Goal: Feedback & Contribution: Contribute content

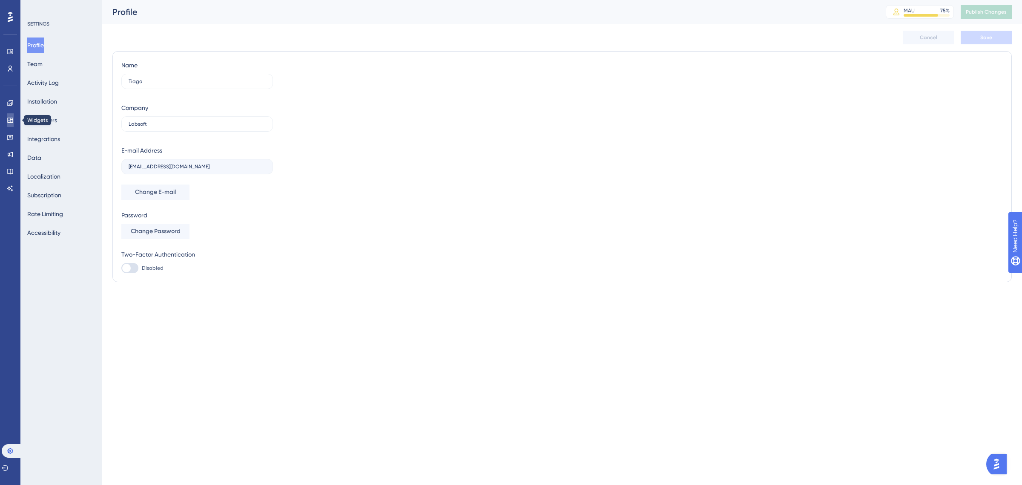
click at [12, 122] on icon at bounding box center [10, 120] width 7 height 7
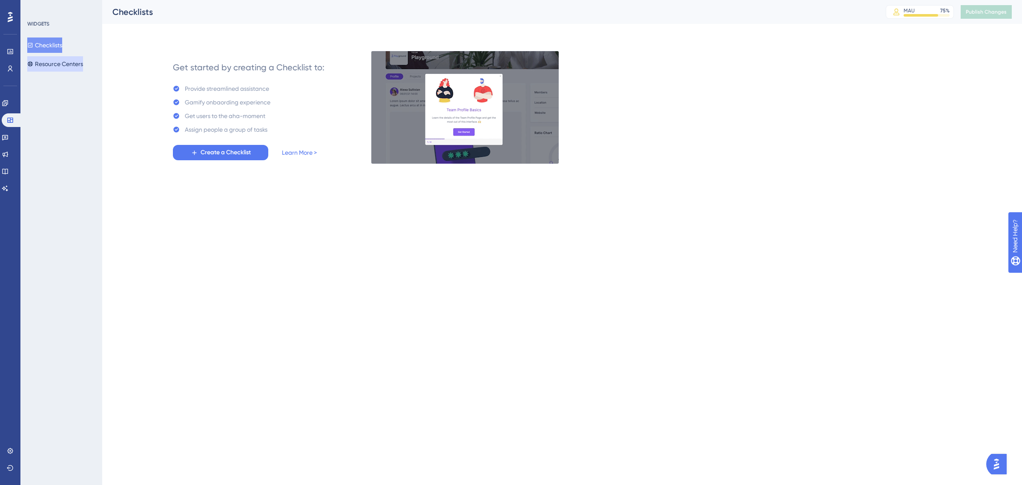
click at [60, 65] on button "Resource Centers" at bounding box center [55, 63] width 56 height 15
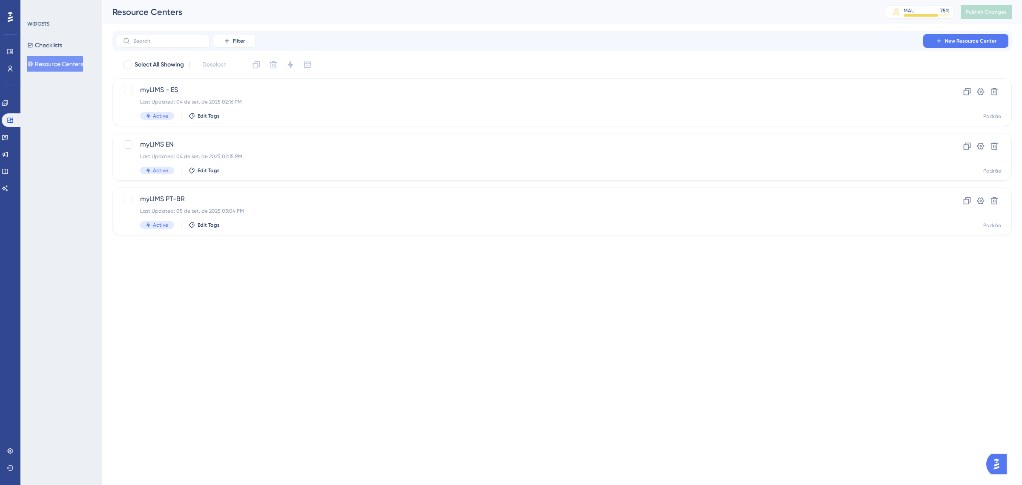
click at [545, 0] on html "Performance Users Engagement Widgets Feedback Product Updates Knowledge Base AI…" at bounding box center [511, 0] width 1022 height 0
click at [133, 196] on label at bounding box center [129, 199] width 12 height 10
checkbox input "true"
click at [256, 62] on icon at bounding box center [256, 64] width 7 height 7
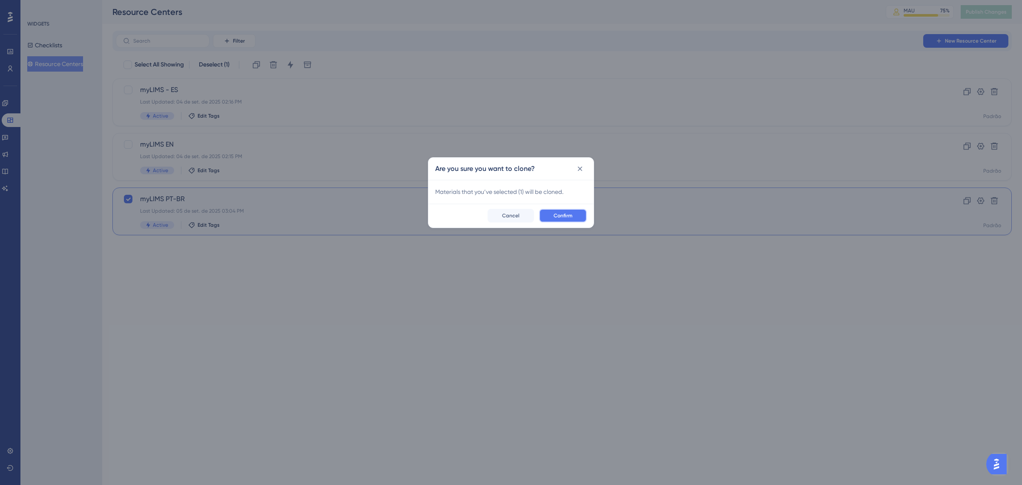
click at [559, 212] on span "Confirm" at bounding box center [563, 215] width 19 height 7
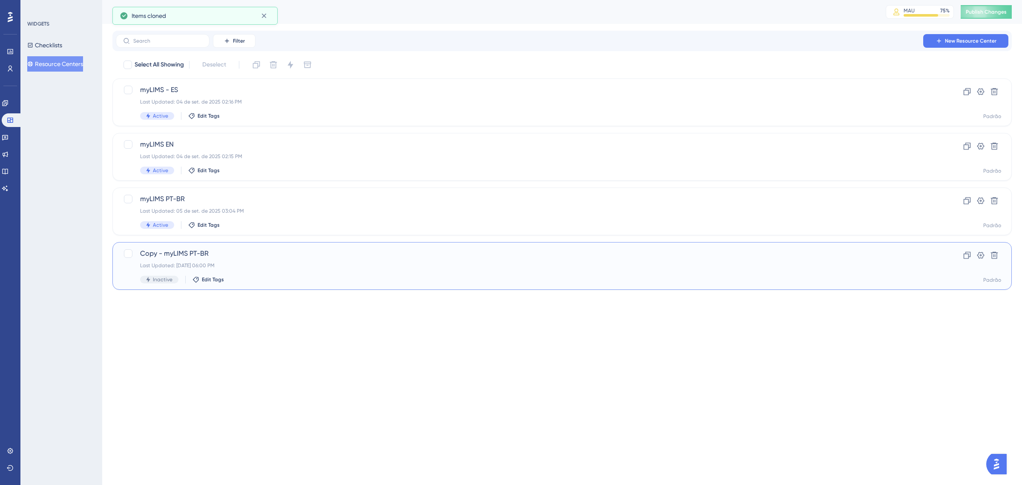
click at [197, 252] on span "Copy - myLIMS PT-BR" at bounding box center [528, 253] width 776 height 10
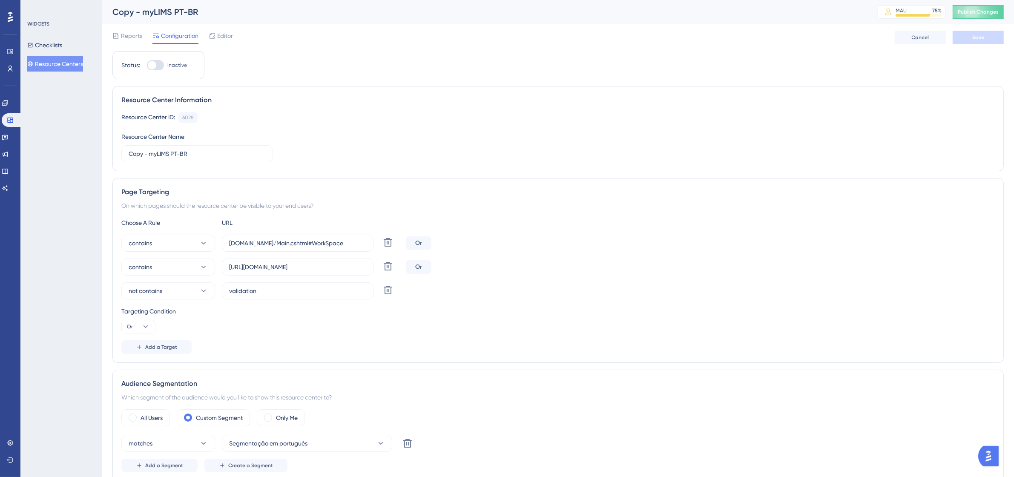
click at [179, 14] on div "Copy - myLIMS PT-BR" at bounding box center [484, 12] width 744 height 12
click at [388, 245] on icon at bounding box center [388, 242] width 10 height 10
type input "[URL][DOMAIN_NAME]"
type input "validation"
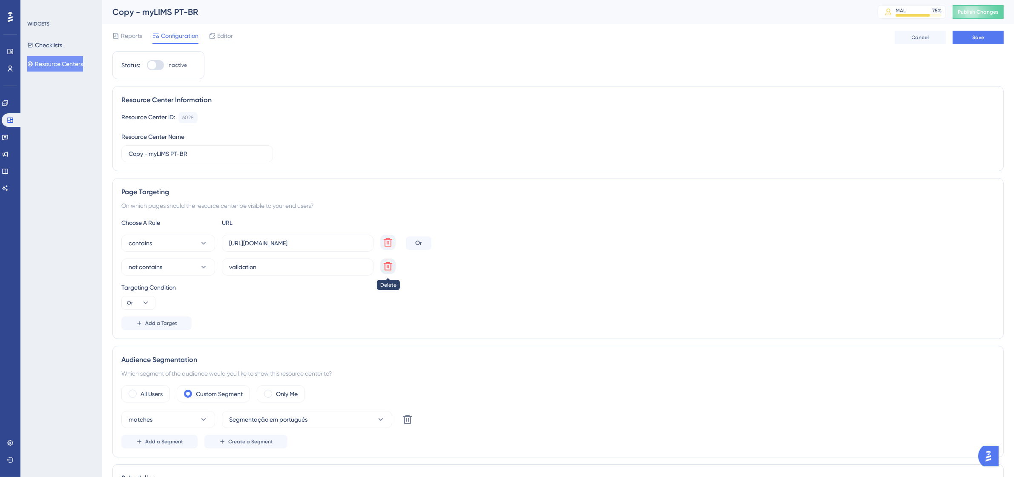
click at [388, 265] on icon at bounding box center [388, 266] width 10 height 10
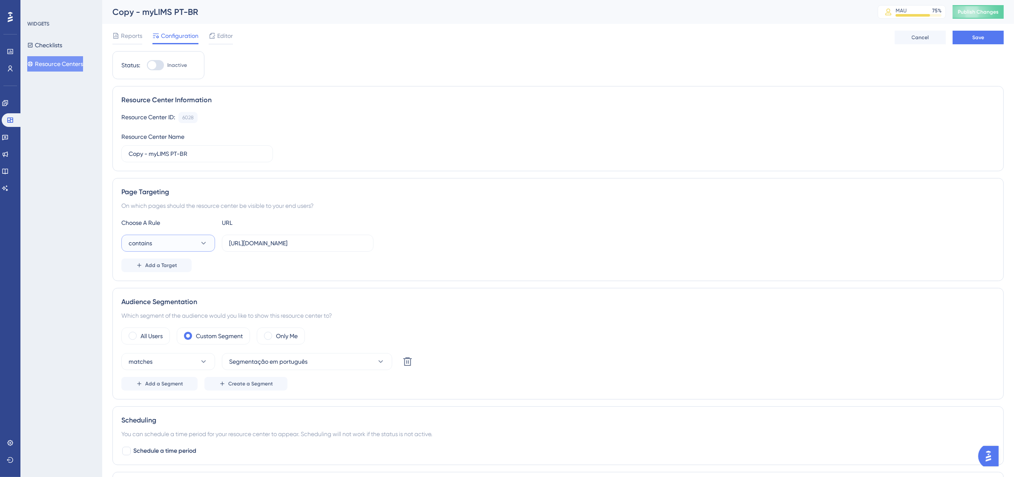
click at [204, 247] on icon at bounding box center [203, 243] width 9 height 9
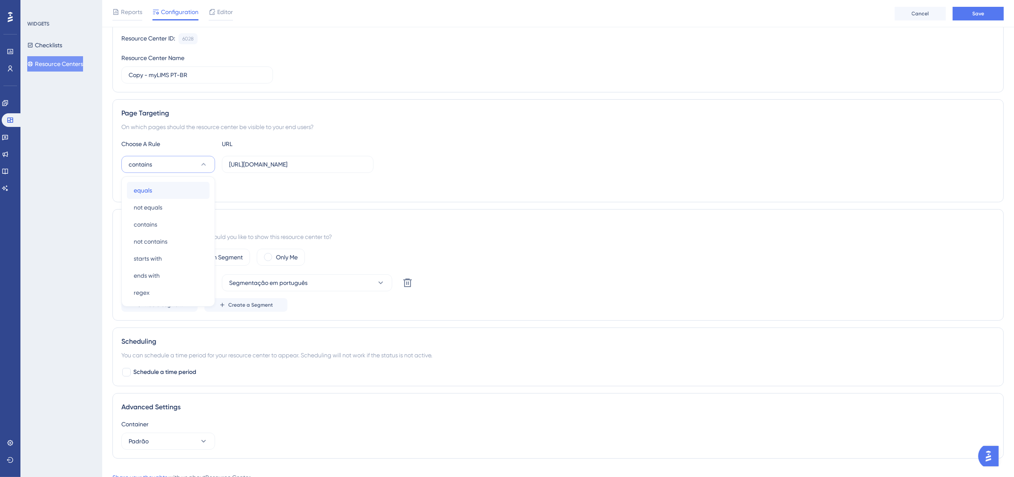
click at [174, 194] on div "equals equals" at bounding box center [168, 190] width 69 height 17
click at [501, 190] on div "Add a Target" at bounding box center [558, 187] width 874 height 14
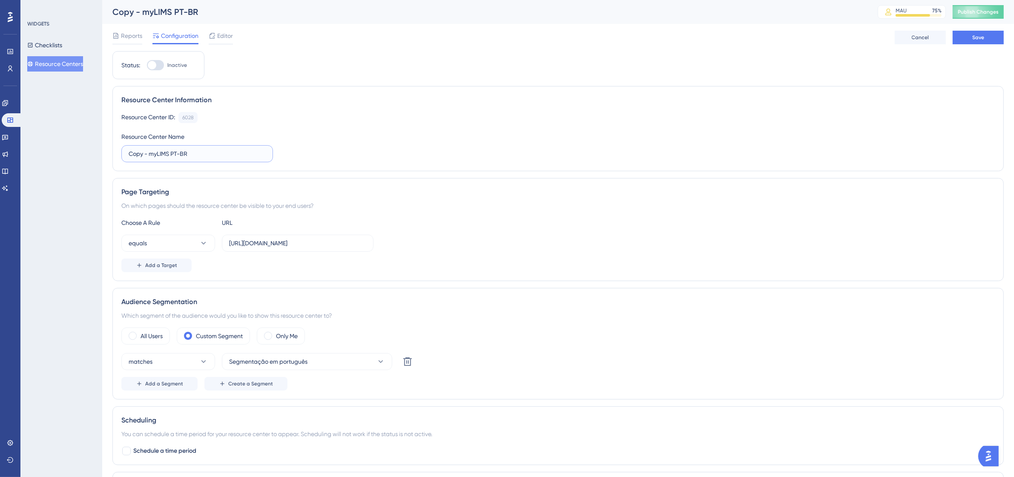
drag, startPoint x: 242, startPoint y: 156, endPoint x: 126, endPoint y: 153, distance: 115.5
click at [126, 153] on label "Copy - myLIMS PT-BR" at bounding box center [197, 153] width 152 height 17
type input "Proposta nova comunicação"
click at [989, 37] on button "Save" at bounding box center [978, 38] width 51 height 14
click at [230, 33] on span "Editor" at bounding box center [225, 36] width 16 height 10
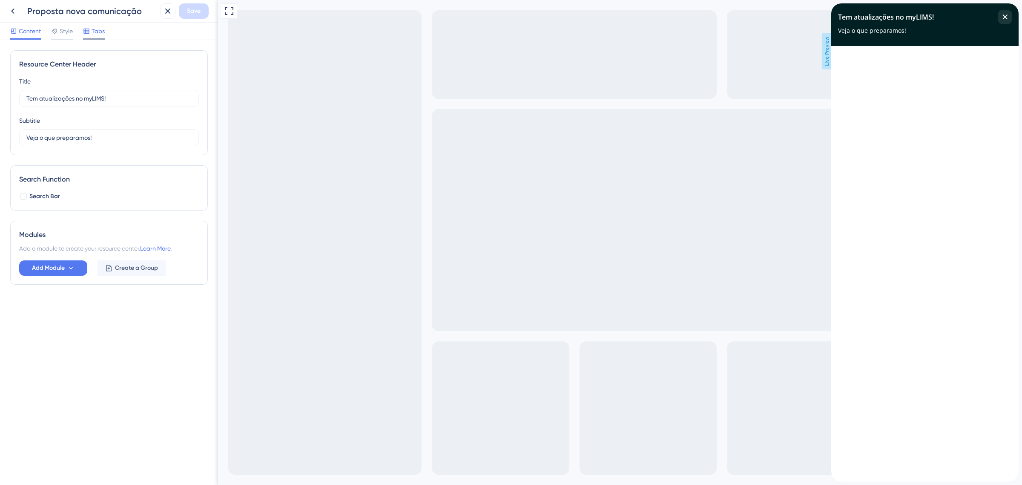
click at [99, 32] on span "Tabs" at bounding box center [98, 31] width 13 height 10
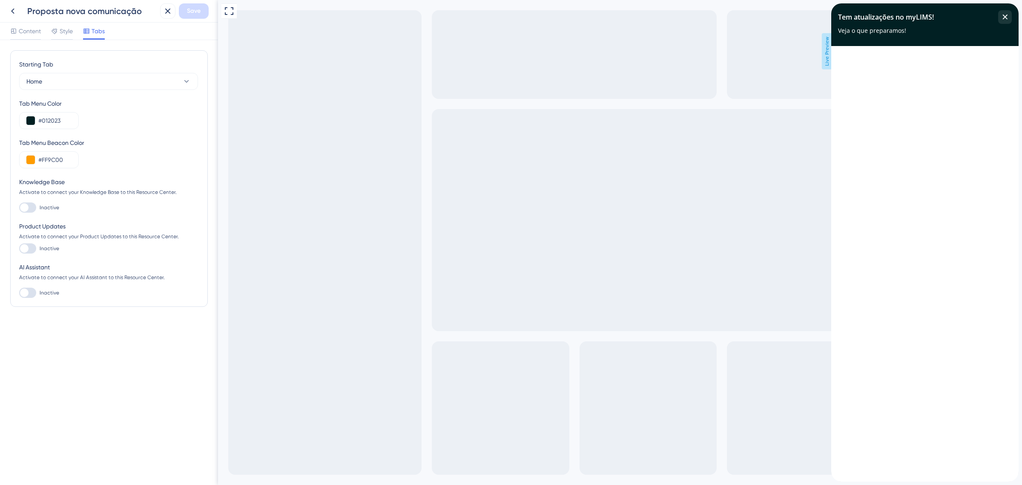
click at [26, 245] on div at bounding box center [24, 248] width 9 height 9
click at [19, 248] on input "Inactive" at bounding box center [19, 248] width 0 height 0
checkbox input "true"
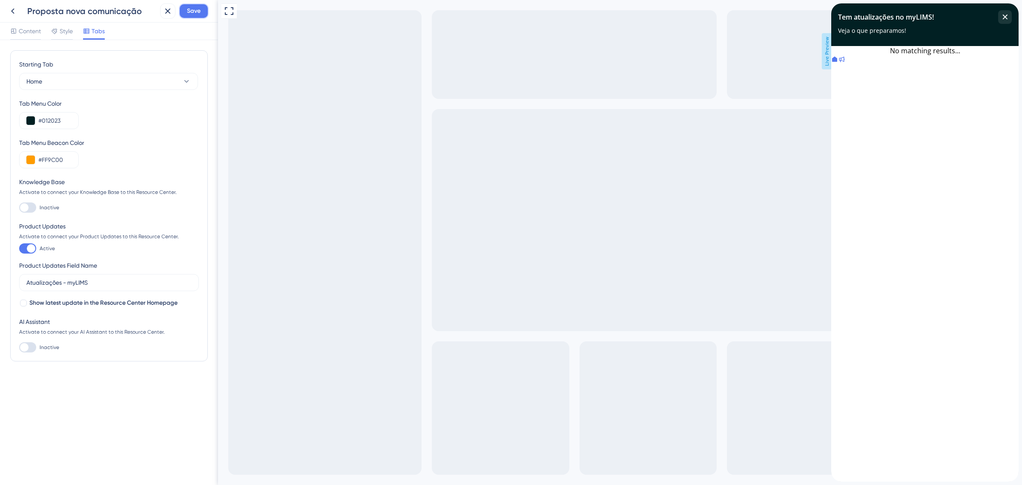
click at [192, 15] on span "Save" at bounding box center [194, 11] width 14 height 10
click at [845, 65] on div at bounding box center [841, 59] width 7 height 9
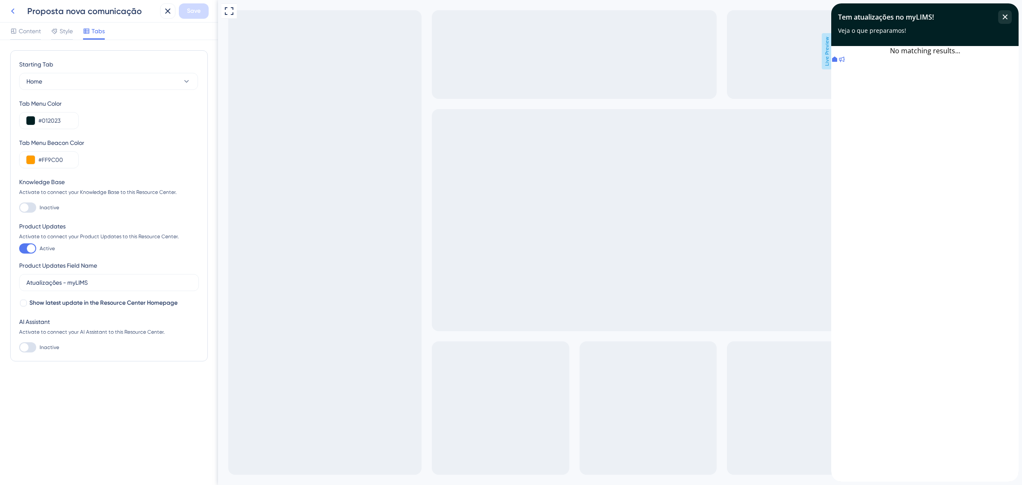
click at [12, 14] on icon at bounding box center [13, 11] width 10 height 10
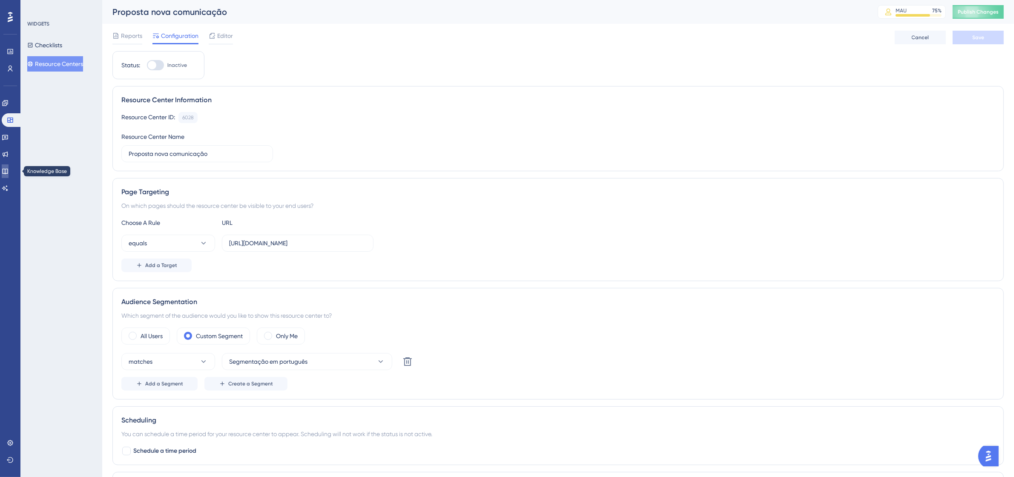
click at [9, 175] on link at bounding box center [5, 171] width 7 height 14
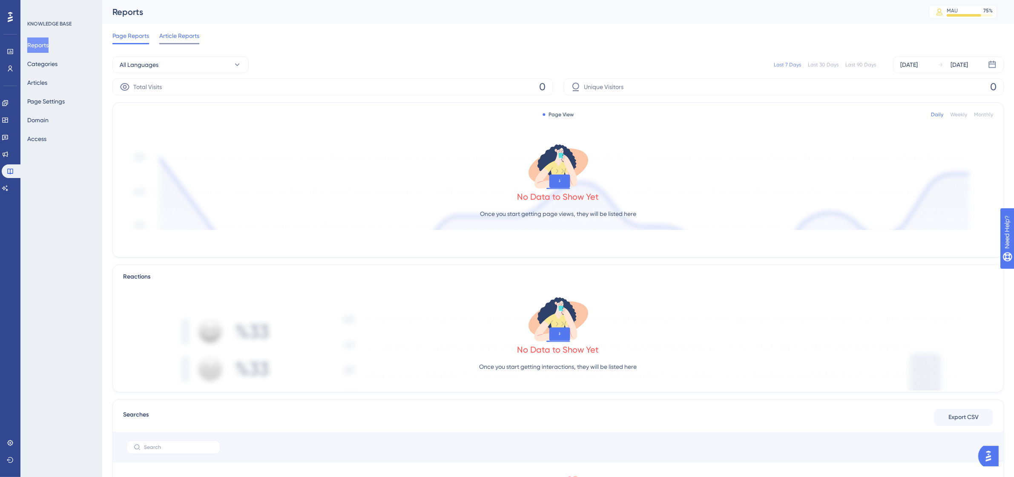
click at [177, 37] on span "Article Reports" at bounding box center [179, 36] width 40 height 10
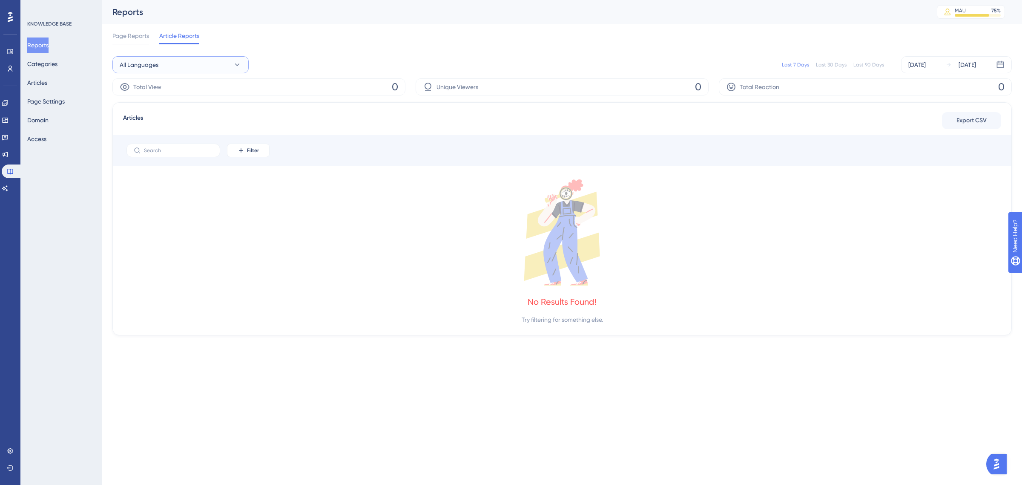
click at [196, 58] on button "All Languages" at bounding box center [180, 64] width 136 height 17
click at [165, 102] on div "Portuguese Portuguese" at bounding box center [181, 107] width 112 height 17
click at [38, 82] on button "Articles" at bounding box center [37, 82] width 20 height 15
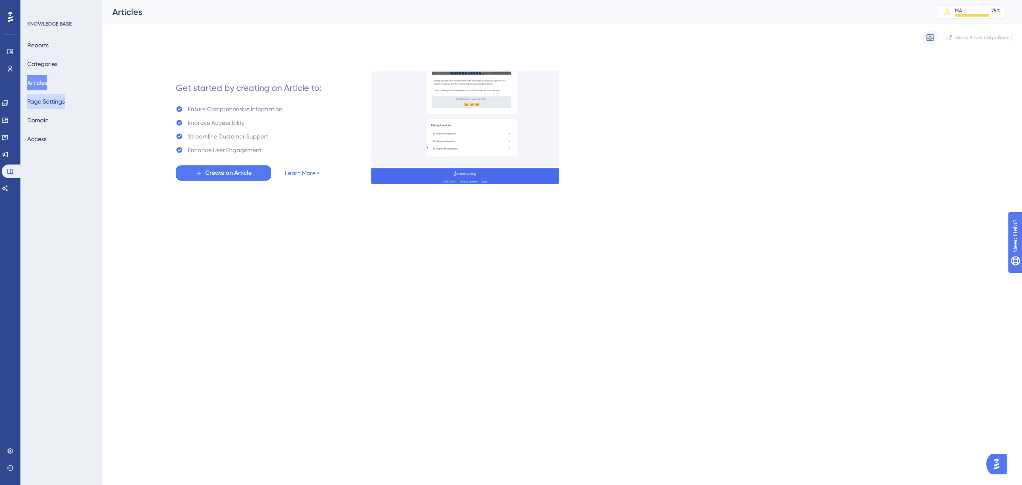
click at [51, 101] on button "Page Settings" at bounding box center [45, 101] width 37 height 15
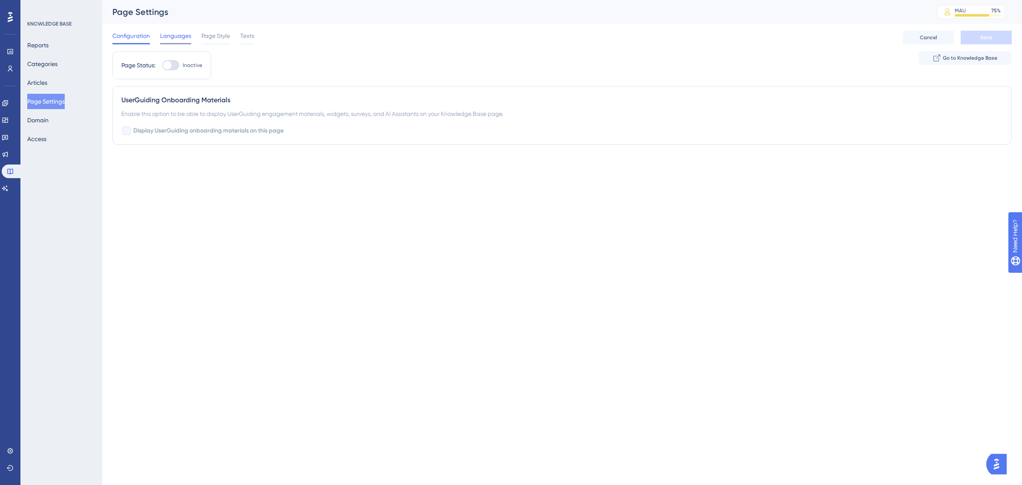
click at [175, 41] on div "Languages" at bounding box center [175, 38] width 31 height 14
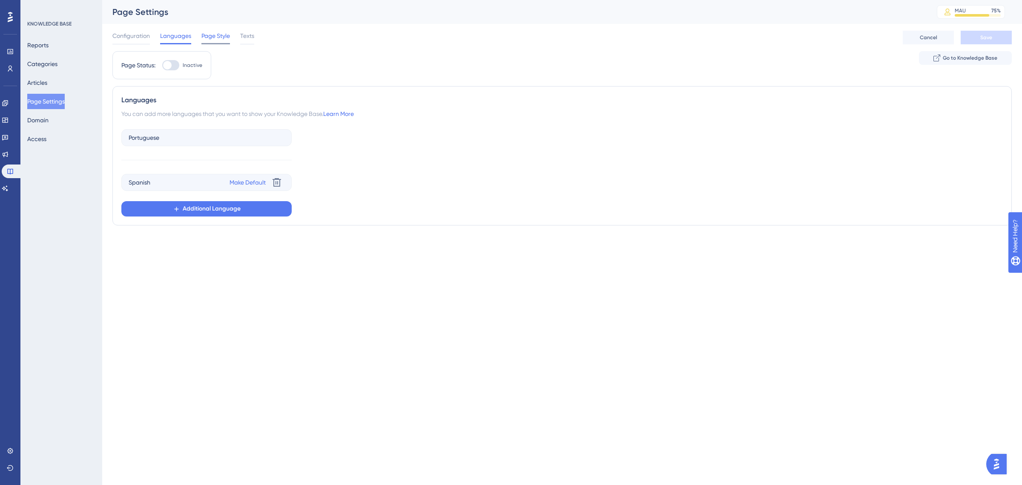
click at [211, 33] on span "Page Style" at bounding box center [215, 36] width 29 height 10
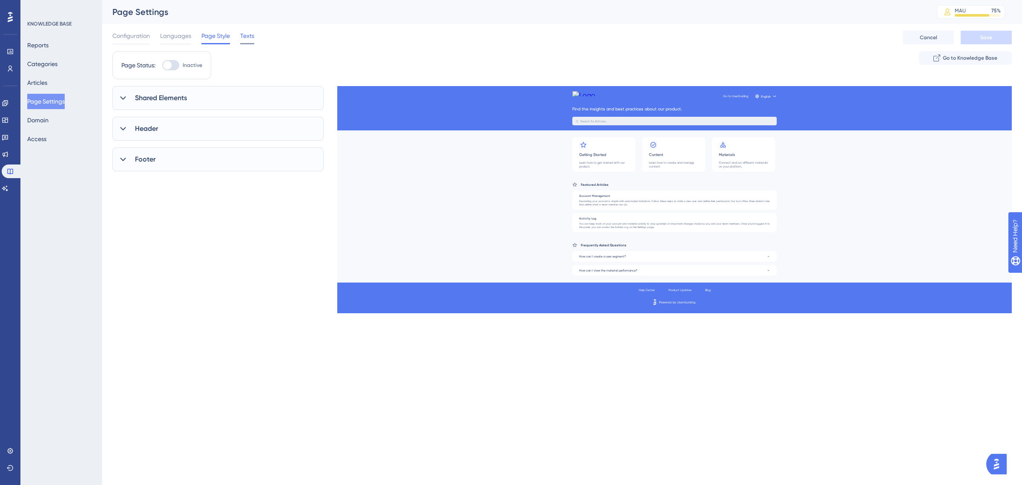
click at [253, 35] on span "Texts" at bounding box center [247, 36] width 14 height 10
click at [210, 37] on span "Page Style" at bounding box center [215, 36] width 29 height 10
click at [127, 36] on span "Configuration" at bounding box center [130, 36] width 37 height 10
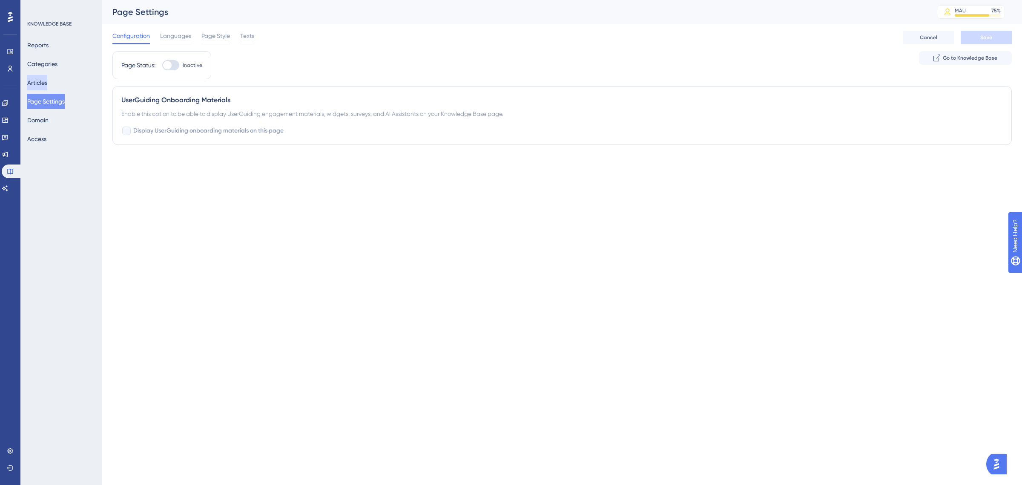
click at [40, 83] on button "Articles" at bounding box center [37, 82] width 20 height 15
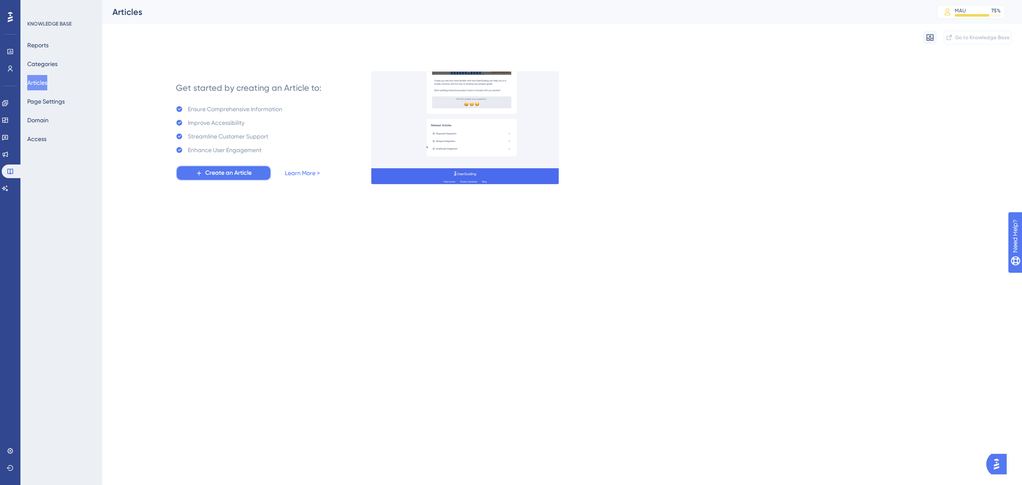
click at [216, 178] on button "Create an Article" at bounding box center [223, 172] width 95 height 15
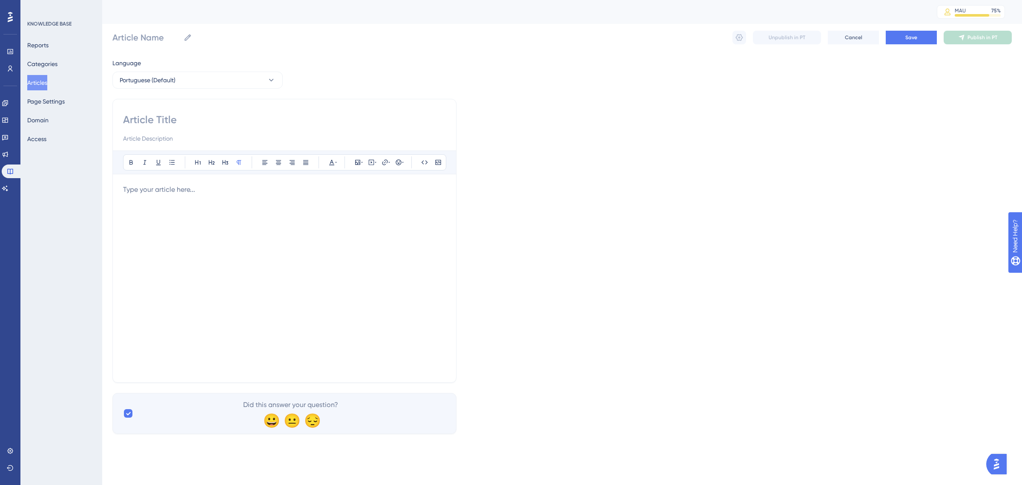
click at [195, 207] on div at bounding box center [284, 277] width 323 height 187
click at [296, 203] on div at bounding box center [284, 277] width 323 height 187
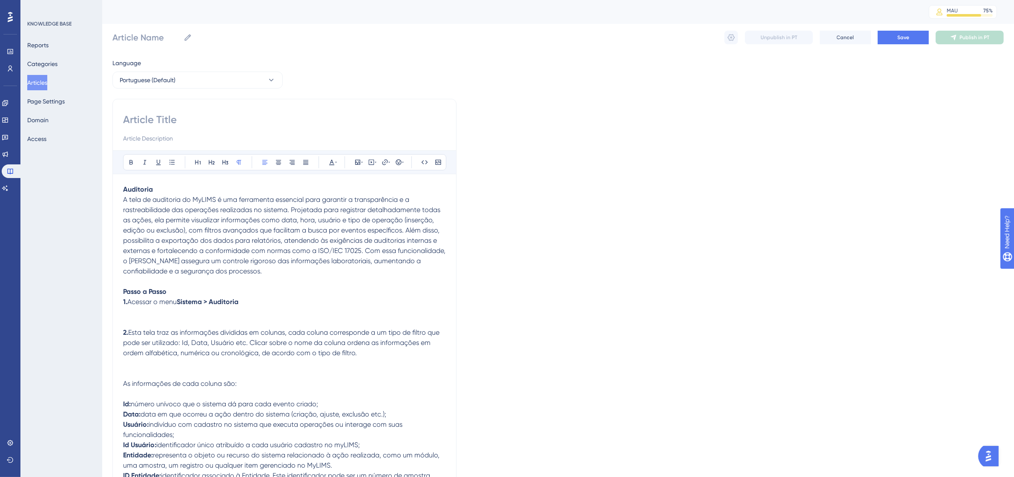
click at [206, 121] on input at bounding box center [284, 120] width 323 height 14
type input "Aiu"
type input "A"
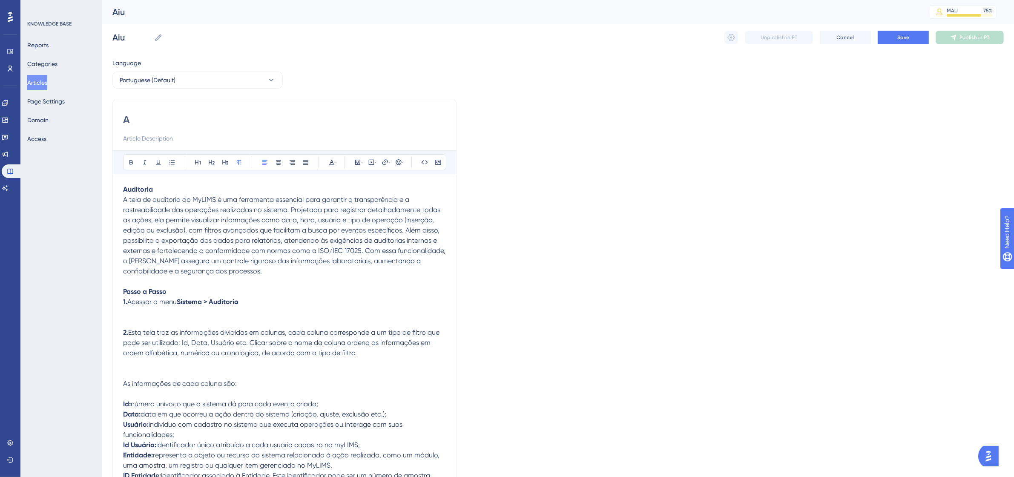
type input "A"
type input "Auditoria"
click at [175, 324] on p at bounding box center [284, 317] width 323 height 20
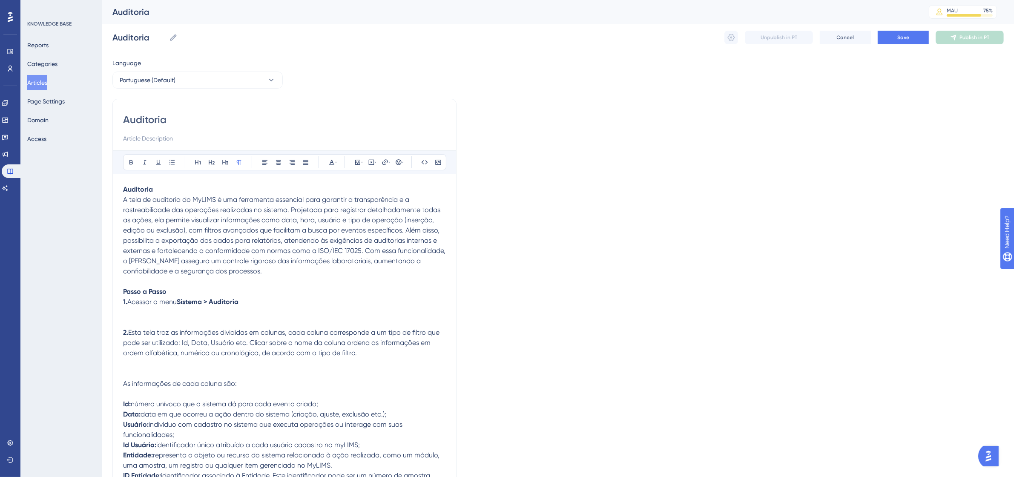
click at [173, 322] on p at bounding box center [284, 317] width 323 height 20
click at [133, 318] on p at bounding box center [284, 317] width 323 height 20
click at [136, 314] on p at bounding box center [284, 317] width 323 height 20
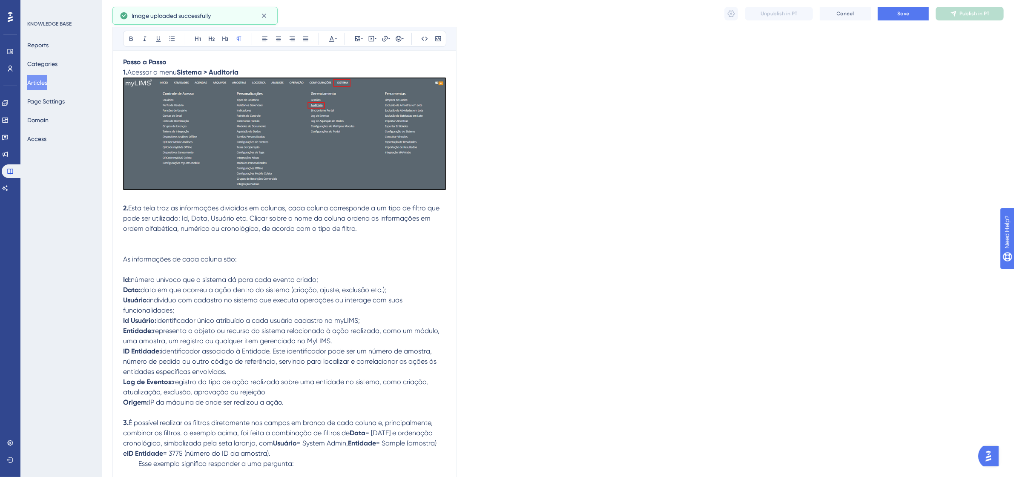
scroll to position [266, 0]
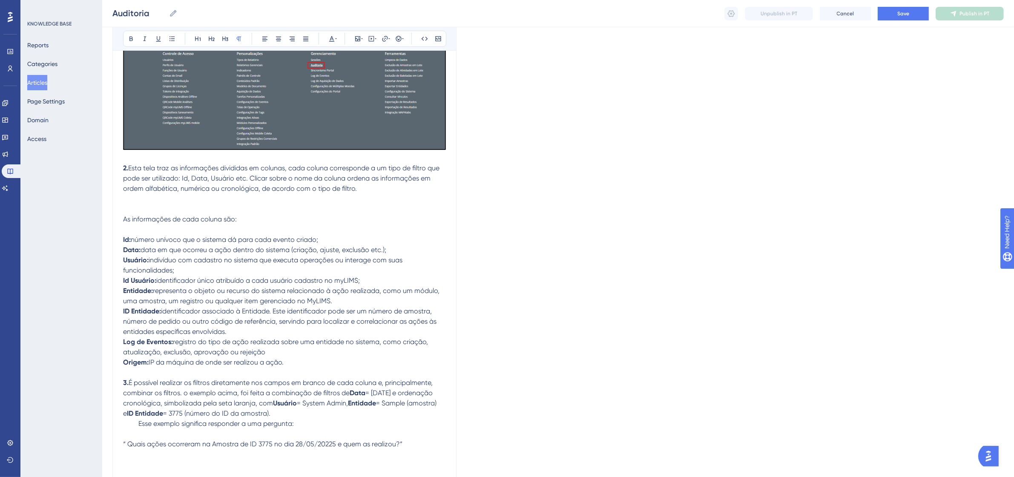
click at [256, 204] on p at bounding box center [284, 204] width 323 height 20
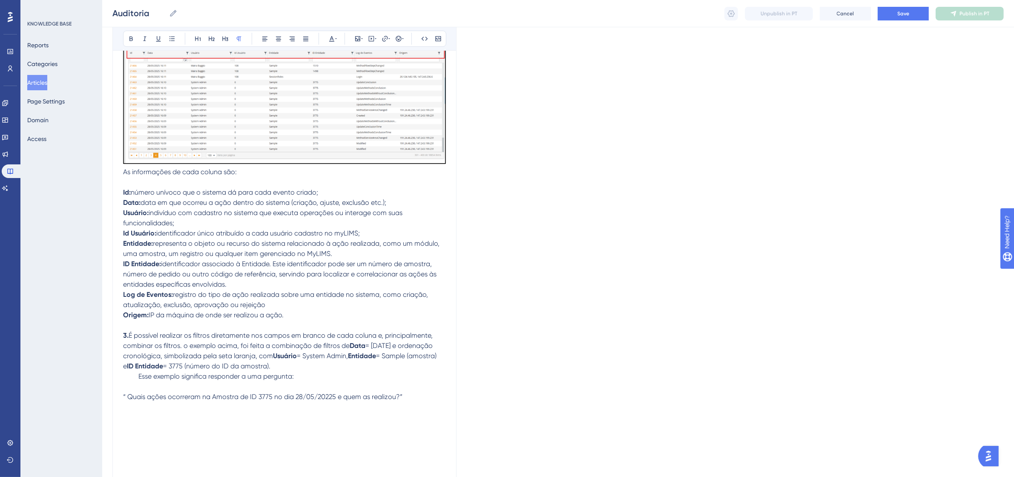
scroll to position [479, 0]
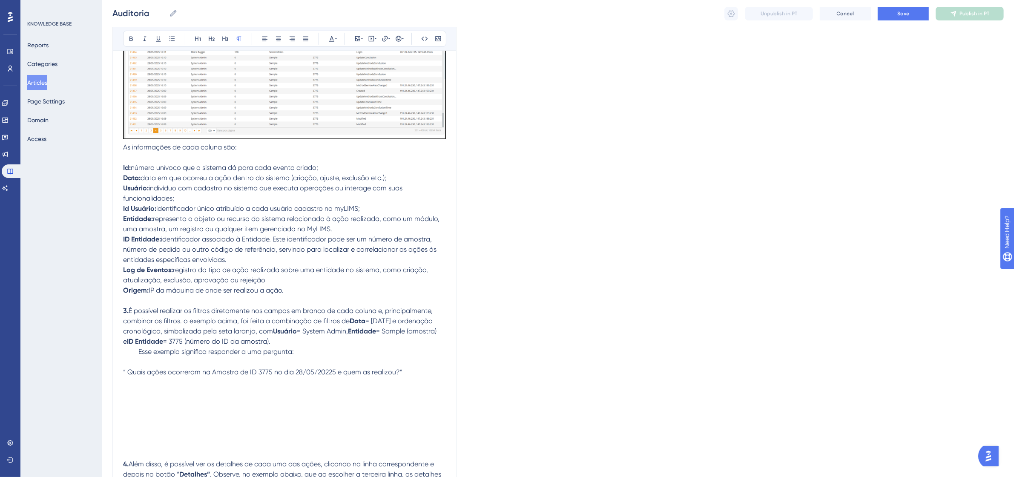
click at [229, 407] on p at bounding box center [284, 403] width 323 height 10
click at [184, 392] on p at bounding box center [284, 393] width 323 height 10
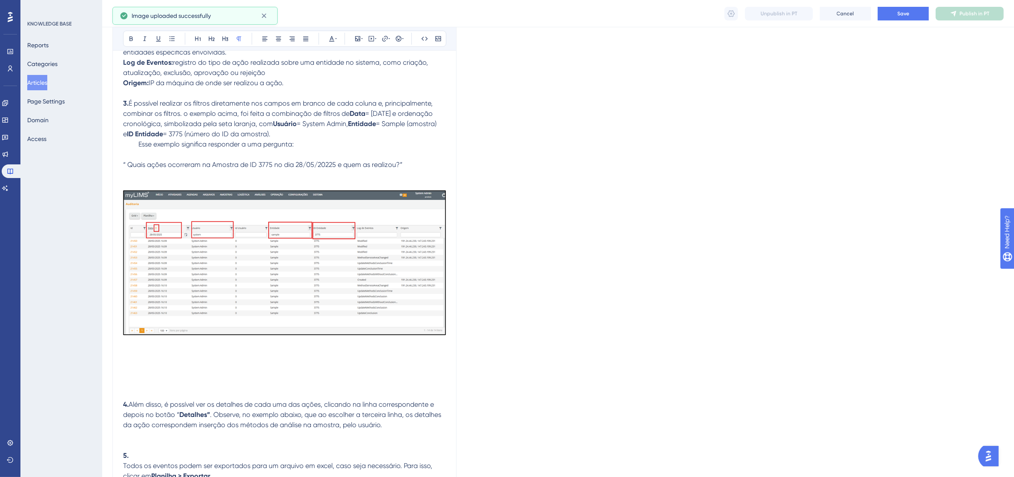
scroll to position [692, 0]
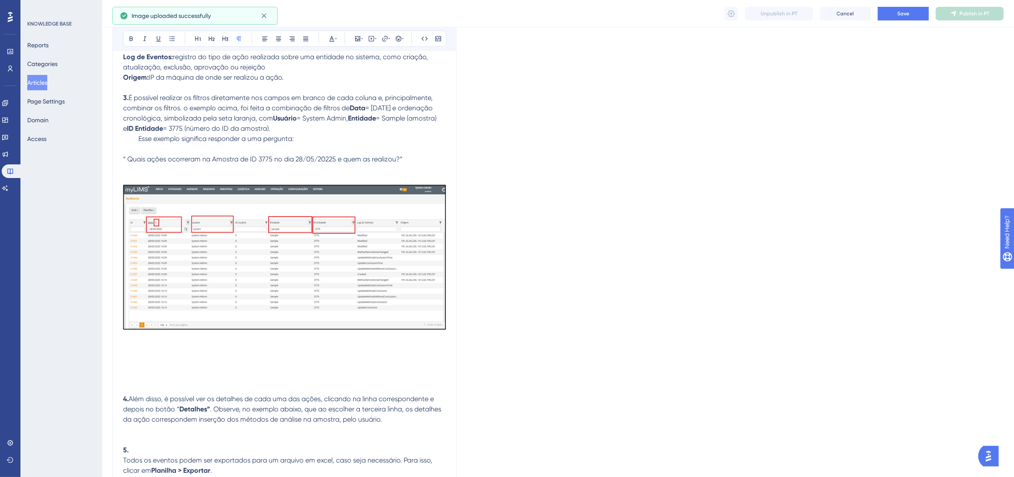
click at [185, 350] on p at bounding box center [284, 348] width 323 height 10
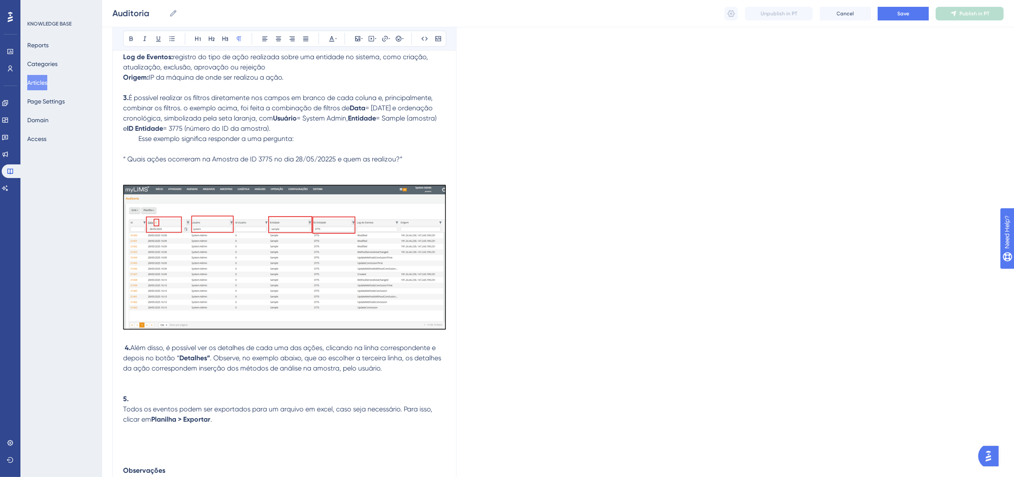
click at [207, 380] on p at bounding box center [284, 384] width 323 height 20
click at [137, 382] on p at bounding box center [284, 384] width 323 height 20
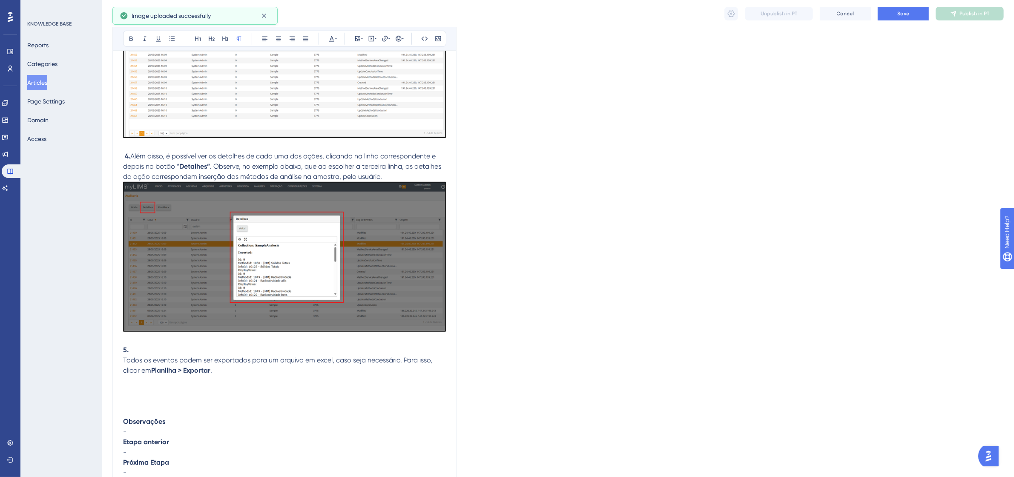
scroll to position [905, 0]
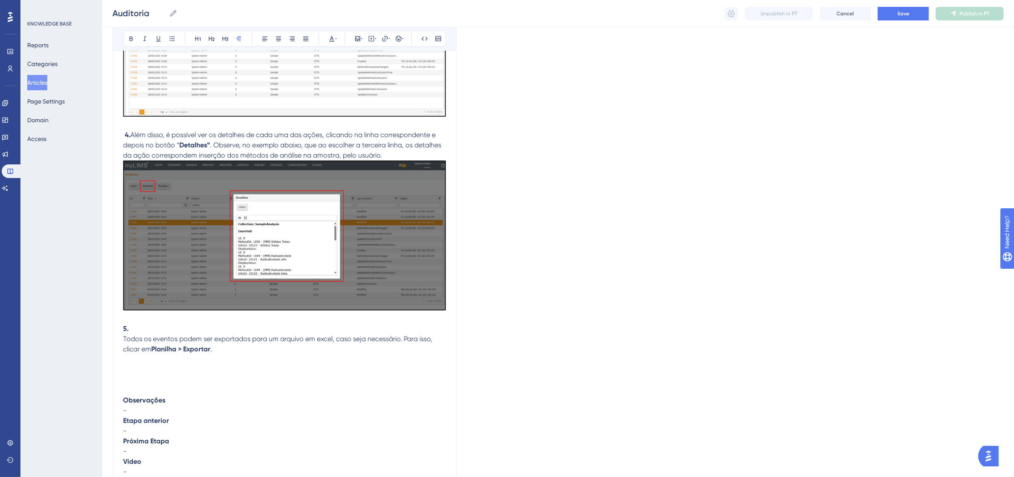
click at [192, 365] on p at bounding box center [284, 375] width 323 height 20
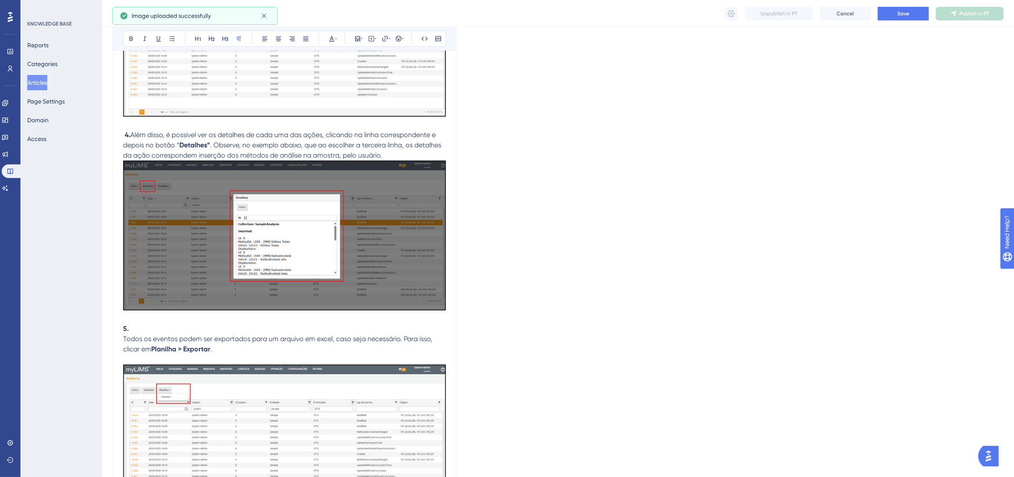
click at [141, 327] on p "5. Todos os eventos podem ser exportados para um arquivo em excel, caso seja ne…" at bounding box center [284, 339] width 323 height 31
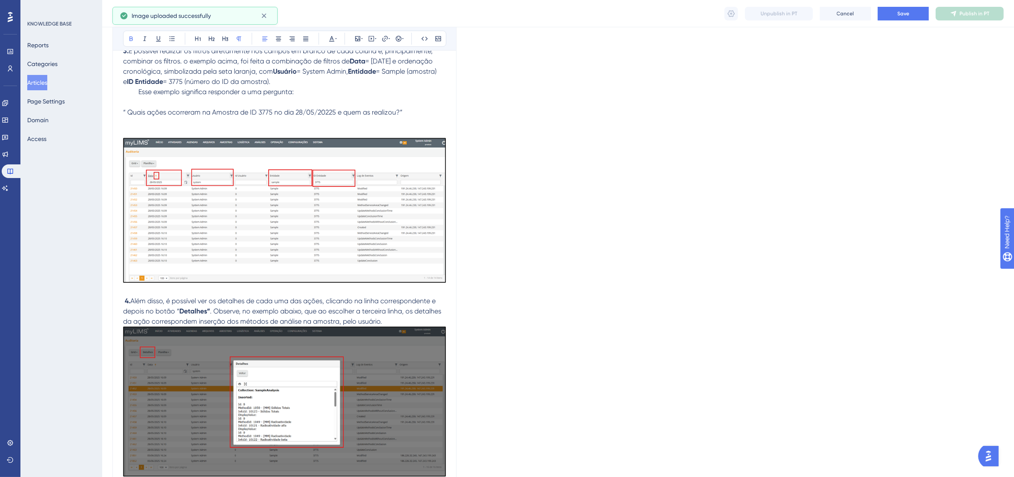
scroll to position [745, 0]
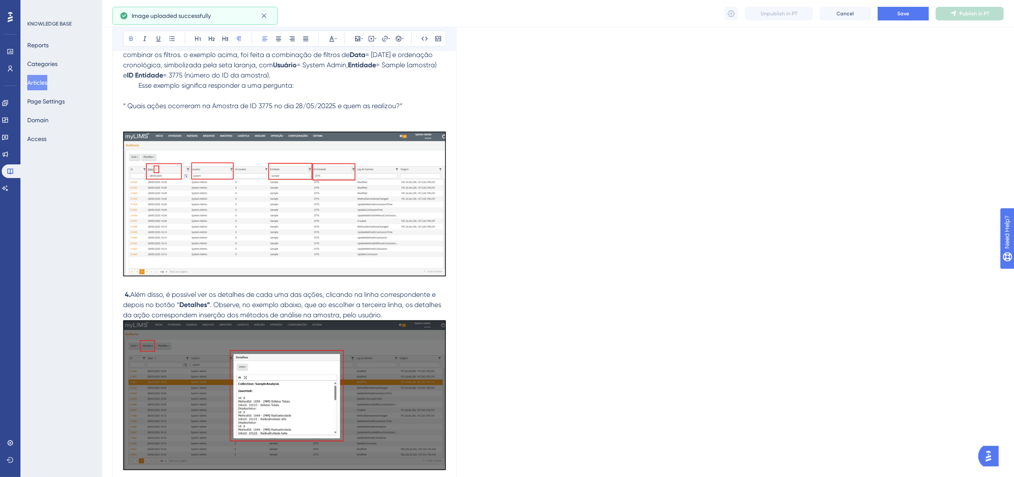
click at [426, 314] on p "4. Além disso, é possível ver os detalhes de cada uma das ações, clicando na li…" at bounding box center [284, 305] width 323 height 31
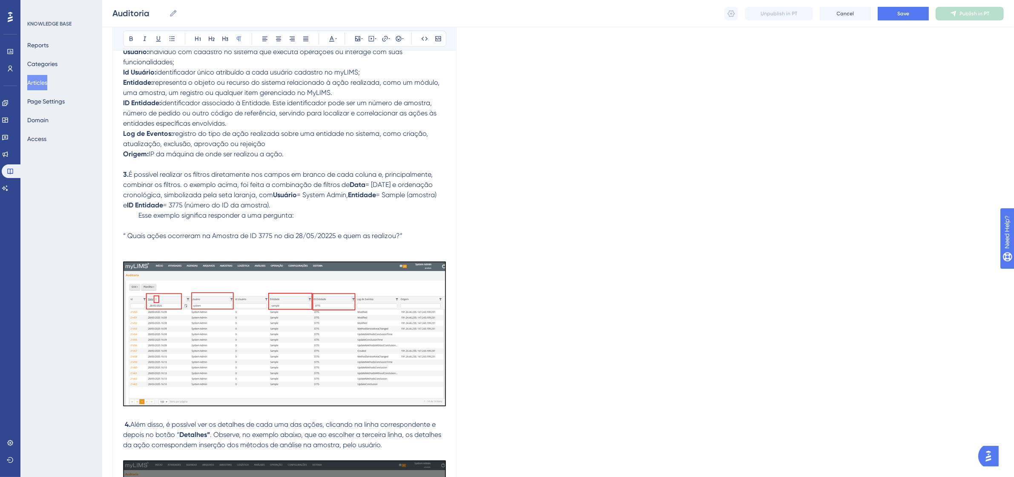
scroll to position [586, 0]
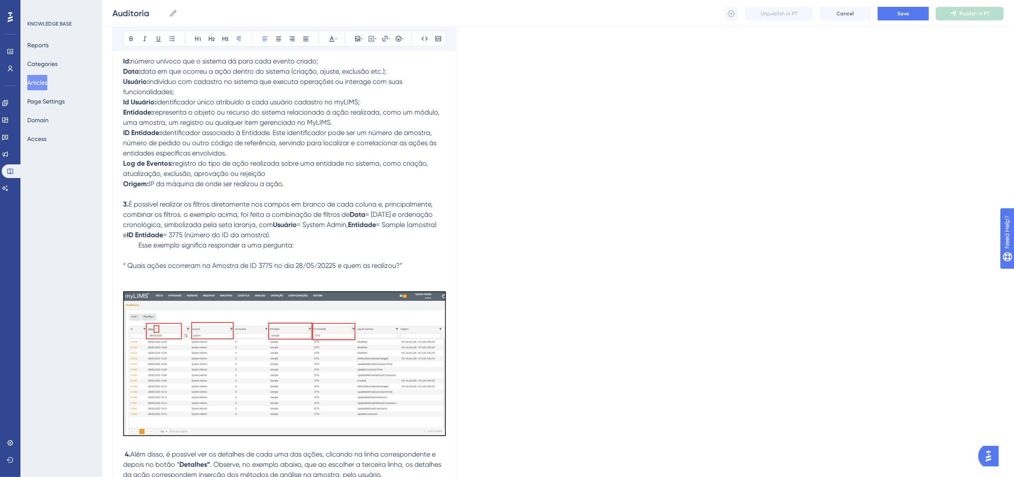
click at [413, 261] on p "“ Quais ações ocorreram na Amostra de ID 3775 no dia 28/05/20225 e quem as real…" at bounding box center [284, 260] width 323 height 20
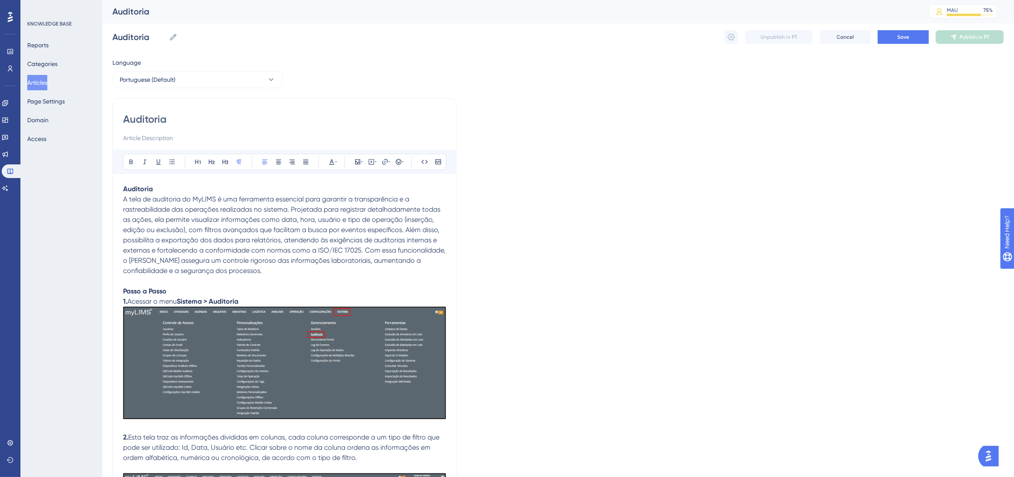
scroll to position [0, 0]
click at [914, 41] on button "Save" at bounding box center [903, 38] width 51 height 14
click at [49, 118] on button "Domain" at bounding box center [37, 119] width 21 height 15
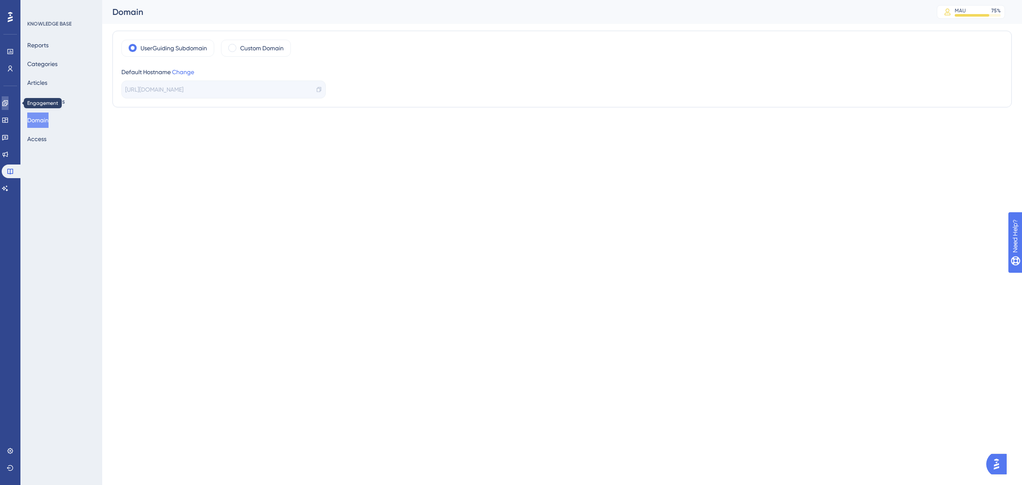
click at [7, 106] on link at bounding box center [5, 103] width 7 height 14
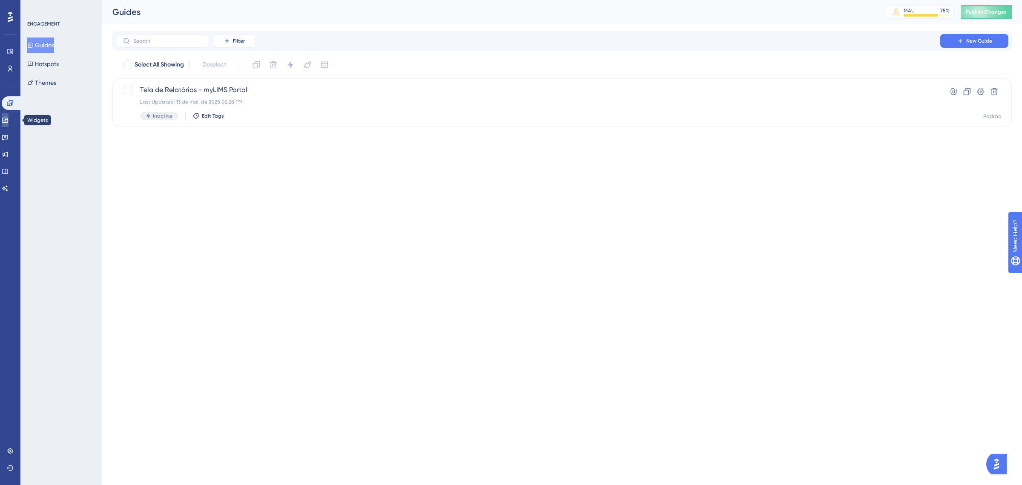
click at [6, 116] on link at bounding box center [5, 120] width 7 height 14
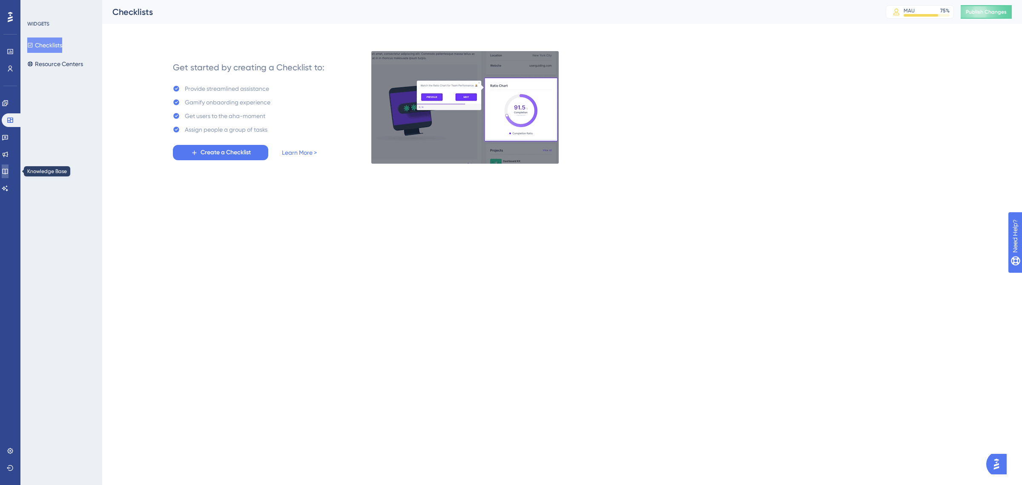
click at [8, 173] on icon at bounding box center [5, 172] width 6 height 6
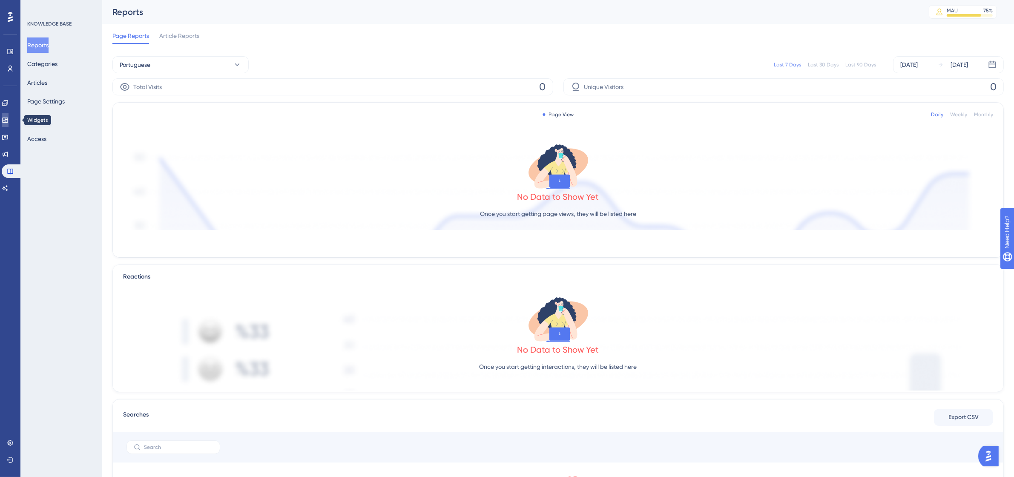
click at [9, 122] on icon at bounding box center [5, 120] width 7 height 7
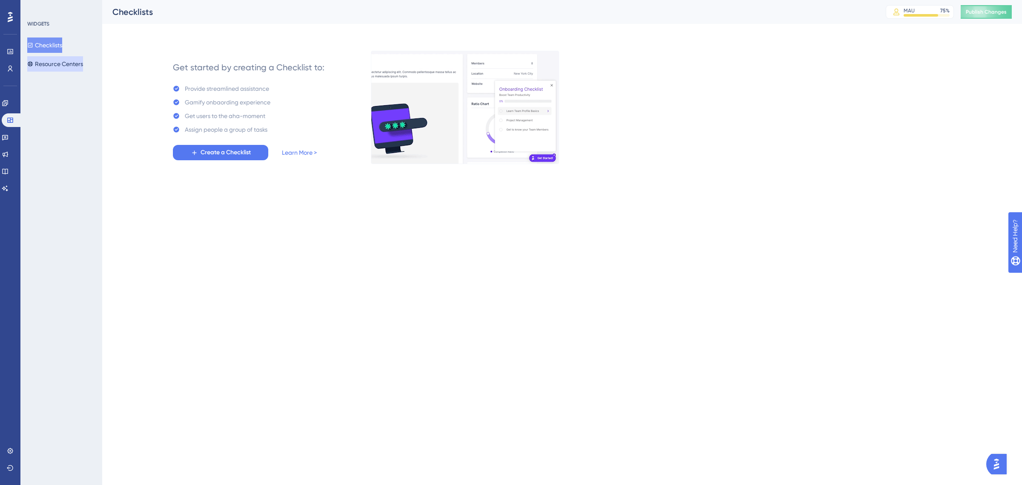
click at [62, 64] on button "Resource Centers" at bounding box center [55, 63] width 56 height 15
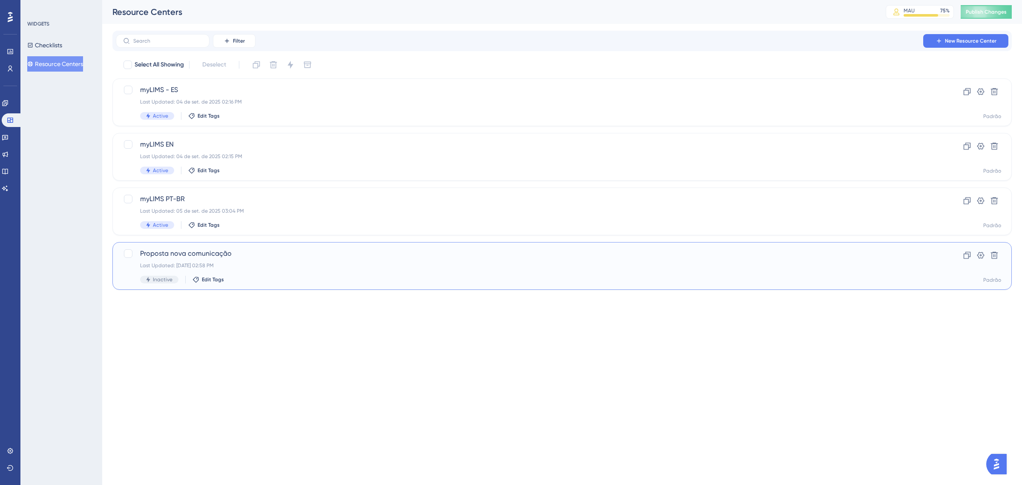
click at [208, 250] on span "Proposta nova comunicação" at bounding box center [528, 253] width 776 height 10
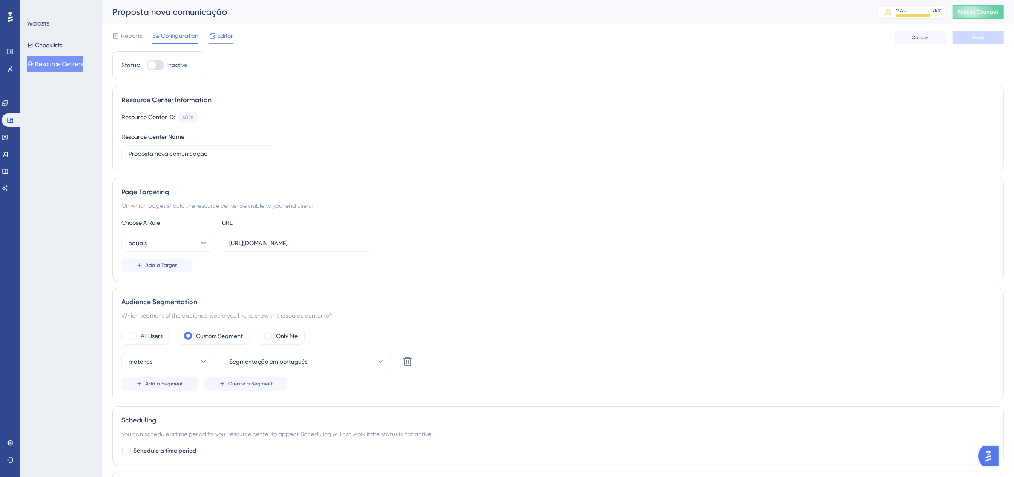
click at [224, 43] on div at bounding box center [221, 43] width 24 height 1
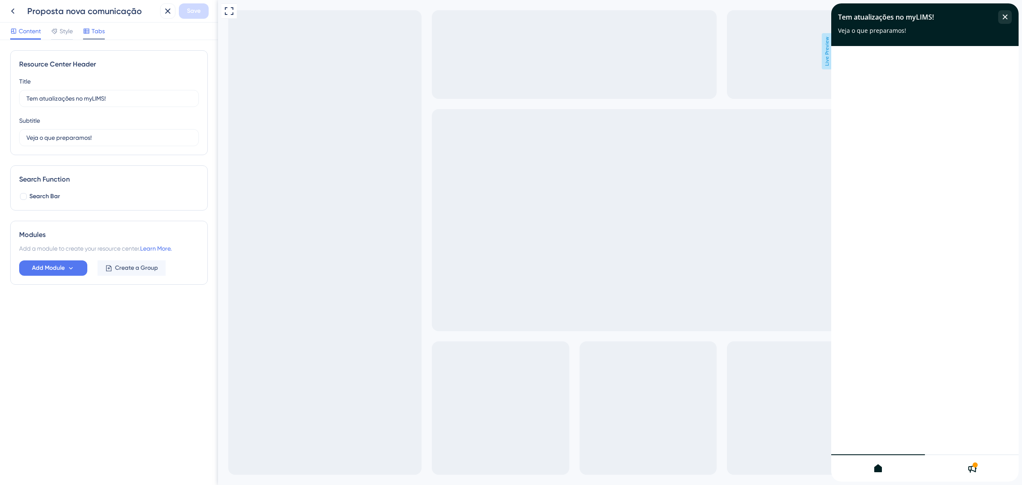
click at [101, 35] on span "Tabs" at bounding box center [98, 31] width 13 height 10
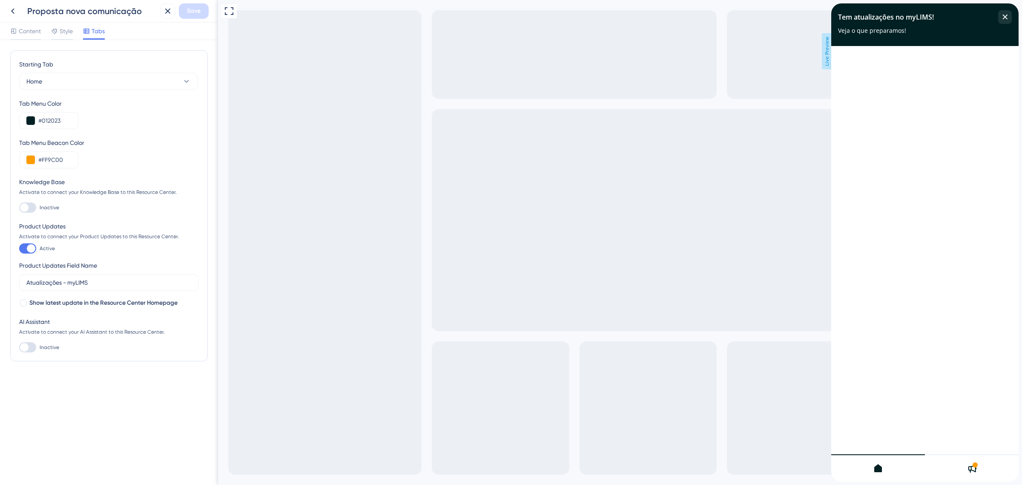
click at [26, 207] on div at bounding box center [24, 207] width 9 height 9
click at [19, 207] on input "Inactive" at bounding box center [19, 207] width 0 height 0
checkbox input "false"
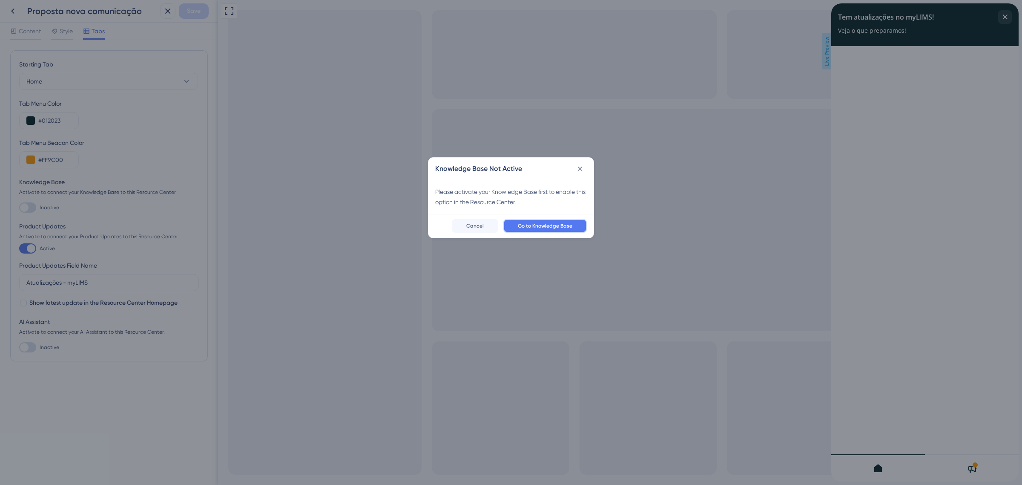
click at [523, 227] on span "Go to Knowledge Base" at bounding box center [545, 225] width 55 height 7
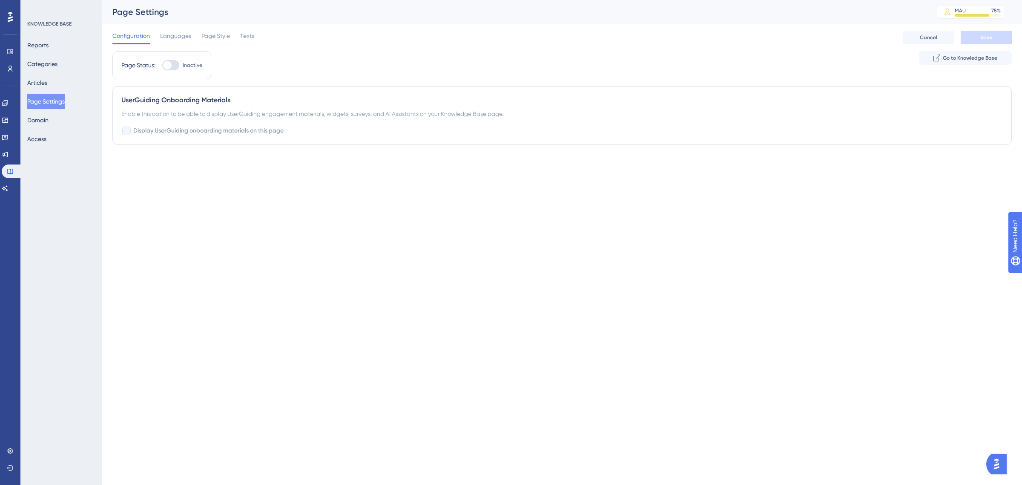
click at [173, 70] on div at bounding box center [170, 65] width 17 height 10
click at [162, 66] on input "Inactive" at bounding box center [162, 65] width 0 height 0
checkbox input "true"
click at [993, 32] on button "Save" at bounding box center [986, 38] width 51 height 14
click at [7, 102] on icon at bounding box center [5, 103] width 6 height 6
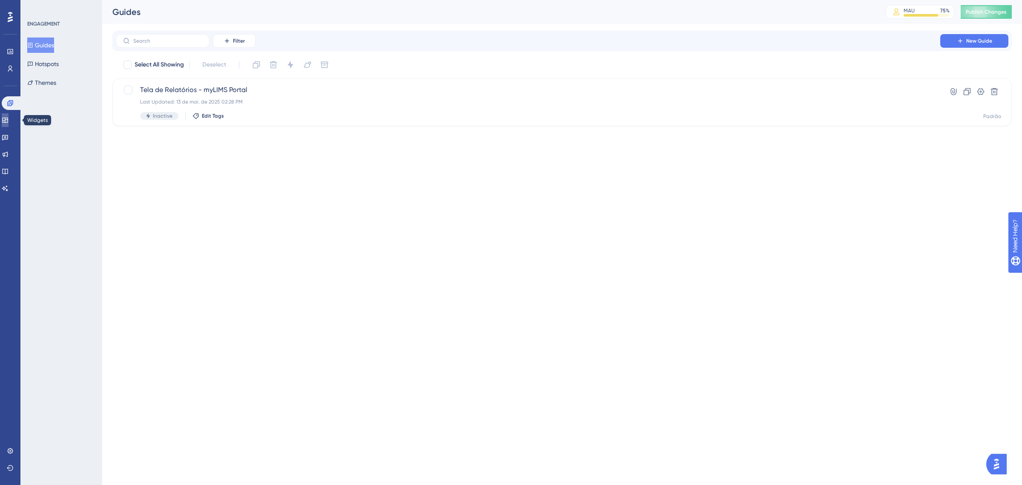
click at [8, 122] on icon at bounding box center [5, 120] width 6 height 5
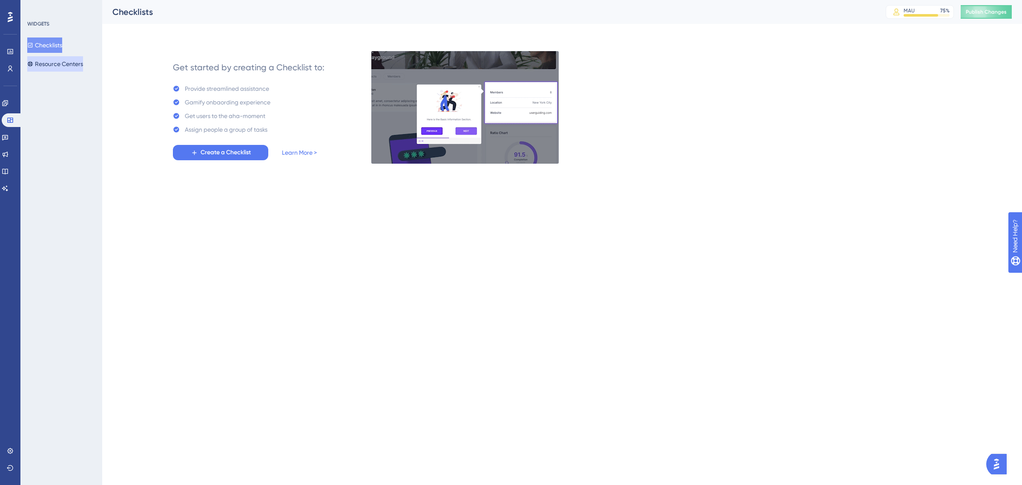
click at [42, 62] on button "Resource Centers" at bounding box center [55, 63] width 56 height 15
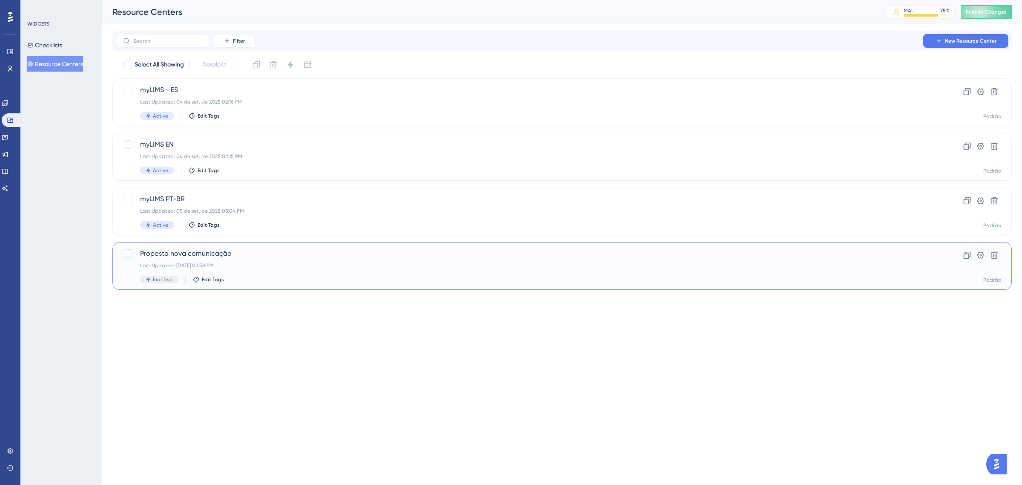
click at [216, 250] on span "Proposta nova comunicação" at bounding box center [528, 253] width 776 height 10
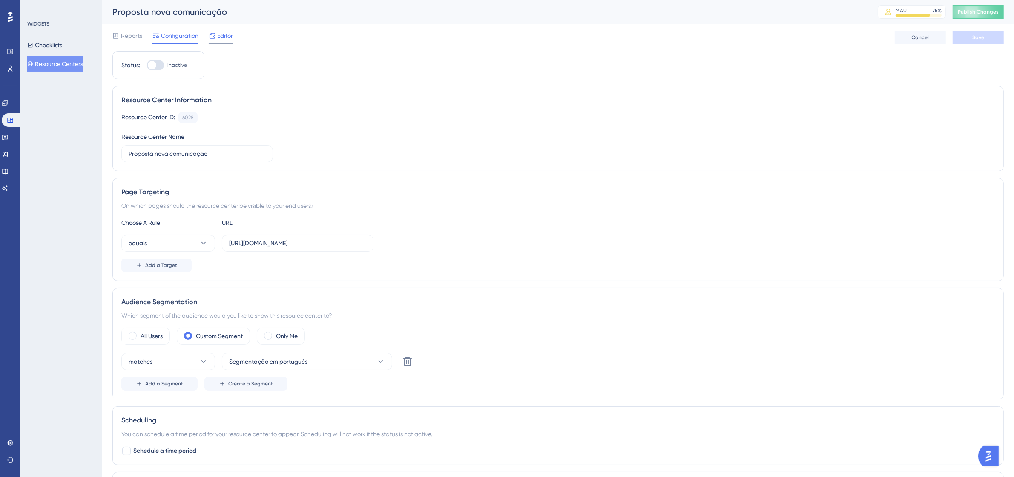
click at [224, 41] on div "Editor" at bounding box center [221, 38] width 24 height 14
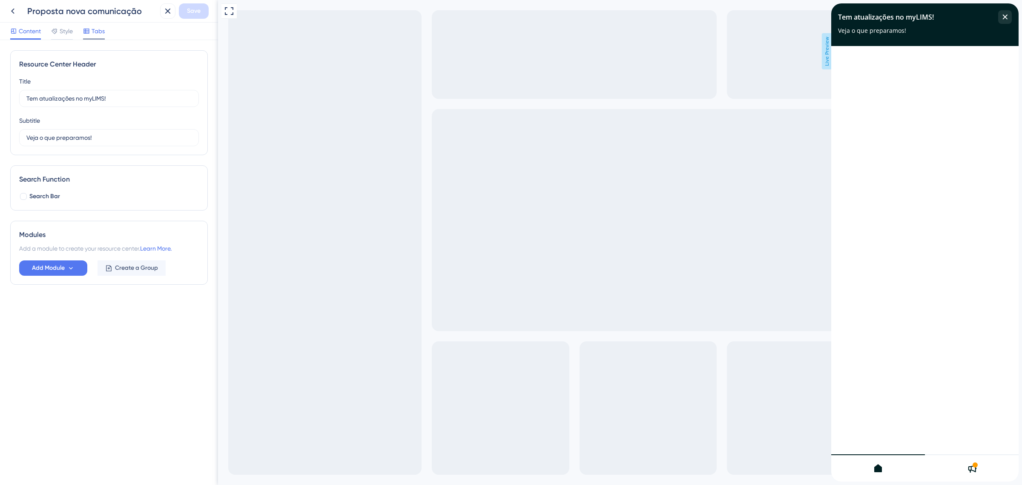
click at [95, 30] on span "Tabs" at bounding box center [98, 31] width 13 height 10
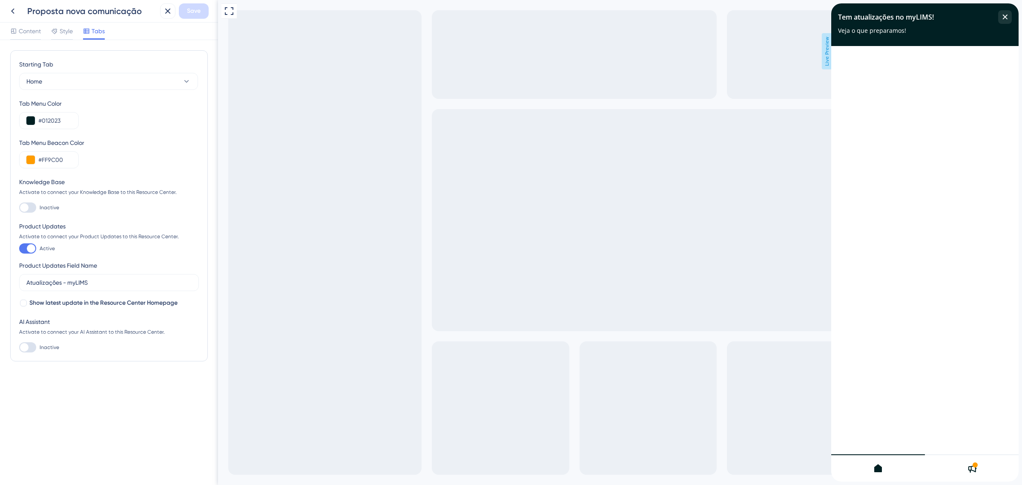
click at [33, 206] on div at bounding box center [27, 207] width 17 height 10
click at [19, 207] on input "Inactive" at bounding box center [19, 207] width 0 height 0
checkbox input "true"
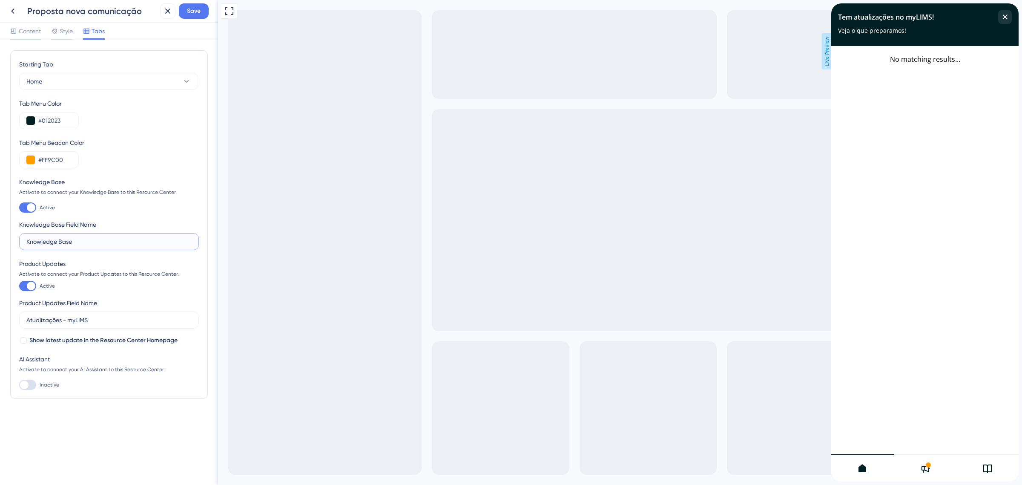
drag, startPoint x: 79, startPoint y: 239, endPoint x: 16, endPoint y: 241, distance: 62.6
click at [16, 241] on div "Starting Tab Home Tab Menu Color #012023 Tab Menu Beacon Color #FF9C00 Knowledg…" at bounding box center [109, 224] width 198 height 348
type input "Base de Conhecimento"
click at [205, 3] on button "Save" at bounding box center [194, 10] width 30 height 15
click at [980, 465] on div at bounding box center [987, 467] width 63 height 27
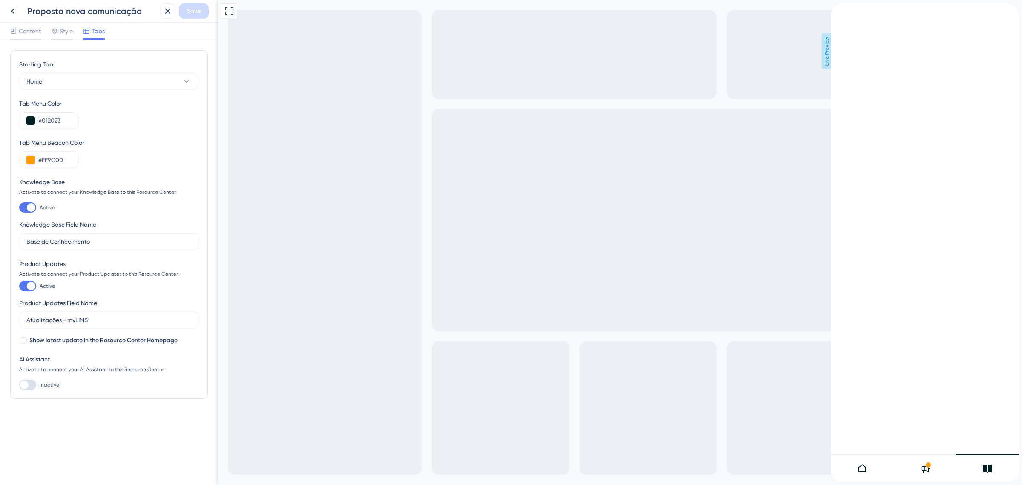
click at [748, 109] on div "Full Screen Preview Live Preview" at bounding box center [620, 242] width 804 height 485
click at [926, 469] on icon at bounding box center [925, 468] width 10 height 10
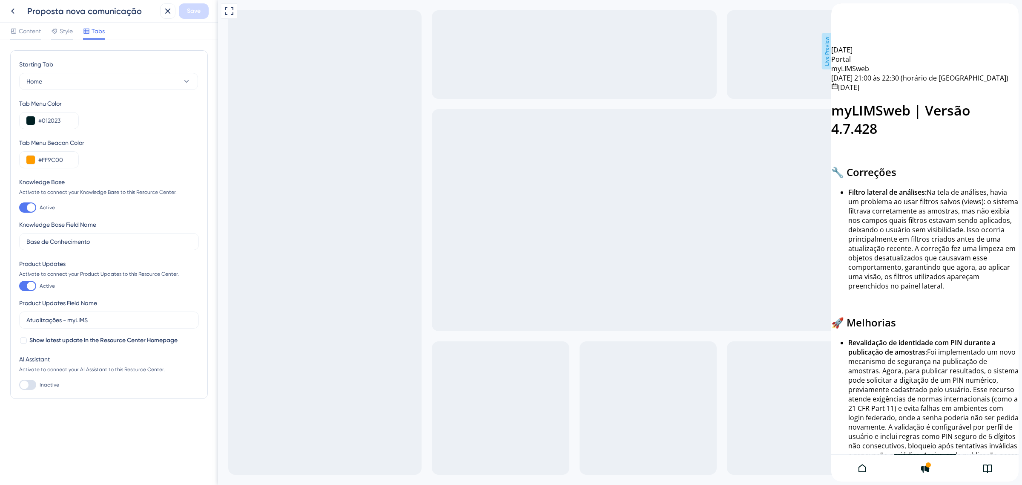
click at [838, 11] on icon "back to header" at bounding box center [834, 7] width 7 height 7
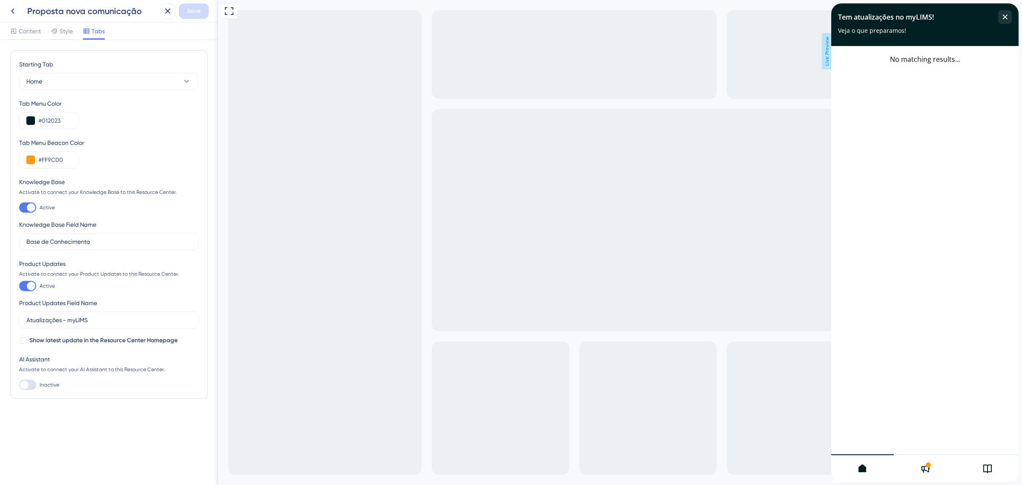
click at [401, 86] on div "Full Screen Preview Live Preview" at bounding box center [620, 242] width 804 height 485
click at [980, 467] on div at bounding box center [987, 467] width 63 height 27
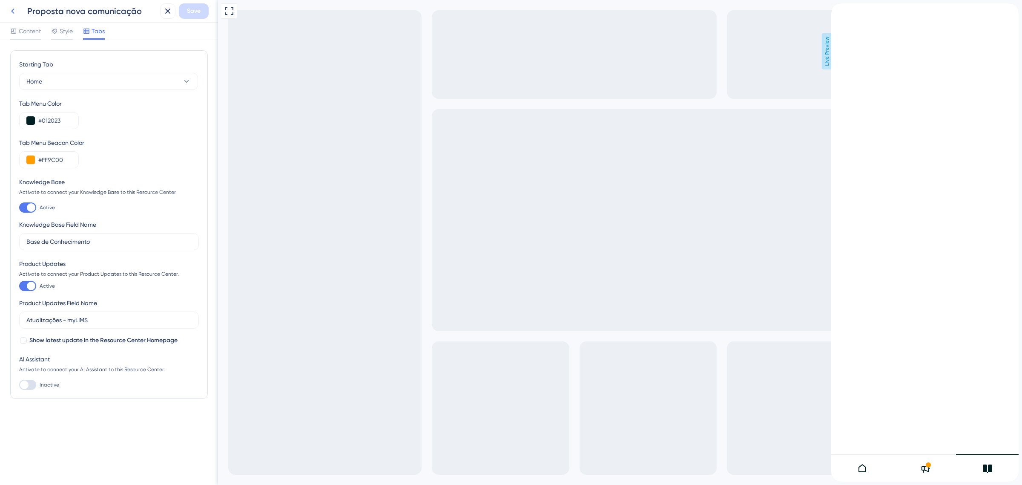
click at [10, 6] on icon at bounding box center [13, 11] width 10 height 10
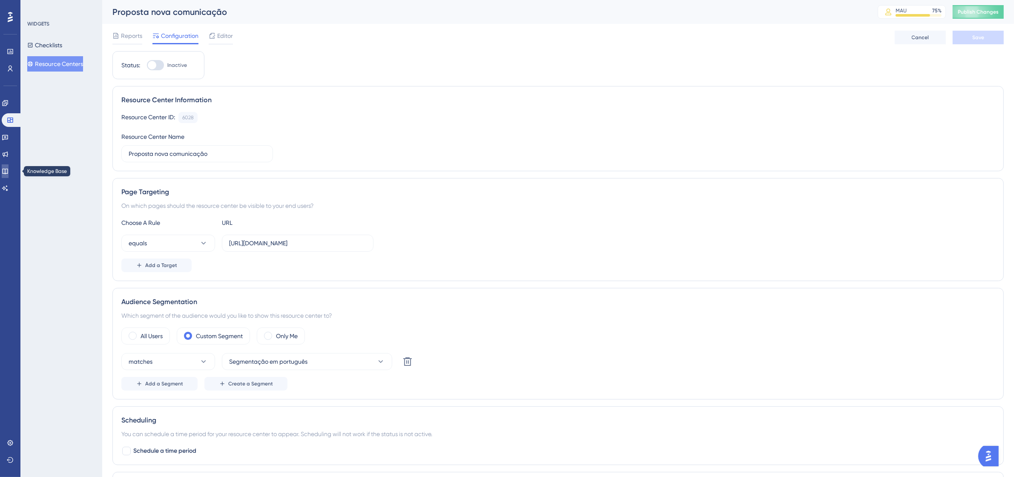
click at [8, 169] on icon at bounding box center [5, 172] width 6 height 6
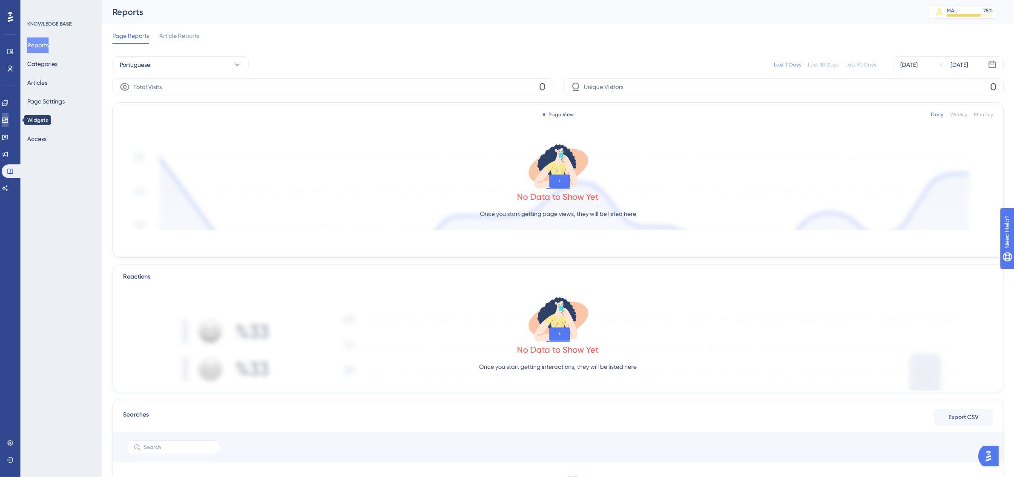
click at [9, 117] on icon at bounding box center [5, 120] width 7 height 7
click at [8, 121] on icon at bounding box center [5, 120] width 6 height 5
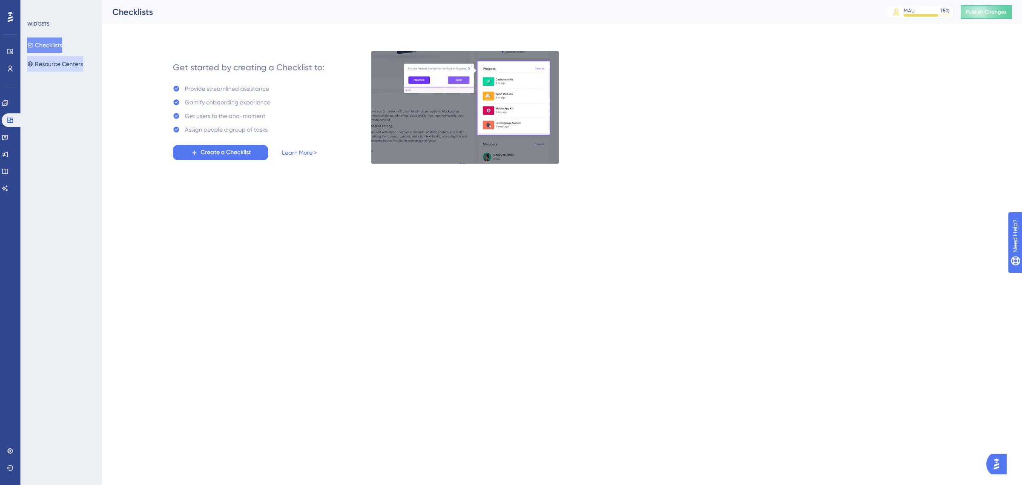
click at [64, 63] on button "Resource Centers" at bounding box center [55, 63] width 56 height 15
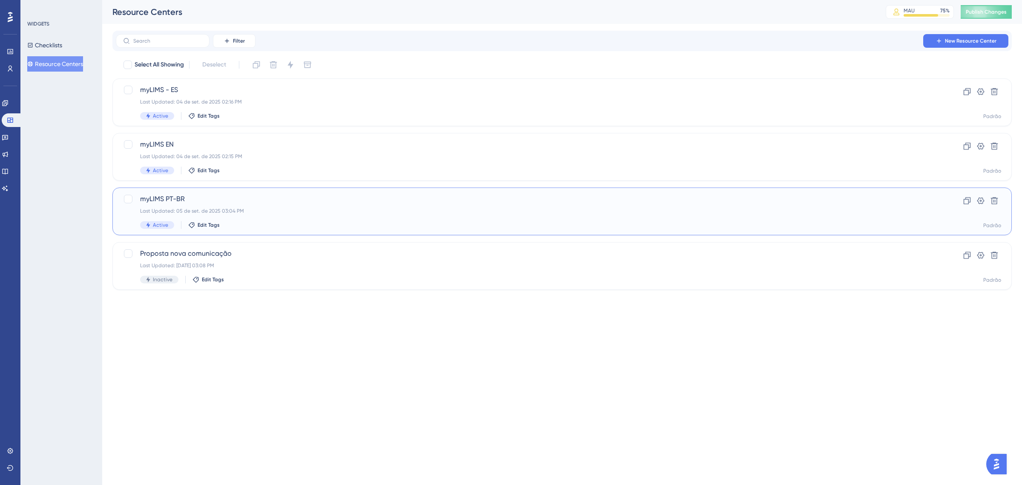
click at [211, 205] on div "myLIMS PT-BR Last Updated: [DATE] 03:04 PM Active Edit Tags" at bounding box center [528, 211] width 776 height 35
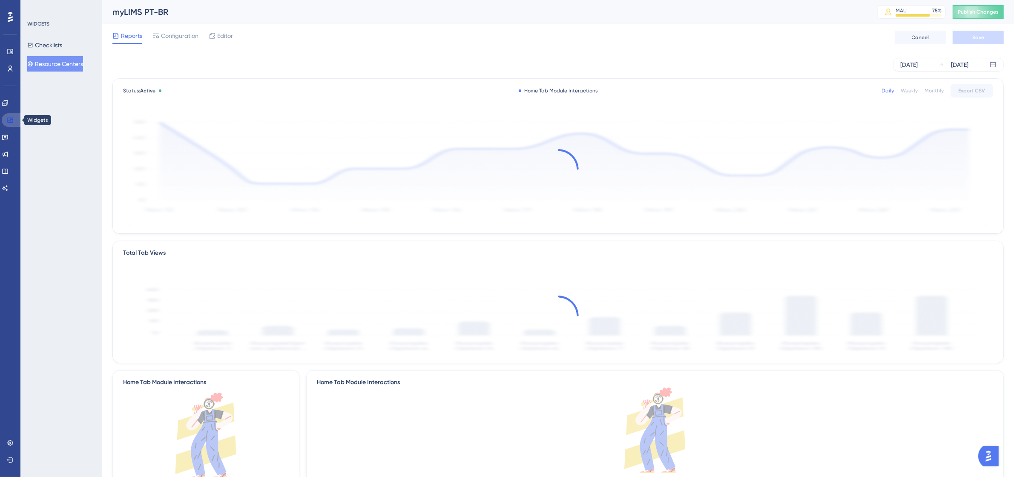
click at [13, 123] on icon at bounding box center [10, 120] width 7 height 7
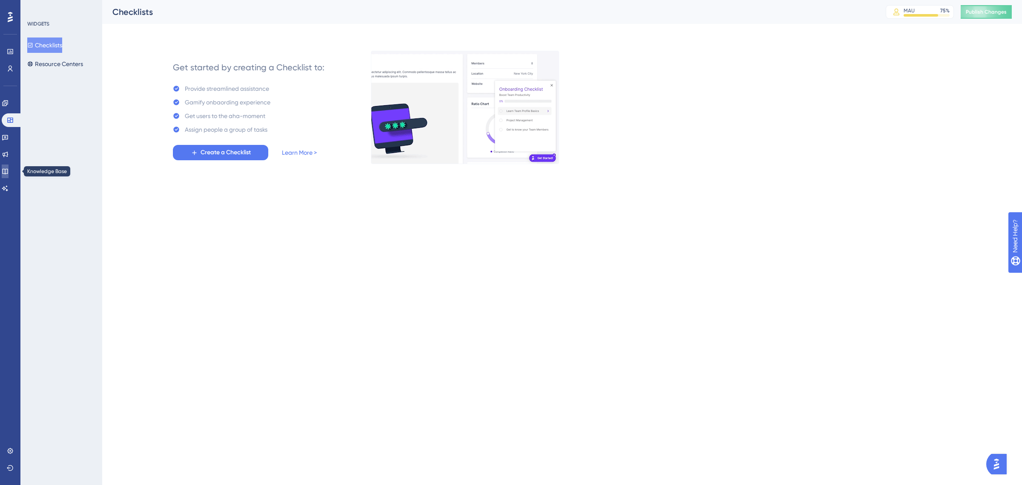
click at [9, 172] on icon at bounding box center [5, 171] width 7 height 7
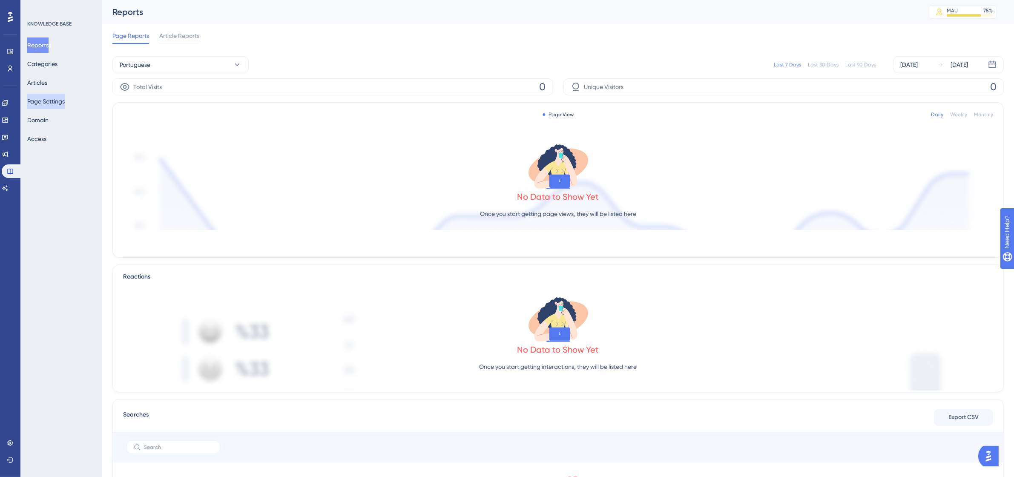
click at [41, 102] on button "Page Settings" at bounding box center [45, 101] width 37 height 15
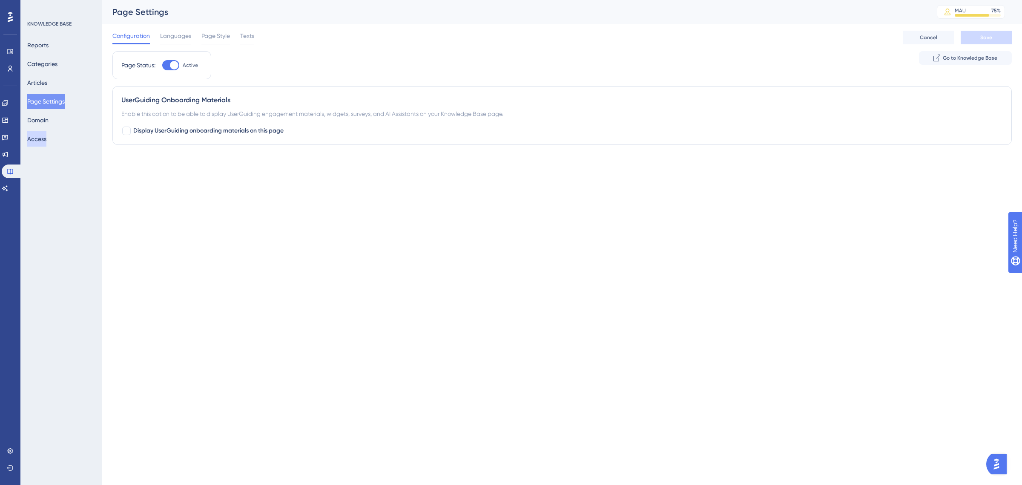
click at [44, 141] on button "Access" at bounding box center [36, 138] width 19 height 15
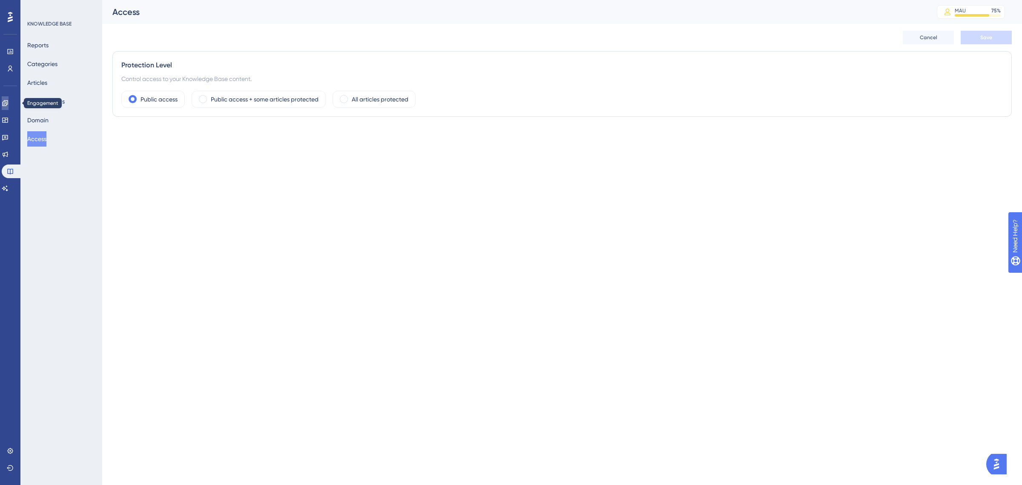
click at [8, 101] on icon at bounding box center [5, 103] width 6 height 6
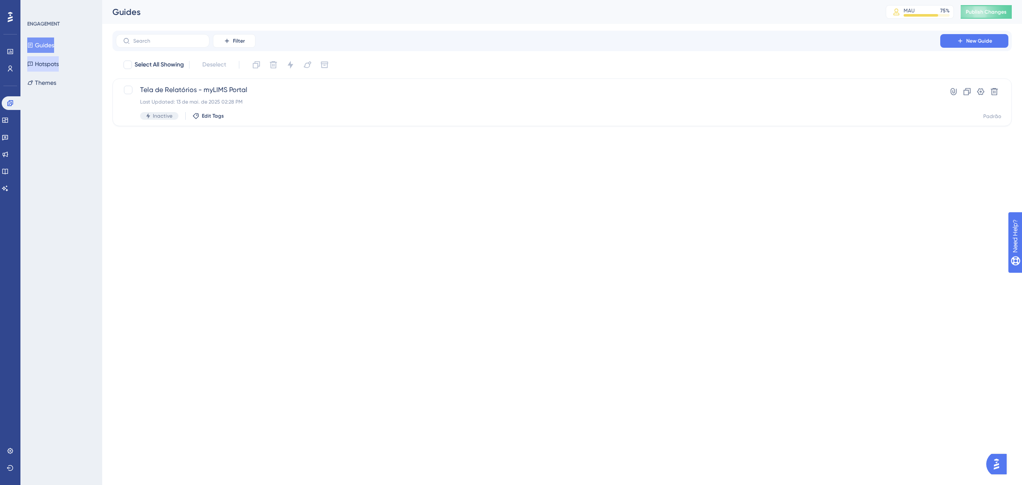
click at [56, 62] on button "Hotspots" at bounding box center [43, 63] width 32 height 15
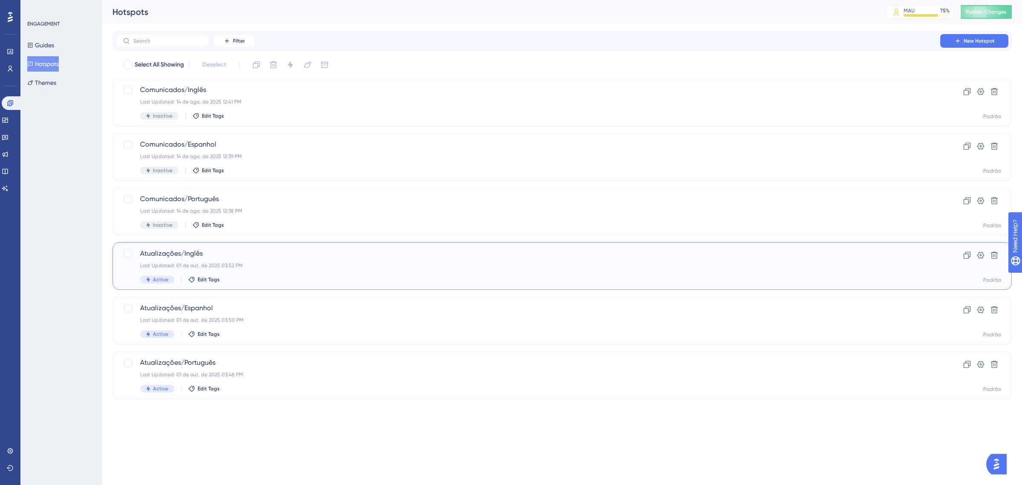
drag, startPoint x: 132, startPoint y: 254, endPoint x: 132, endPoint y: 285, distance: 31.5
click at [131, 255] on div at bounding box center [128, 253] width 9 height 9
checkbox input "true"
click at [131, 310] on div at bounding box center [128, 308] width 9 height 9
checkbox input "true"
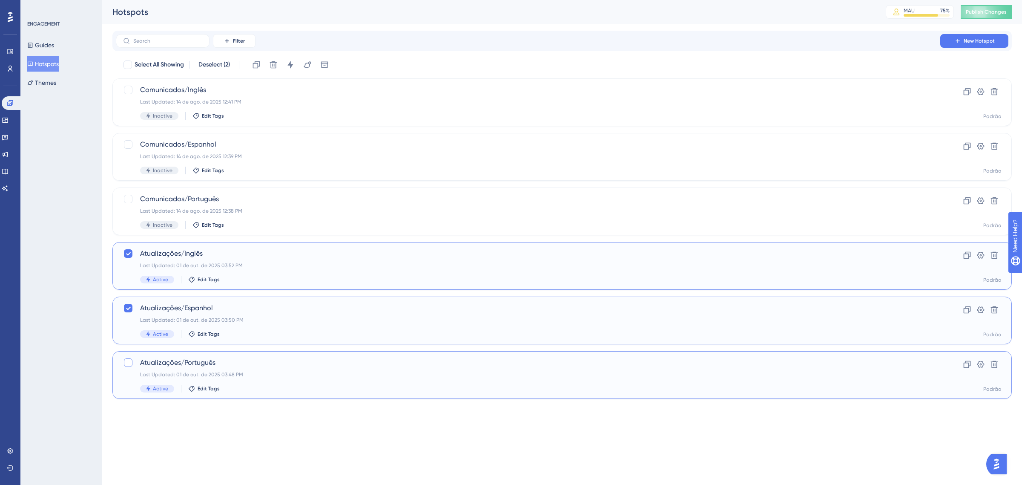
click at [127, 362] on div at bounding box center [128, 362] width 9 height 9
checkbox input "true"
click at [295, 61] on icon at bounding box center [290, 64] width 9 height 9
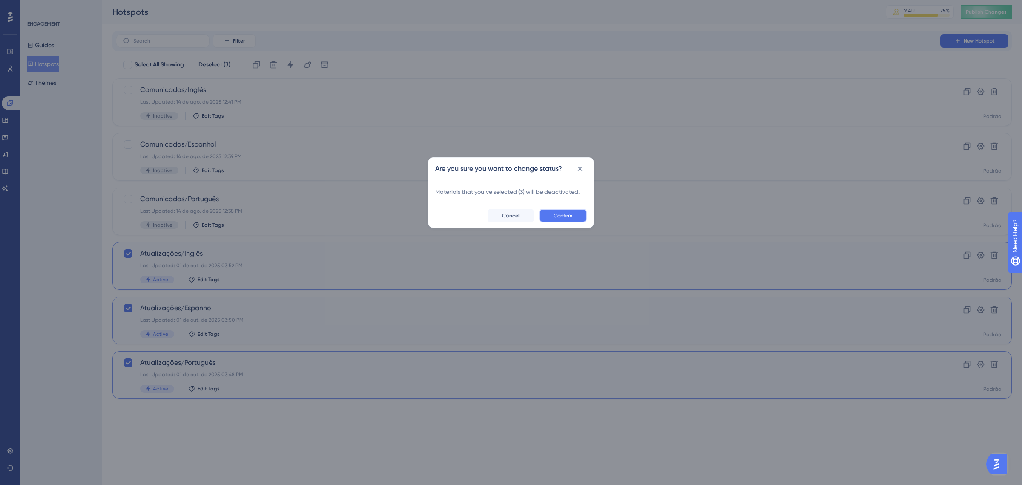
click at [578, 218] on button "Confirm" at bounding box center [563, 216] width 48 height 14
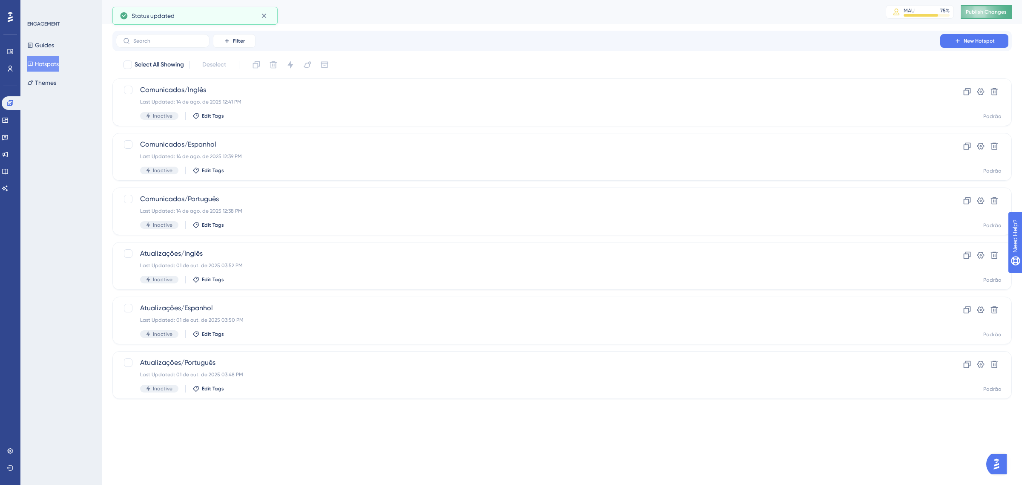
click at [975, 11] on span "Publish Changes" at bounding box center [986, 12] width 41 height 7
click at [9, 115] on link at bounding box center [5, 120] width 7 height 14
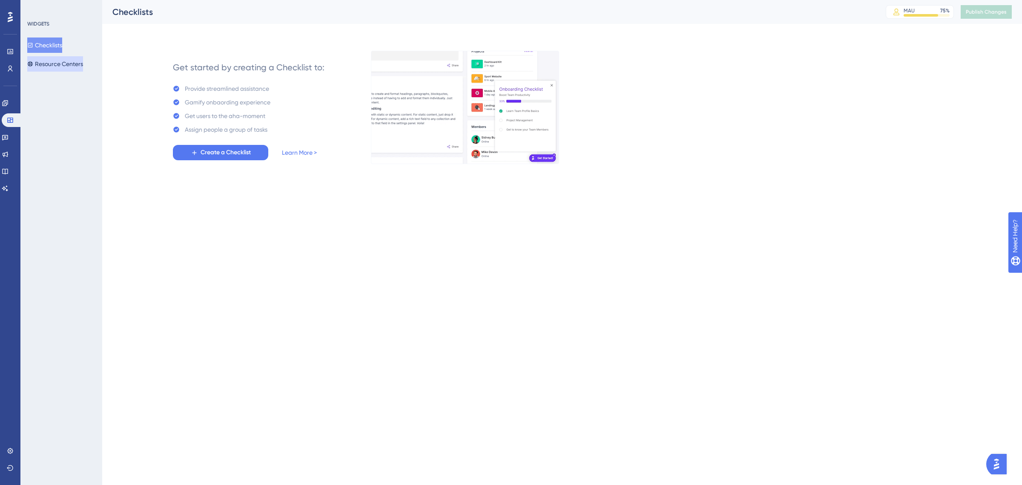
click at [42, 60] on button "Resource Centers" at bounding box center [55, 63] width 56 height 15
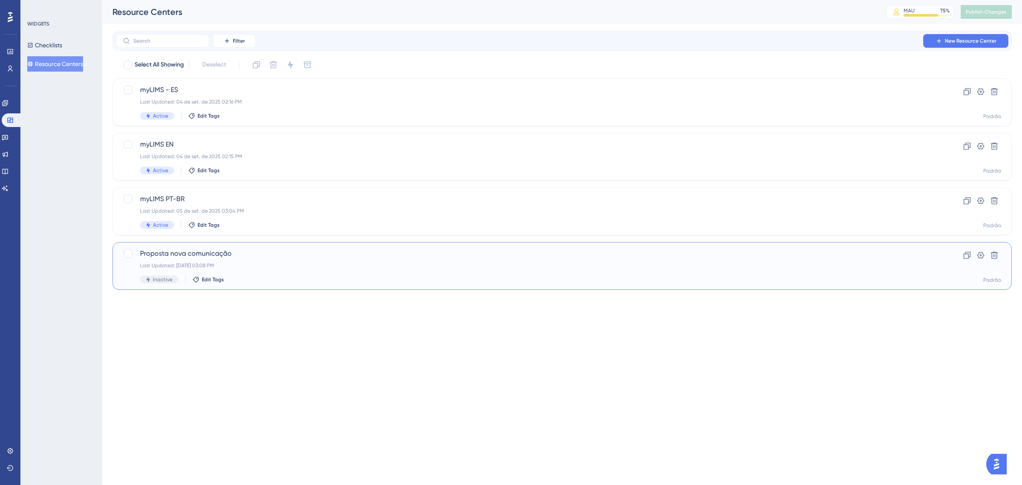
click at [227, 262] on div "Last Updated: [DATE] 03:08 PM" at bounding box center [528, 265] width 776 height 7
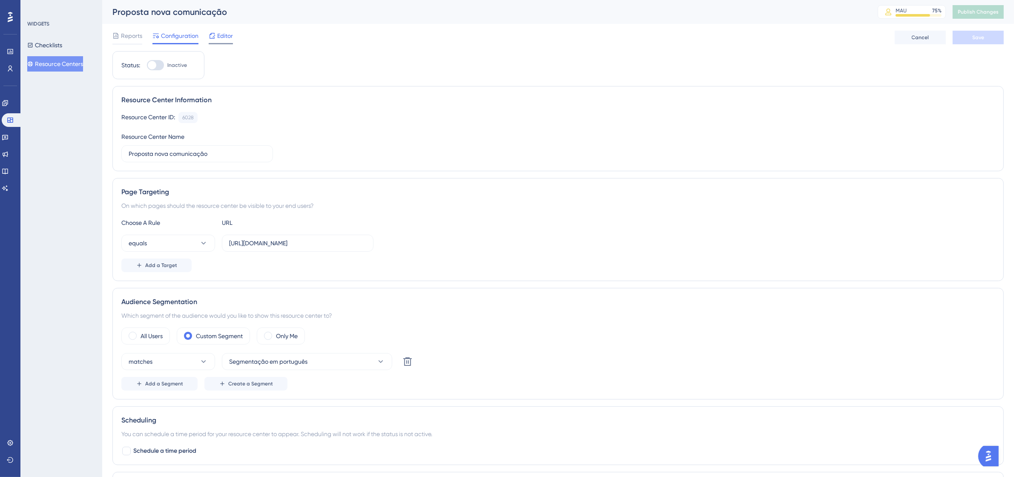
click at [212, 37] on icon at bounding box center [212, 35] width 7 height 7
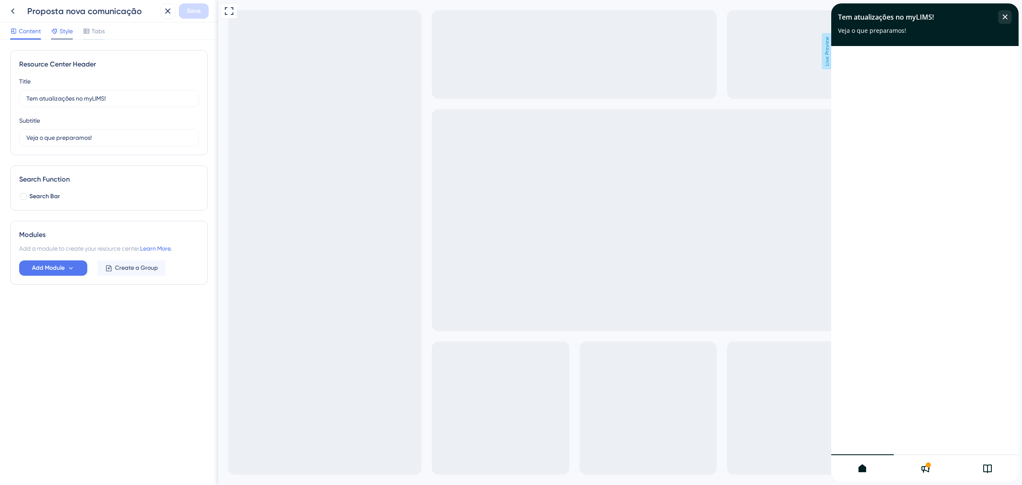
click at [60, 32] on span "Style" at bounding box center [66, 31] width 13 height 10
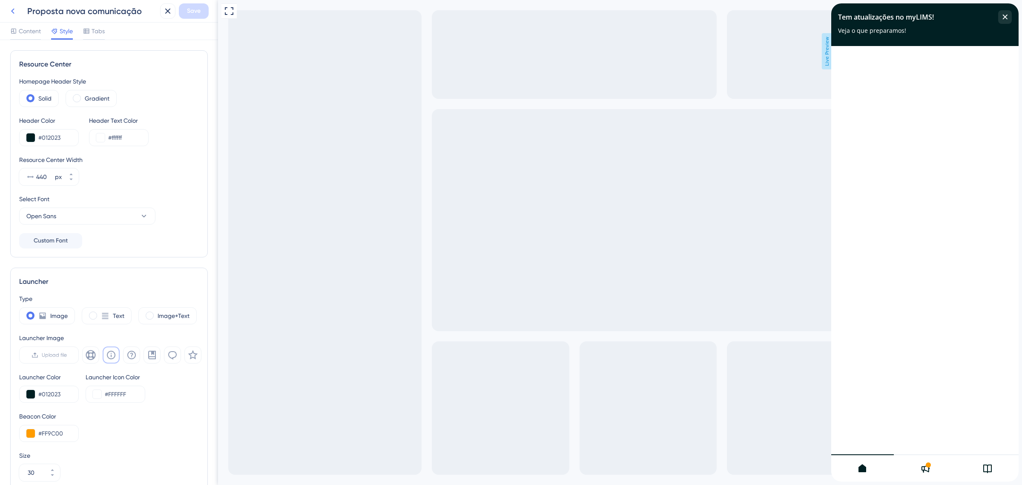
click at [12, 10] on icon at bounding box center [12, 12] width 3 height 6
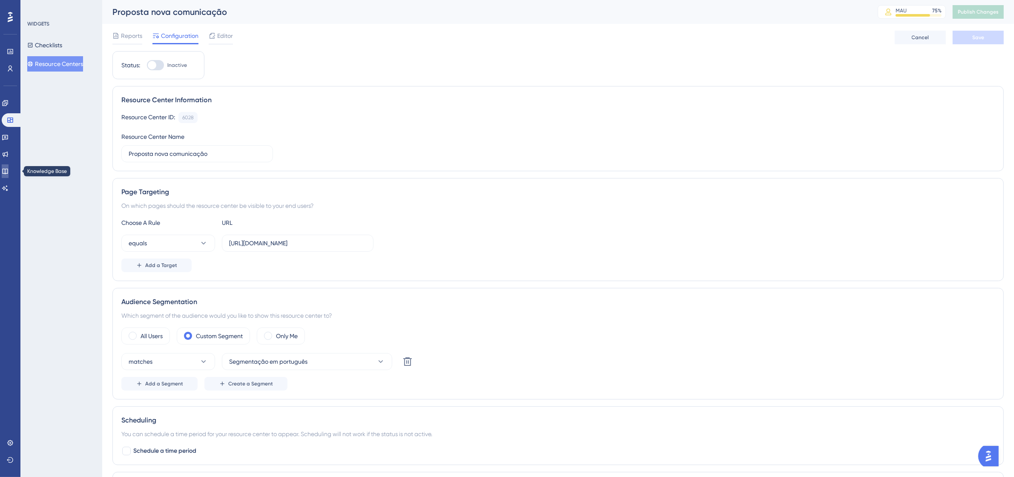
click at [9, 170] on link at bounding box center [5, 171] width 7 height 14
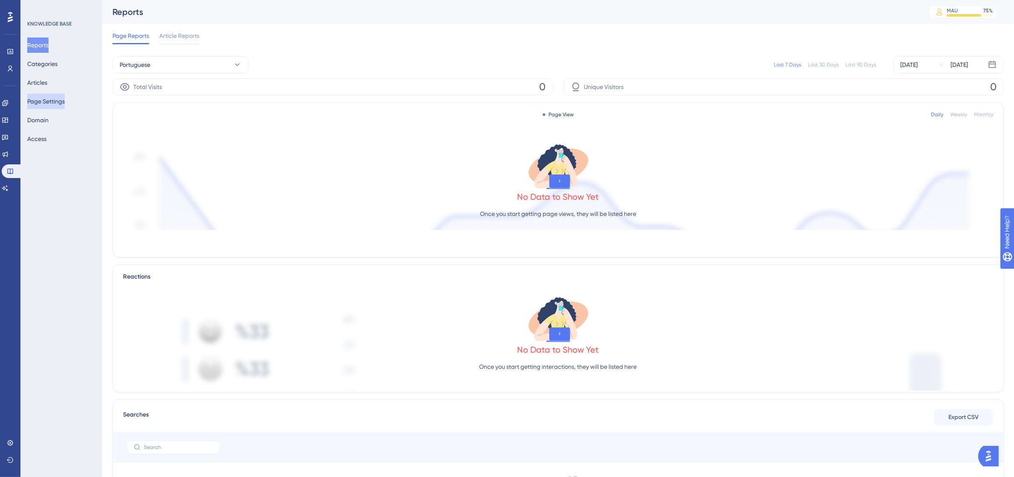
click at [45, 102] on button "Page Settings" at bounding box center [45, 101] width 37 height 15
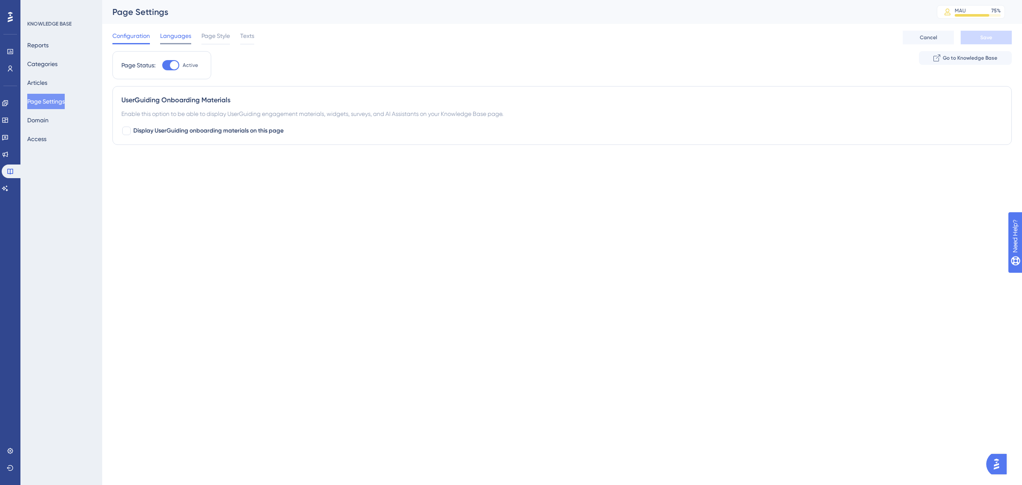
click at [179, 41] on div "Languages" at bounding box center [175, 38] width 31 height 14
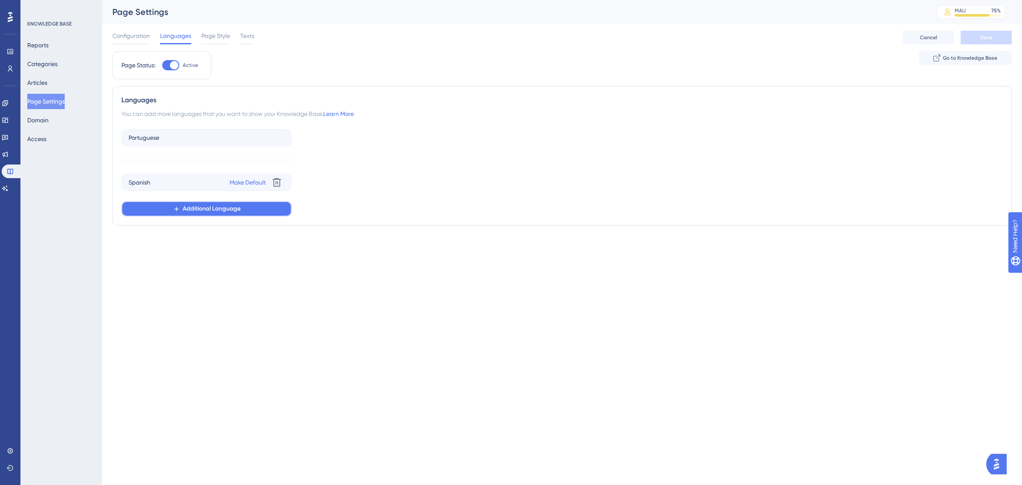
click at [271, 207] on button "Additional Language" at bounding box center [206, 208] width 170 height 15
click at [228, 233] on div "English English" at bounding box center [207, 233] width 146 height 17
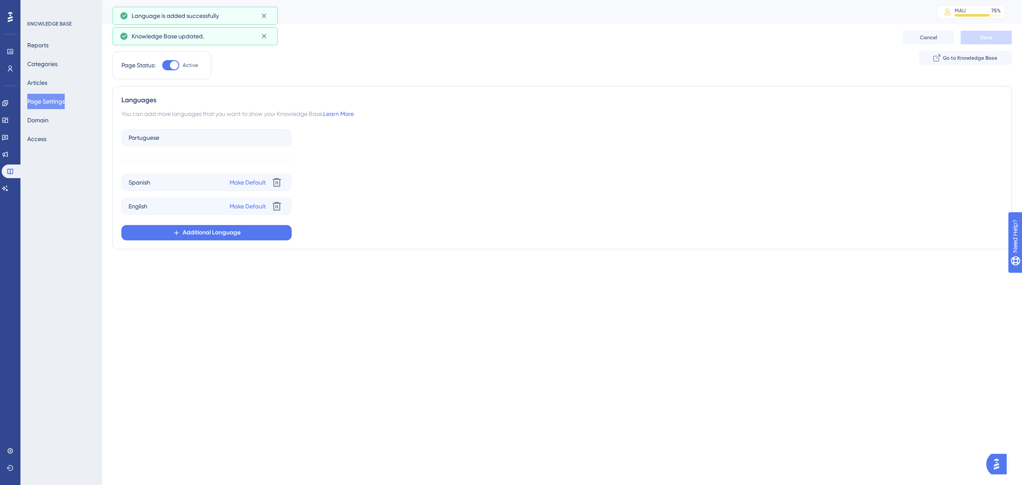
click at [574, 164] on div "Portuguese Spanish Make Default Delete English Make Default Delete Additional L…" at bounding box center [562, 183] width 882 height 115
click at [220, 39] on span "Page Style" at bounding box center [215, 36] width 29 height 10
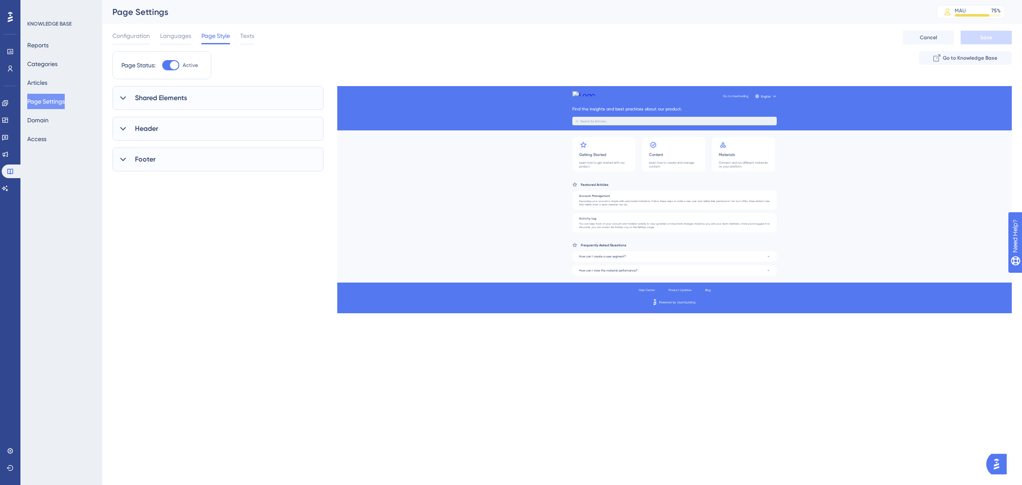
click at [121, 96] on icon at bounding box center [123, 98] width 9 height 9
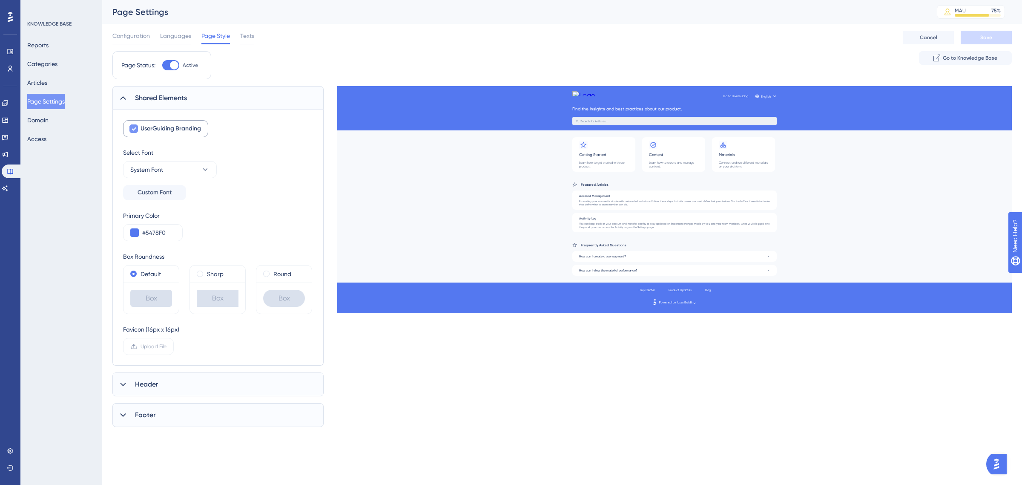
click at [137, 131] on div at bounding box center [133, 128] width 9 height 9
checkbox input "false"
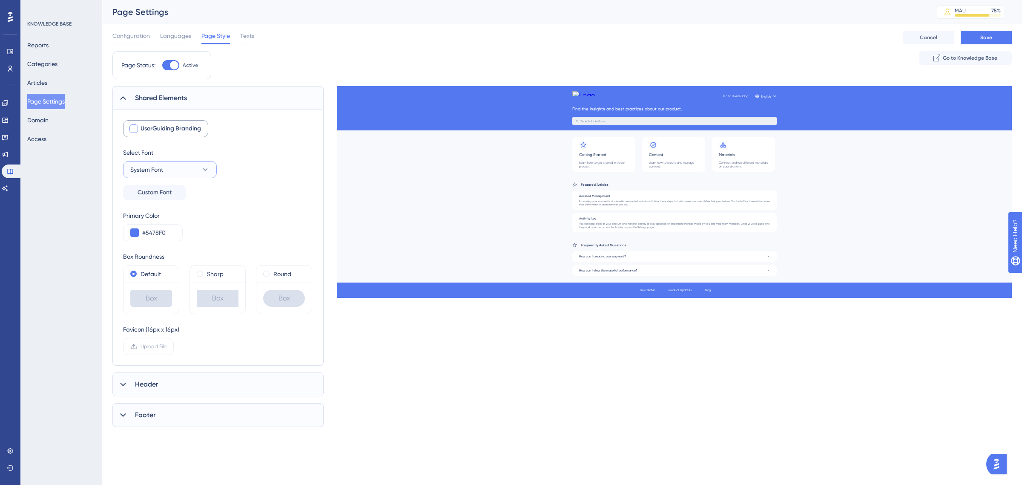
click at [207, 175] on button "System Font" at bounding box center [170, 169] width 94 height 17
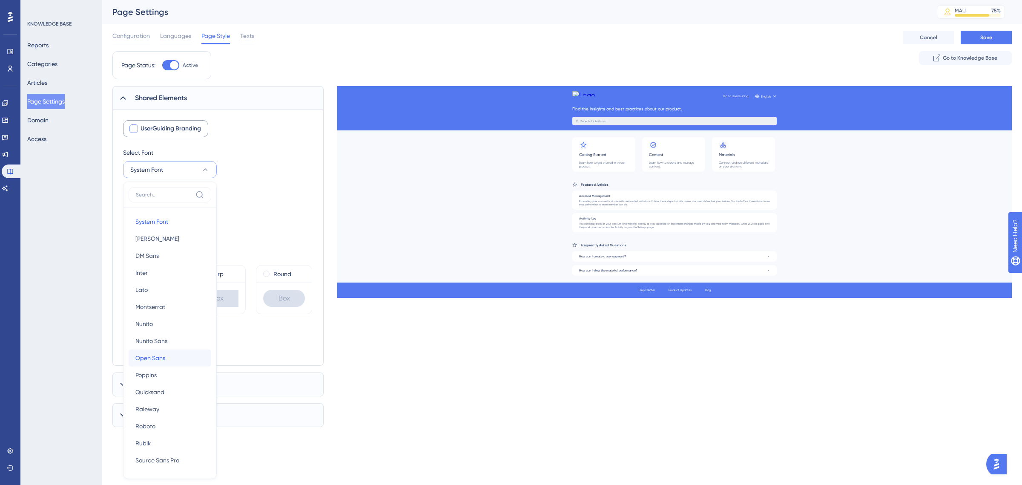
click at [177, 354] on button "Open Sans Open Sans" at bounding box center [170, 357] width 83 height 17
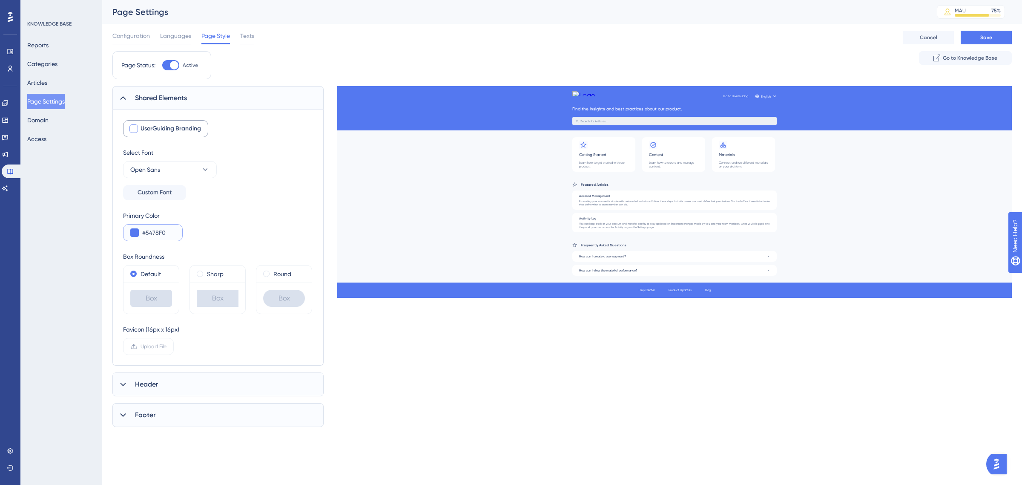
drag, startPoint x: 164, startPoint y: 230, endPoint x: 146, endPoint y: 238, distance: 19.3
click at [146, 238] on div "#5478F0" at bounding box center [153, 232] width 60 height 17
type input "#0090B3"
click at [246, 233] on div "Primary Color #0090B3" at bounding box center [218, 225] width 190 height 31
click at [265, 273] on span at bounding box center [266, 273] width 6 height 6
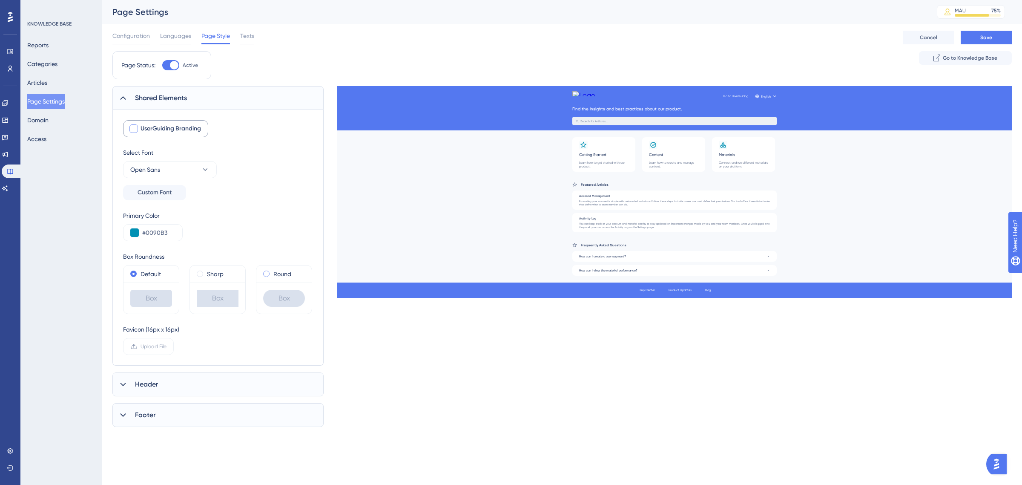
click at [272, 272] on input "radio" at bounding box center [272, 272] width 0 height 0
click at [168, 351] on label "Upload File" at bounding box center [148, 346] width 51 height 17
click at [167, 346] on input "Upload File" at bounding box center [167, 346] width 0 height 0
click at [274, 350] on icon at bounding box center [272, 349] width 10 height 10
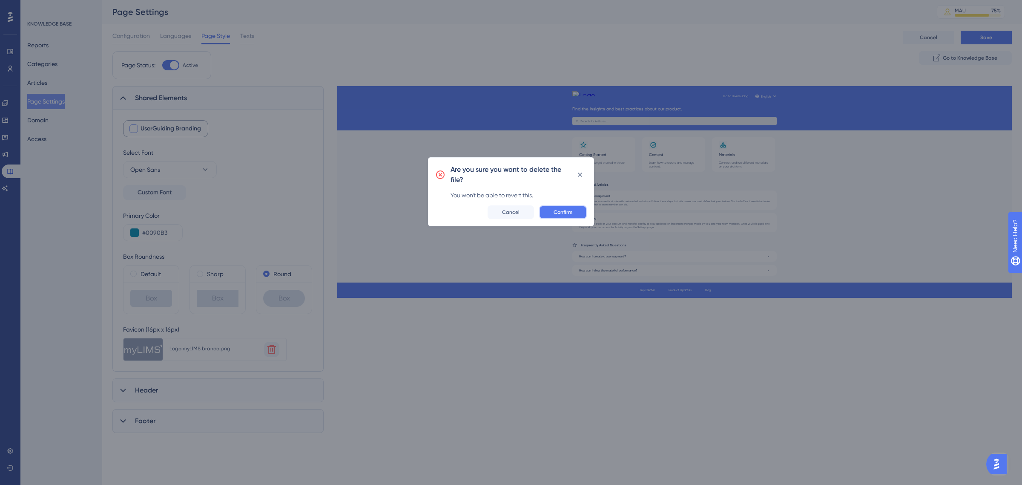
click at [553, 211] on button "Confirm" at bounding box center [563, 212] width 48 height 14
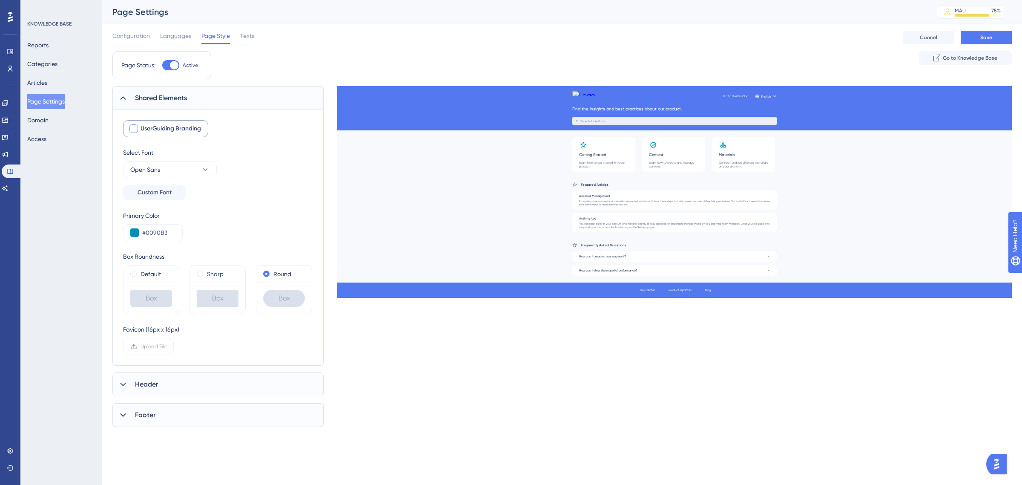
click at [201, 386] on div "Header" at bounding box center [217, 384] width 211 height 24
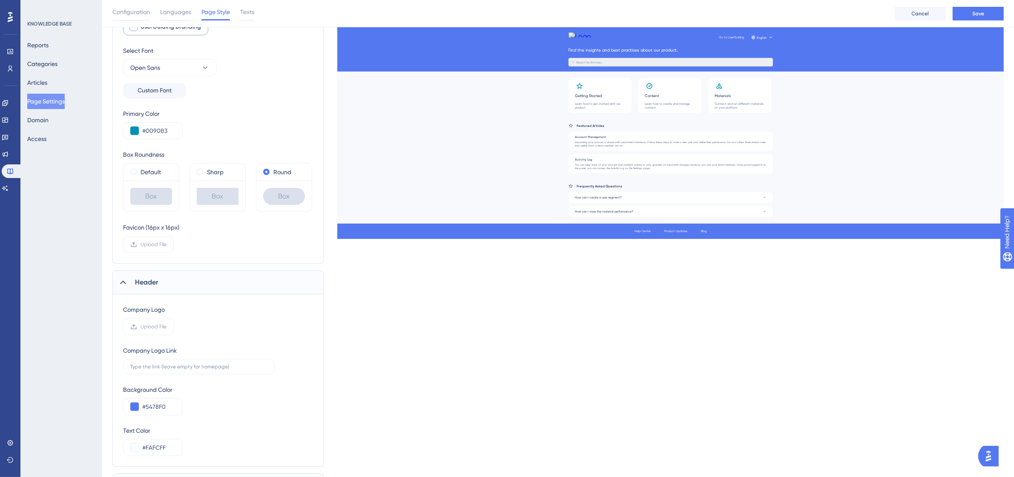
scroll to position [106, 0]
click at [161, 320] on label "Upload File" at bounding box center [148, 325] width 51 height 17
click at [167, 325] on input "Upload File" at bounding box center [167, 325] width 0 height 0
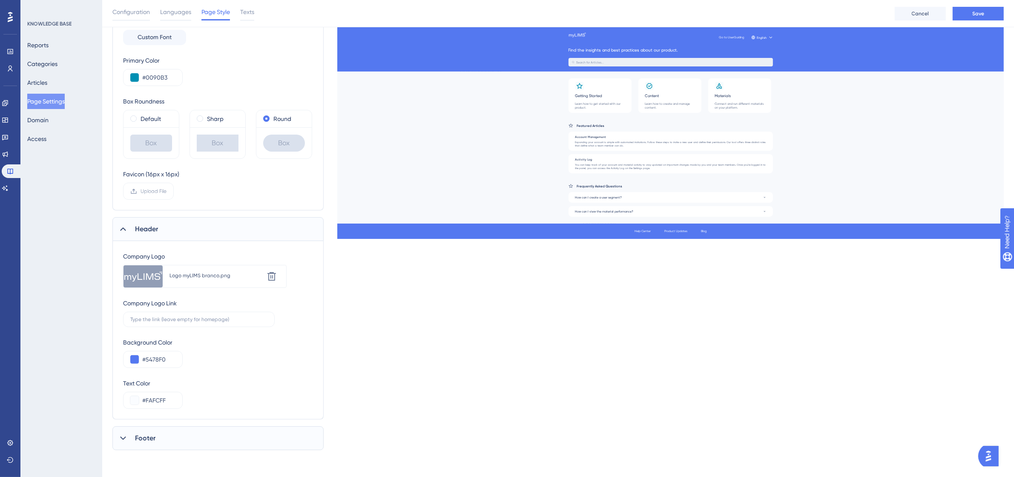
scroll to position [160, 0]
click at [175, 359] on input "#5478F0" at bounding box center [158, 359] width 33 height 10
drag, startPoint x: 170, startPoint y: 74, endPoint x: 147, endPoint y: 75, distance: 23.5
click at [147, 75] on input "#0090B3" at bounding box center [158, 77] width 33 height 10
drag, startPoint x: 167, startPoint y: 354, endPoint x: 146, endPoint y: 357, distance: 21.4
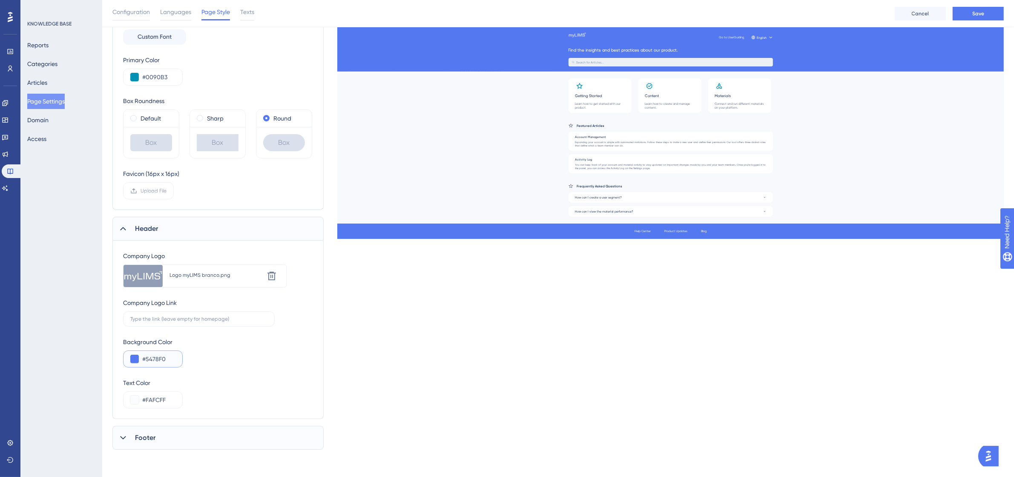
click at [146, 357] on input "#5478F0" at bounding box center [158, 359] width 33 height 10
paste input "0090B3"
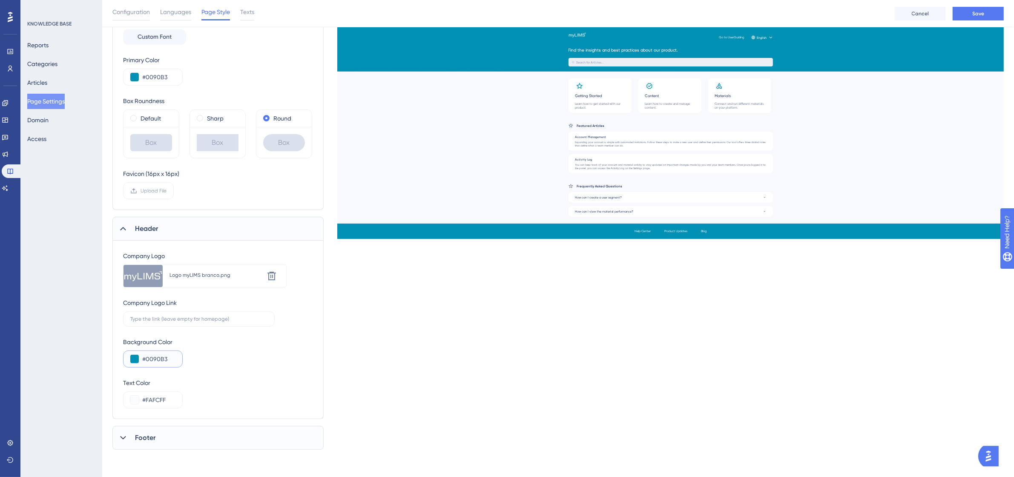
type input "#0090B3"
click at [250, 363] on div "Background Color #0090B3" at bounding box center [218, 352] width 190 height 31
click at [162, 397] on input "#FAFCFF" at bounding box center [158, 400] width 33 height 10
drag, startPoint x: 165, startPoint y: 397, endPoint x: 150, endPoint y: 400, distance: 15.9
click at [150, 400] on input "#FAFCFF" at bounding box center [158, 400] width 33 height 10
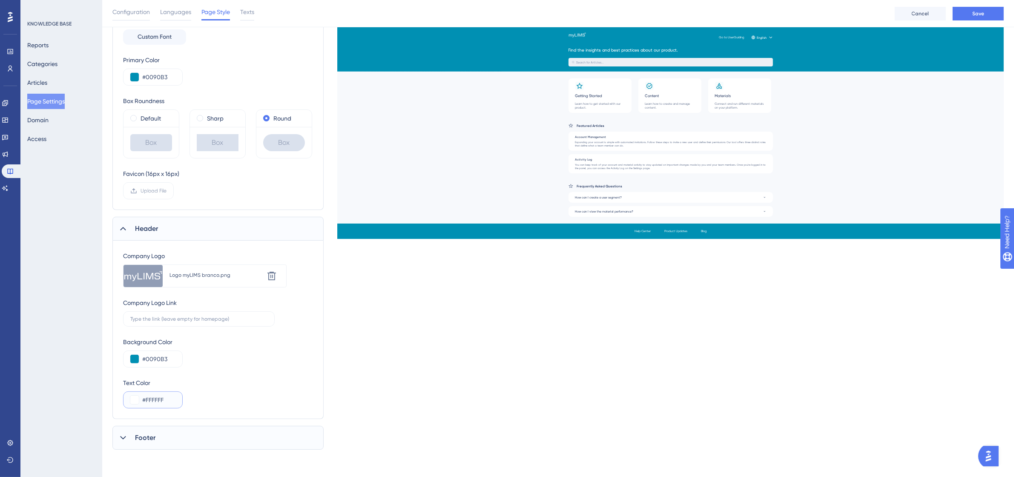
type input "#FFFFFF"
click at [238, 396] on div "Text Color #FFFFFF" at bounding box center [218, 393] width 190 height 31
click at [229, 445] on div "Footer" at bounding box center [217, 438] width 211 height 24
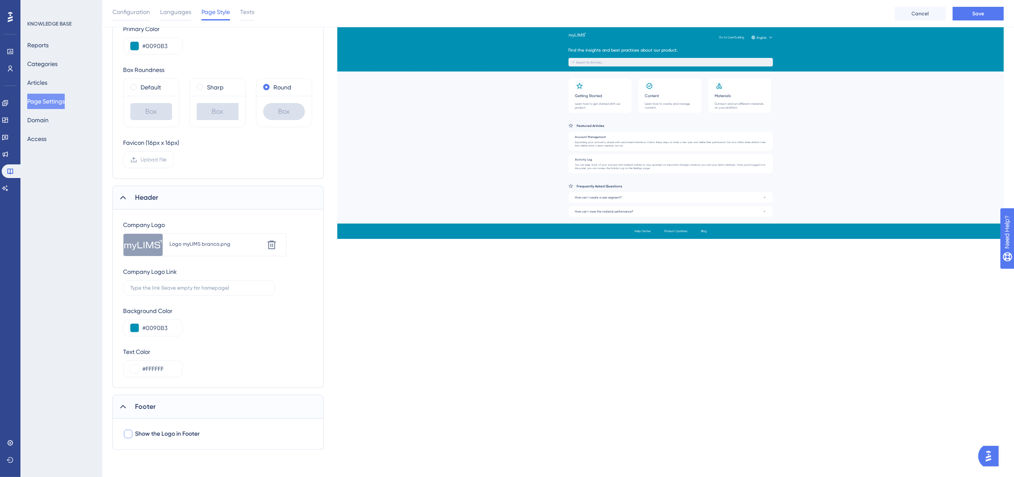
click at [133, 435] on label "Show the Logo in Footer" at bounding box center [161, 434] width 77 height 10
checkbox input "true"
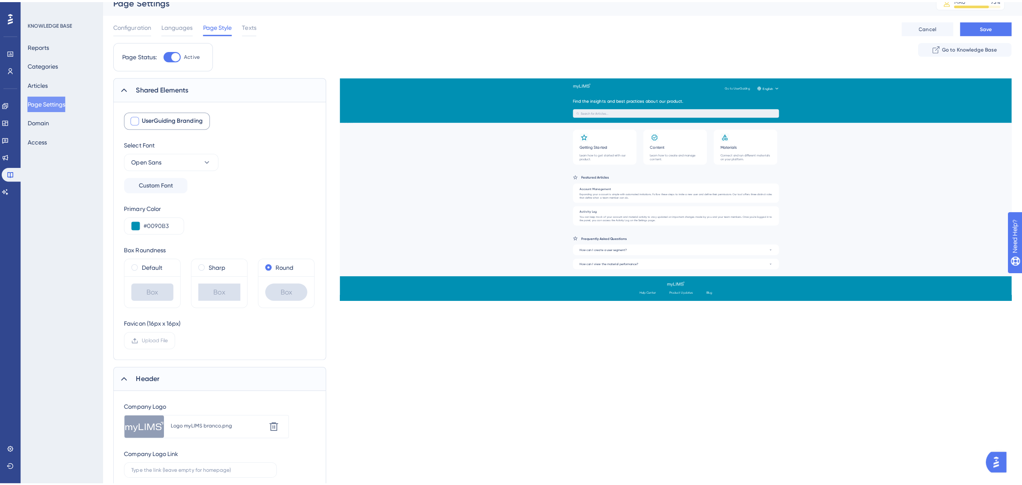
scroll to position [0, 0]
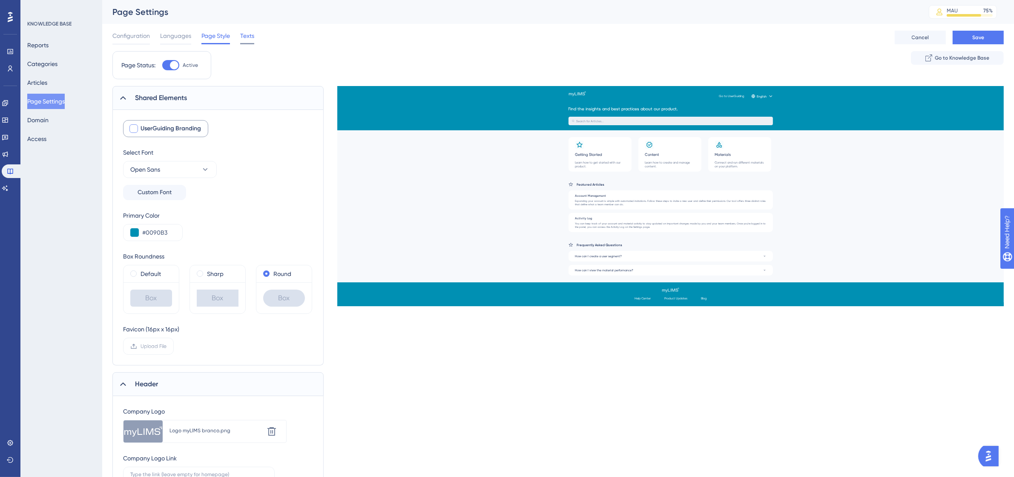
click at [249, 35] on span "Texts" at bounding box center [247, 36] width 14 height 10
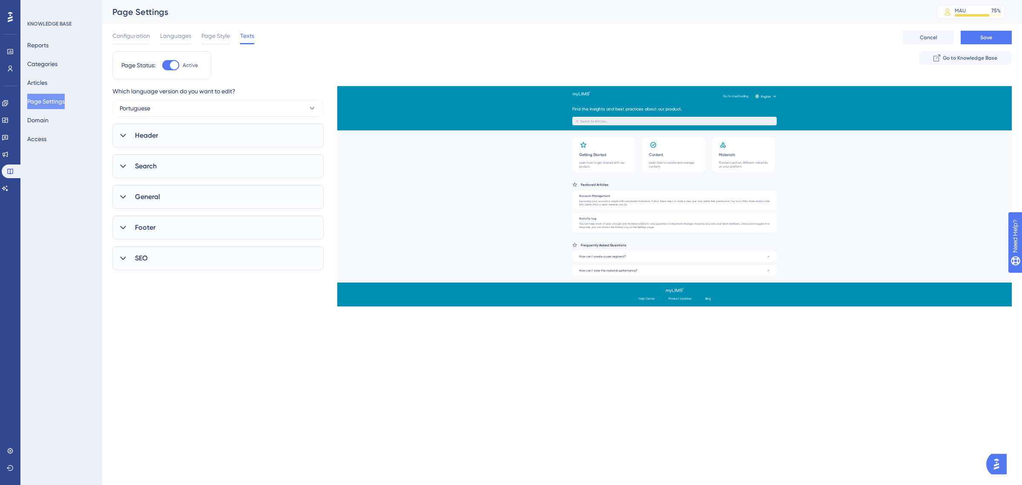
click at [212, 88] on span "Which language version do you want to edit?" at bounding box center [173, 91] width 123 height 10
click at [299, 107] on button "Portuguese" at bounding box center [217, 108] width 211 height 17
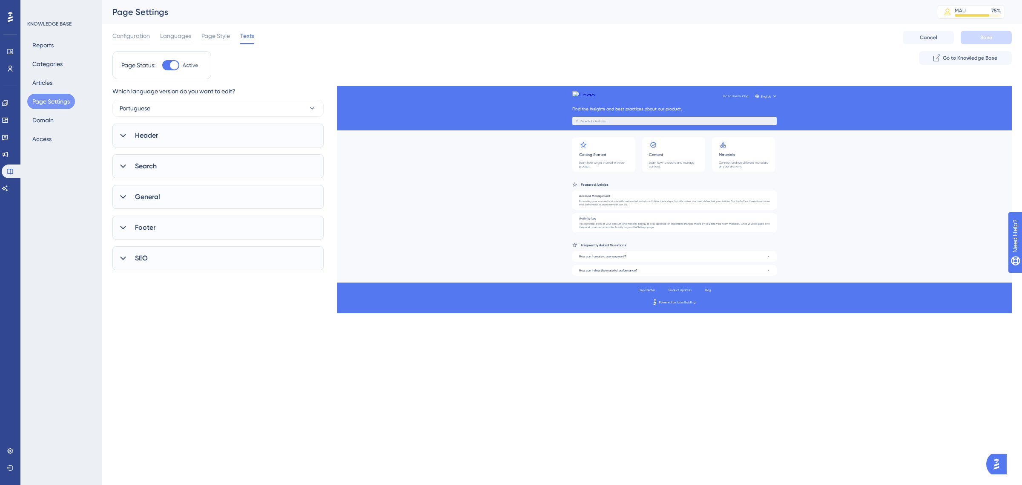
click at [121, 136] on icon at bounding box center [123, 135] width 9 height 9
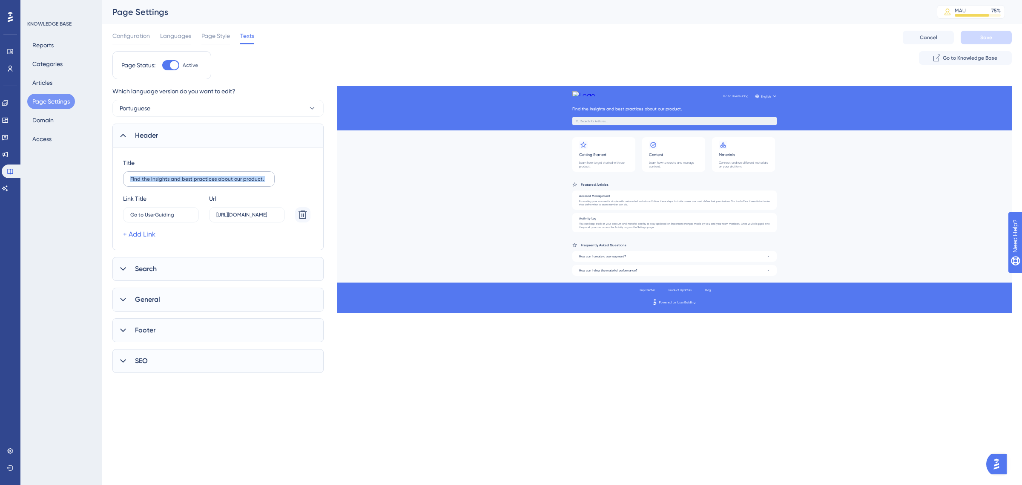
drag, startPoint x: 128, startPoint y: 181, endPoint x: 263, endPoint y: 182, distance: 135.0
click at [263, 182] on label "Find the insights and best practices about our product." at bounding box center [199, 178] width 152 height 15
click at [212, 201] on div "Url" at bounding box center [212, 198] width 7 height 10
drag, startPoint x: 260, startPoint y: 181, endPoint x: 124, endPoint y: 173, distance: 137.0
click at [124, 173] on div "Title Find the insights and best practices about our product." at bounding box center [199, 172] width 152 height 29
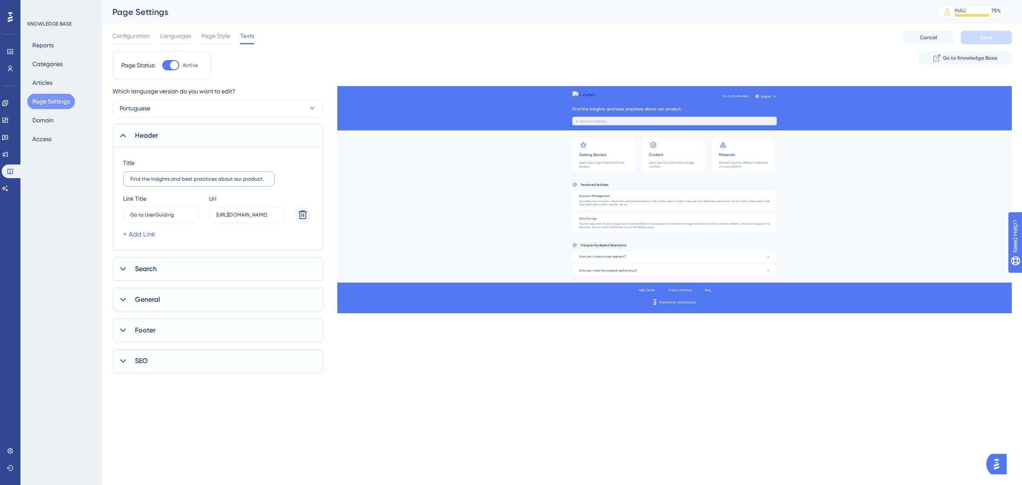
type input "Find the insights and best practices about our product."
paste input "text"
click at [250, 180] on input "Base de Conhecimento: Aprenda, explore e encontre respostas rápidas sobre o myL…" at bounding box center [198, 179] width 137 height 6
type input "Base de Conhecimento: Aprenda, explore e encontre respostas rápidas sobre o myL…"
click at [307, 177] on div "Title Base de Conhecimento: Aprenda, explore e encontre respostas rápidas sobre…" at bounding box center [218, 172] width 190 height 29
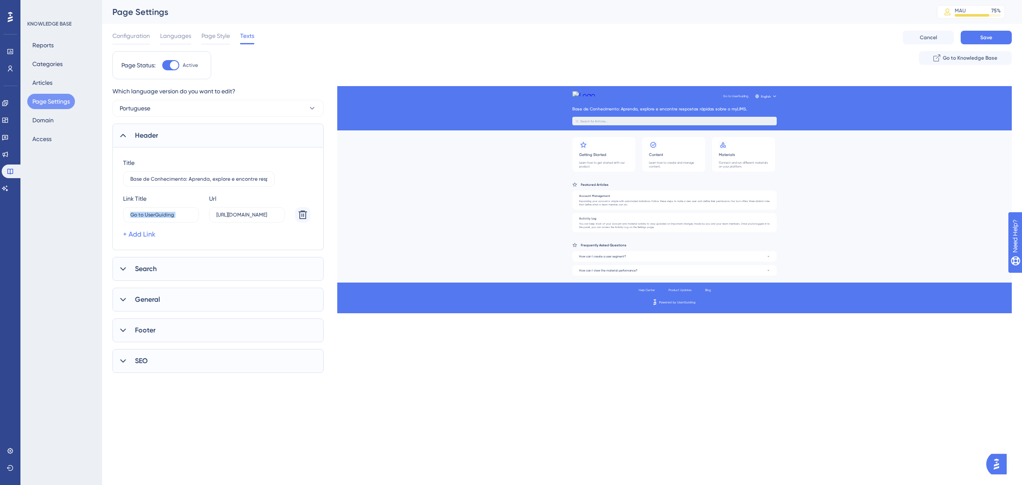
drag, startPoint x: 178, startPoint y: 211, endPoint x: 118, endPoint y: 209, distance: 60.5
click at [118, 209] on div "Title Base de Conhecimento: Aprenda, explore e encontre respostas rápidas sobre…" at bounding box center [217, 198] width 211 height 103
click at [173, 214] on input "Go to UserGuiding" at bounding box center [156, 215] width 53 height 6
click at [244, 213] on input "[URL][DOMAIN_NAME]" at bounding box center [246, 215] width 61 height 6
drag, startPoint x: 216, startPoint y: 214, endPoint x: 286, endPoint y: 215, distance: 69.4
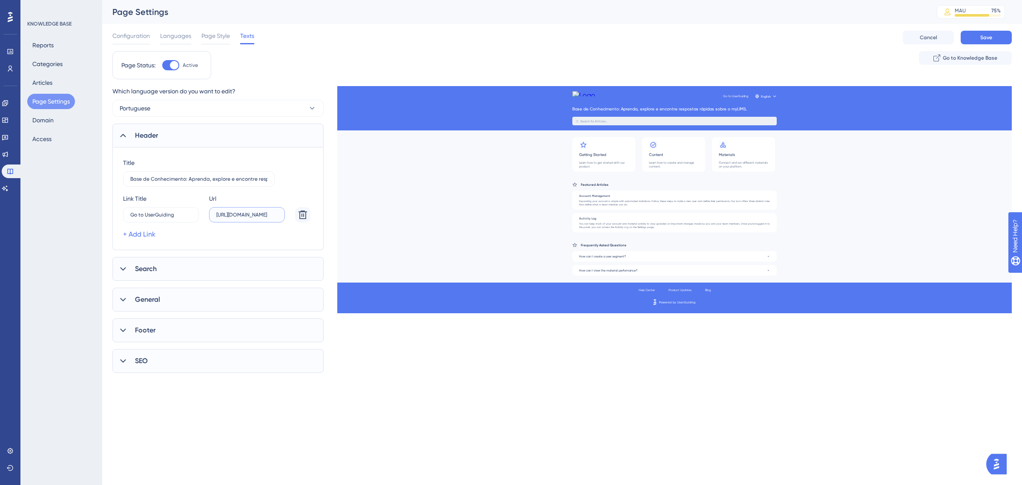
click at [286, 215] on div "Link Title Go to UserGuiding -2 Url https://userguiding.com/" at bounding box center [216, 207] width 187 height 29
type input "[URL][DOMAIN_NAME]"
click at [245, 237] on div "+ Add Link" at bounding box center [216, 234] width 187 height 10
click at [169, 216] on input "Go to UserGuiding" at bounding box center [156, 215] width 53 height 6
drag, startPoint x: 175, startPoint y: 215, endPoint x: 118, endPoint y: 216, distance: 57.1
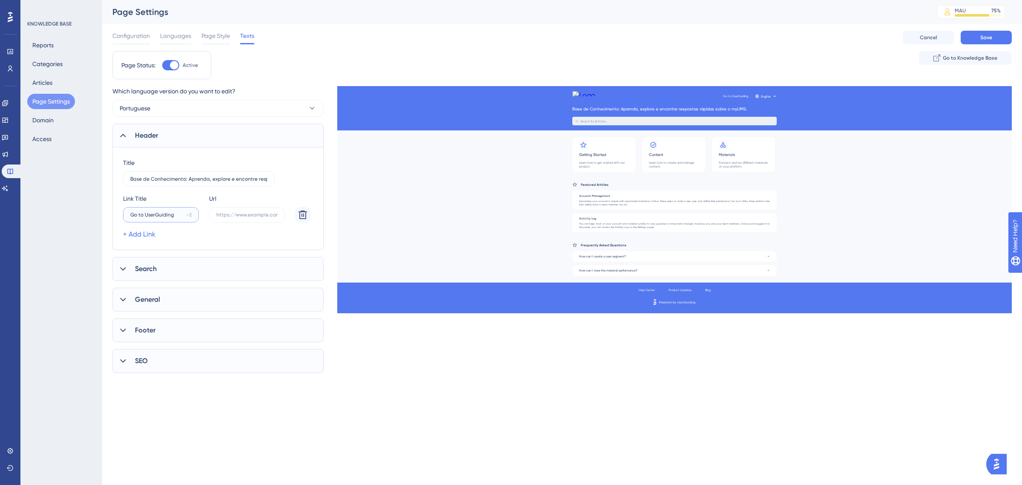
click at [118, 216] on div "Title Base de Conhecimento: Aprenda, explore e encontre respostas rápidas sobre…" at bounding box center [217, 198] width 211 height 103
type input "Go to UserGuiding"
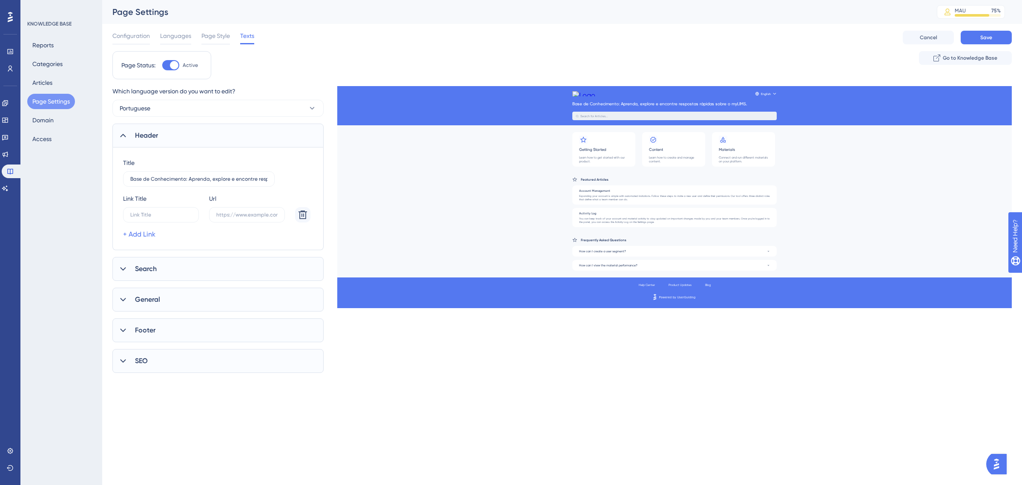
click at [216, 234] on div "+ Add Link" at bounding box center [216, 234] width 187 height 10
click at [998, 37] on button "Save" at bounding box center [986, 38] width 51 height 14
click at [127, 273] on icon at bounding box center [123, 269] width 9 height 9
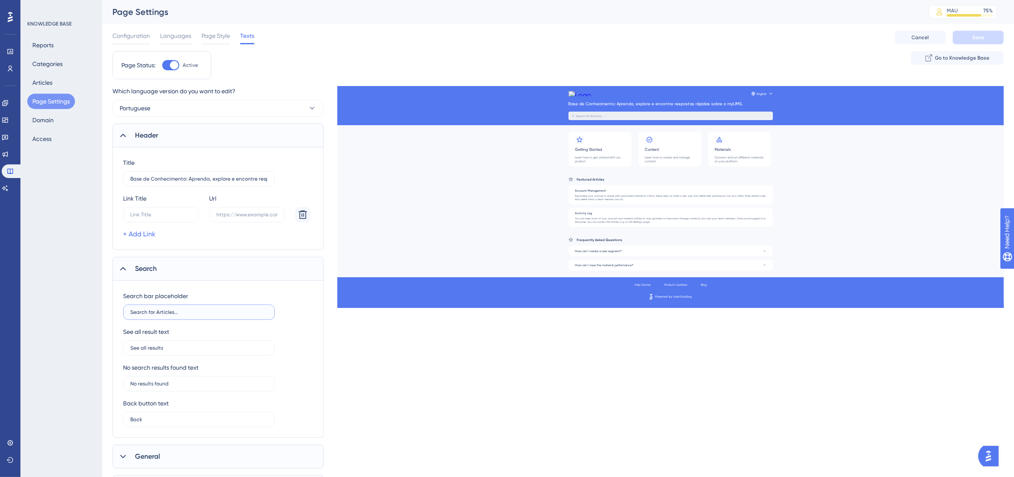
drag, startPoint x: 178, startPoint y: 311, endPoint x: 128, endPoint y: 314, distance: 49.9
click at [128, 314] on label "Search for Articles..." at bounding box center [199, 312] width 152 height 15
type input "Procure por artigos"
drag, startPoint x: 182, startPoint y: 352, endPoint x: 129, endPoint y: 352, distance: 53.2
click at [129, 352] on label "See all results" at bounding box center [199, 347] width 152 height 15
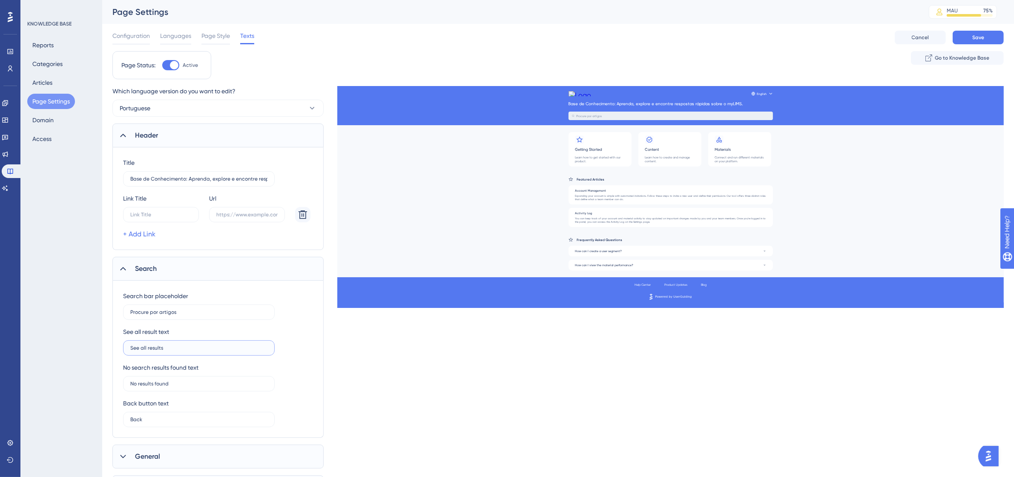
click at [130, 351] on input "See all results" at bounding box center [198, 348] width 137 height 6
drag, startPoint x: 166, startPoint y: 347, endPoint x: 131, endPoint y: 348, distance: 35.4
click at [131, 348] on input "See all results" at bounding box center [198, 348] width 137 height 6
type input "Todos os Resultados"
drag, startPoint x: 181, startPoint y: 382, endPoint x: 128, endPoint y: 384, distance: 52.8
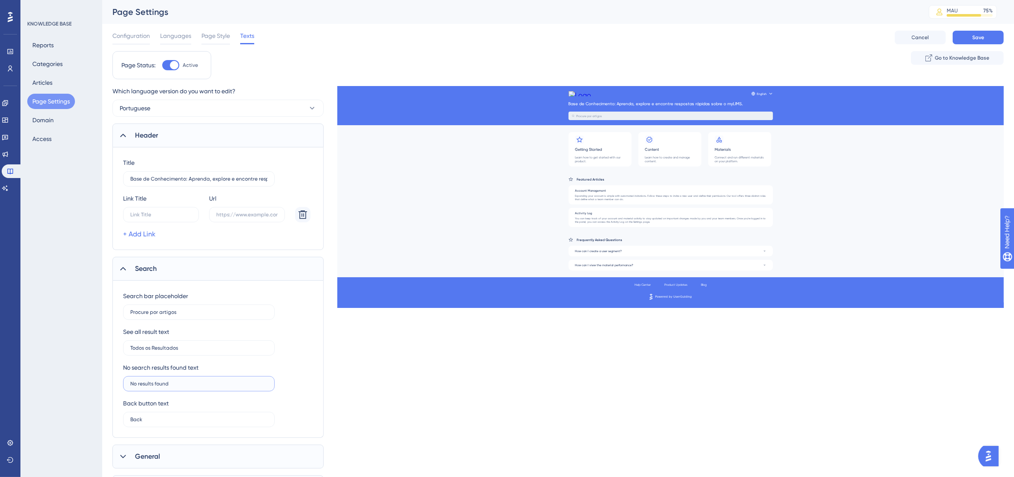
click at [128, 384] on label "No results found" at bounding box center [199, 383] width 152 height 15
type input "Nenhum Resultado Encontrado"
drag, startPoint x: 153, startPoint y: 414, endPoint x: 129, endPoint y: 424, distance: 26.6
click at [129, 424] on label "Back" at bounding box center [199, 419] width 152 height 15
click at [130, 423] on input "Back" at bounding box center [198, 420] width 137 height 6
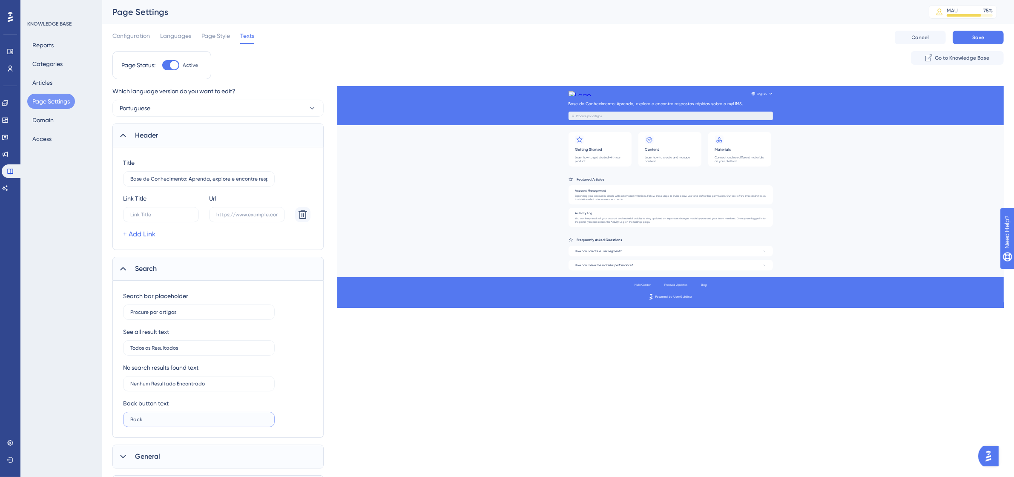
drag, startPoint x: 143, startPoint y: 421, endPoint x: 126, endPoint y: 424, distance: 17.7
click at [126, 424] on label "Back" at bounding box center [199, 419] width 152 height 15
type input "Voltar"
click at [320, 380] on div "Search bar placeholder Procure por artigos See all result text Todos os Resulta…" at bounding box center [217, 359] width 211 height 157
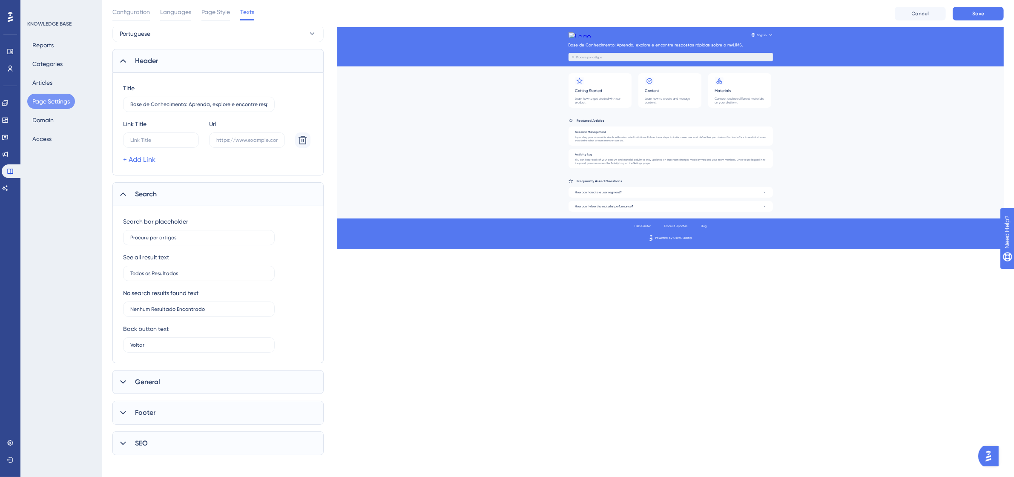
scroll to position [83, 0]
click at [124, 375] on icon at bounding box center [123, 376] width 9 height 9
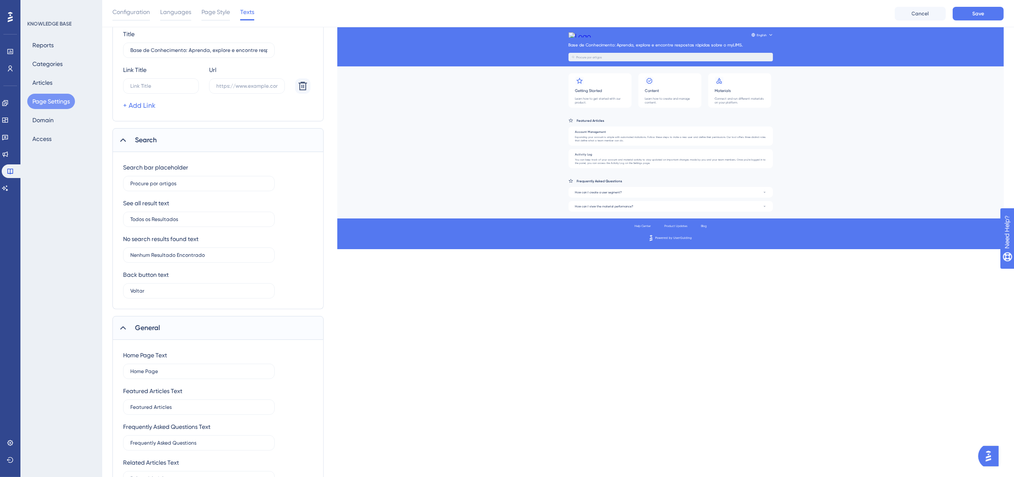
scroll to position [190, 0]
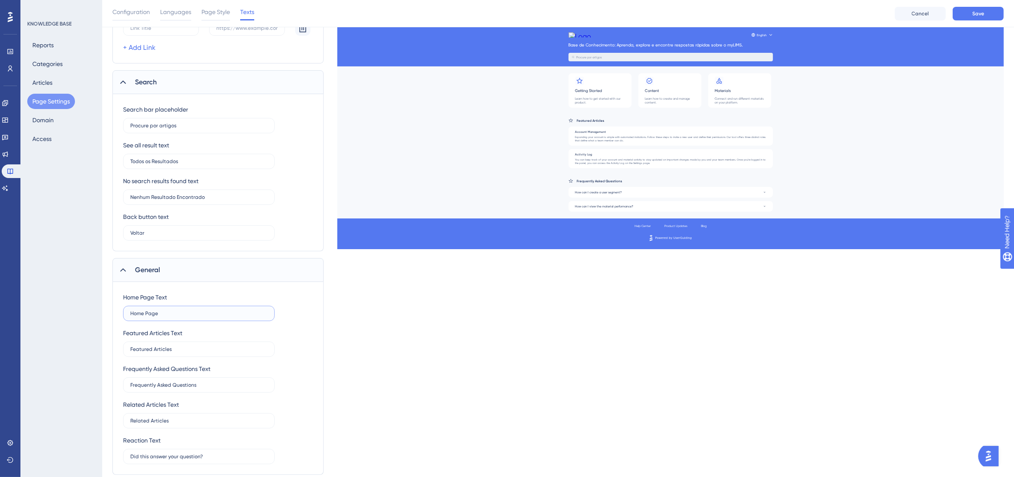
click at [177, 314] on input "Home Page" at bounding box center [198, 314] width 137 height 6
drag, startPoint x: 215, startPoint y: 382, endPoint x: 124, endPoint y: 383, distance: 91.2
click at [124, 383] on label "Frequently Asked Questions" at bounding box center [199, 384] width 152 height 15
type input "Perguntas Frequentes"
click at [196, 417] on label "Related Articles" at bounding box center [199, 420] width 152 height 15
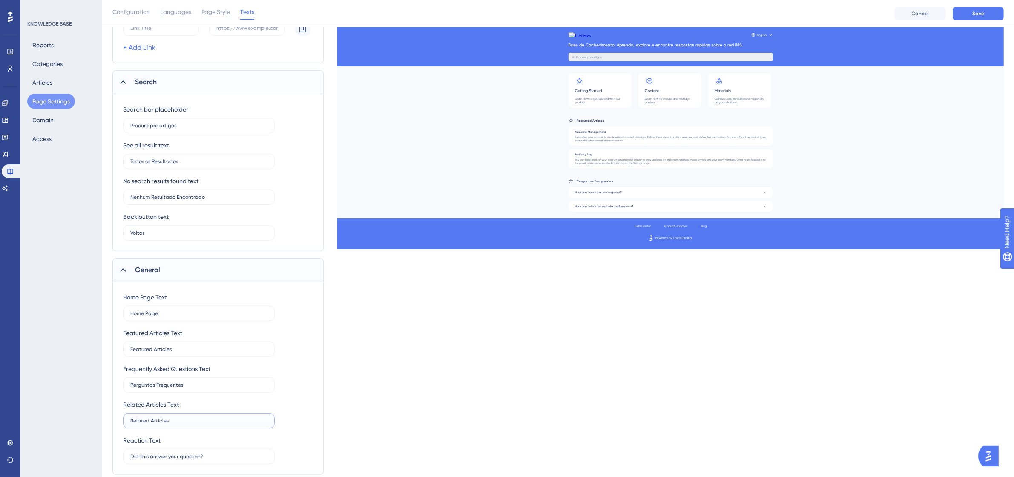
click at [196, 418] on input "Related Articles" at bounding box center [198, 421] width 137 height 6
drag, startPoint x: 184, startPoint y: 417, endPoint x: 129, endPoint y: 424, distance: 55.4
click at [129, 424] on label "Related Articles" at bounding box center [199, 420] width 152 height 15
click at [130, 424] on input "Related Articles" at bounding box center [198, 421] width 137 height 6
drag, startPoint x: 173, startPoint y: 423, endPoint x: 124, endPoint y: 419, distance: 48.7
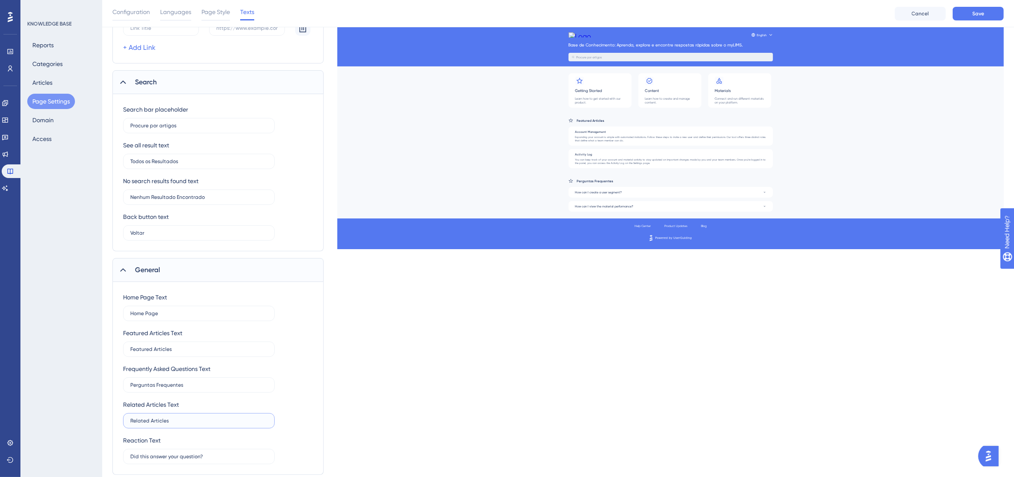
click at [124, 419] on label "Related Articles" at bounding box center [199, 420] width 152 height 15
click at [161, 421] on input "Artigos Relcaionados" at bounding box center [198, 421] width 137 height 6
type input "Artigos Relacionados"
click at [212, 457] on input "Did this answer your question?" at bounding box center [198, 457] width 137 height 6
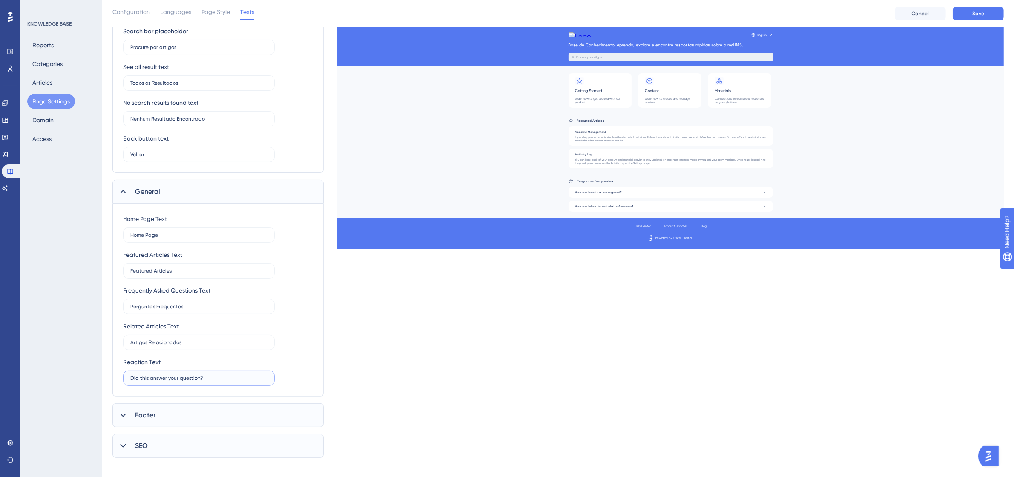
scroll to position [277, 0]
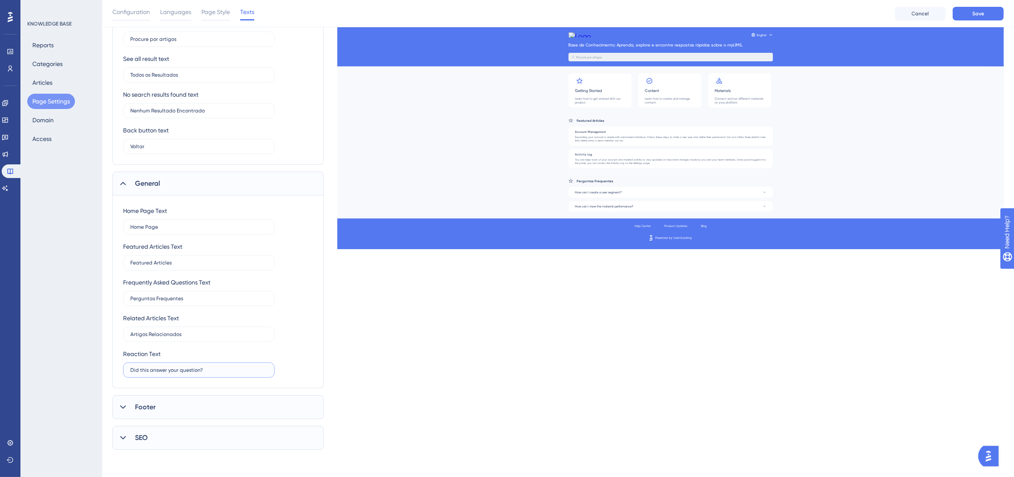
click at [211, 368] on input "Did this answer your question?" at bounding box center [198, 370] width 137 height 6
drag, startPoint x: 211, startPoint y: 368, endPoint x: 124, endPoint y: 367, distance: 87.3
click at [124, 367] on label "Did this answer your question?" at bounding box center [199, 369] width 152 height 15
type input "Este Artigo Respondeu sua Dúvida?"
click at [249, 354] on div "Reaction Text Este Artigo Respondeu sua Dúvida?" at bounding box center [199, 363] width 152 height 29
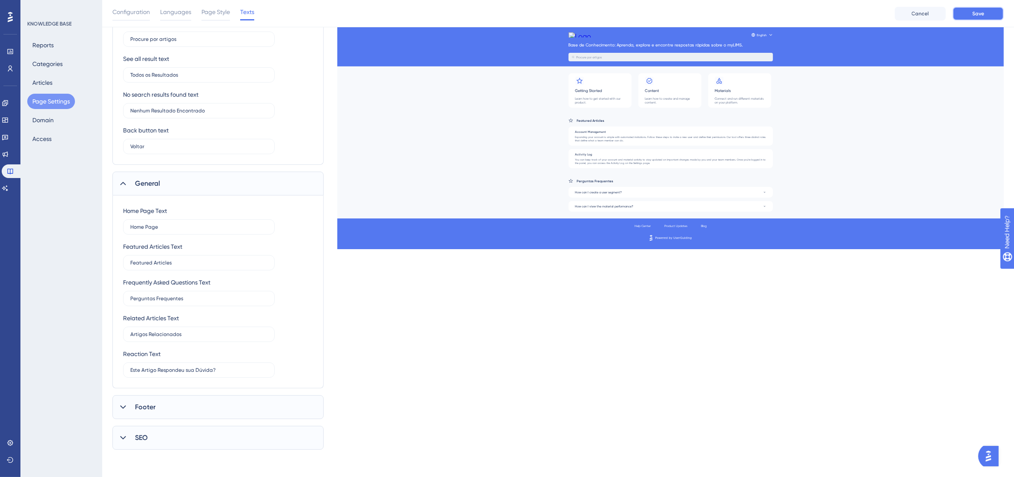
click at [972, 13] on button "Save" at bounding box center [978, 14] width 51 height 14
click at [131, 409] on div "Footer" at bounding box center [217, 407] width 211 height 24
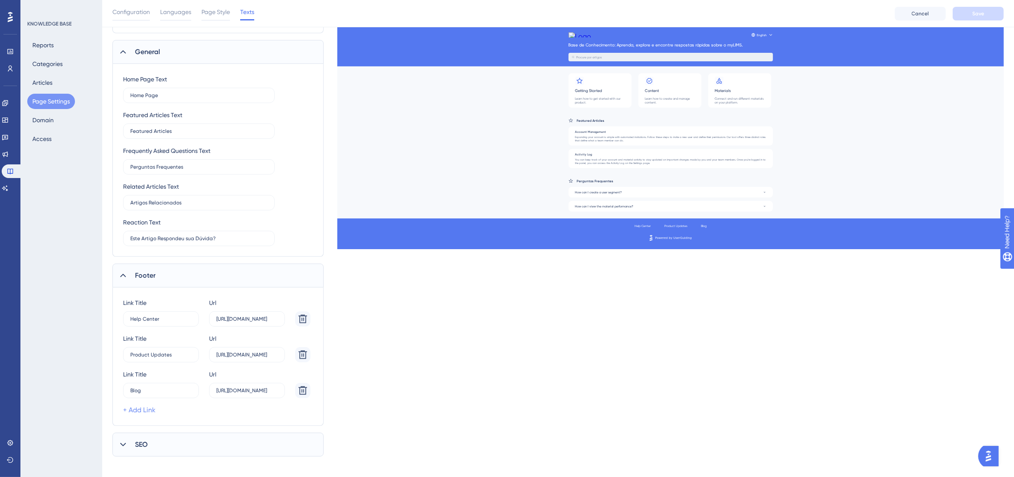
scroll to position [415, 0]
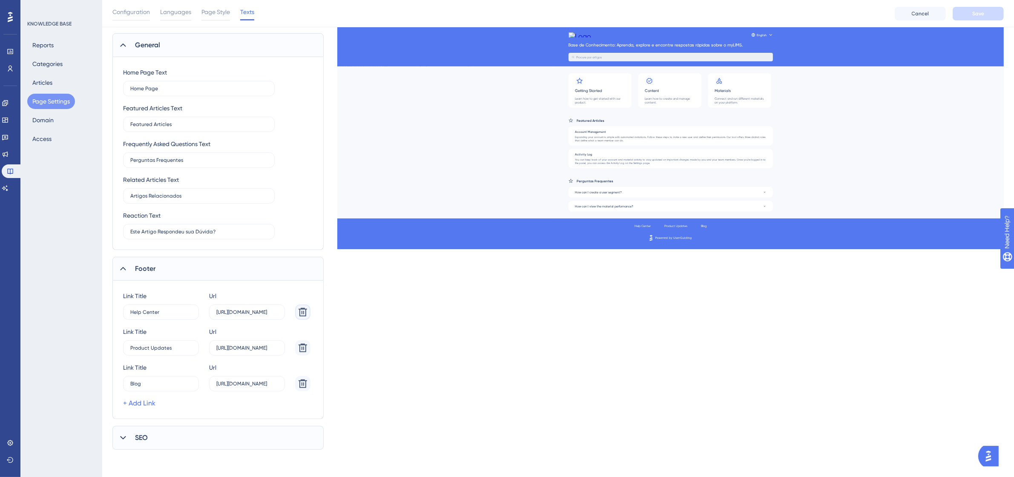
click at [302, 313] on icon at bounding box center [303, 312] width 9 height 9
type input "Product Updates"
type input "[URL][DOMAIN_NAME]"
type input "Blog"
type input "[URL][DOMAIN_NAME]"
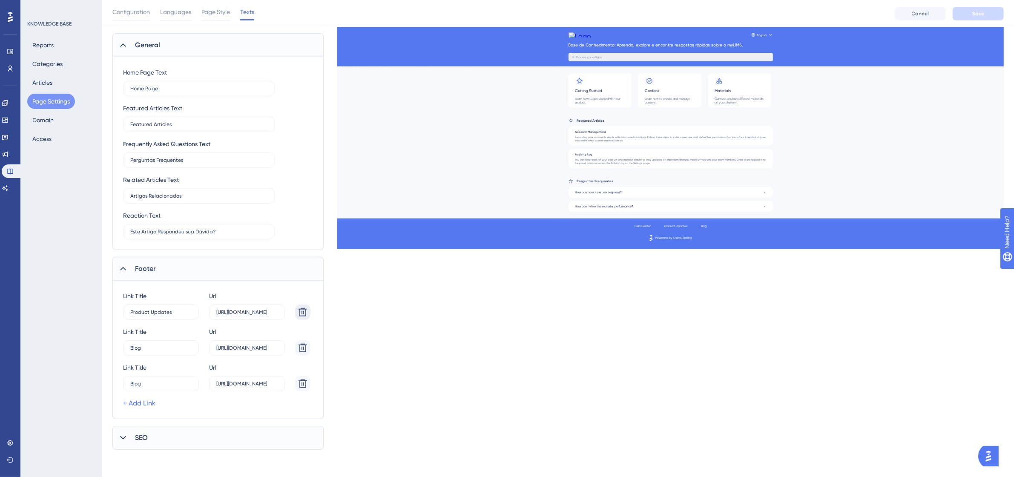
scroll to position [380, 0]
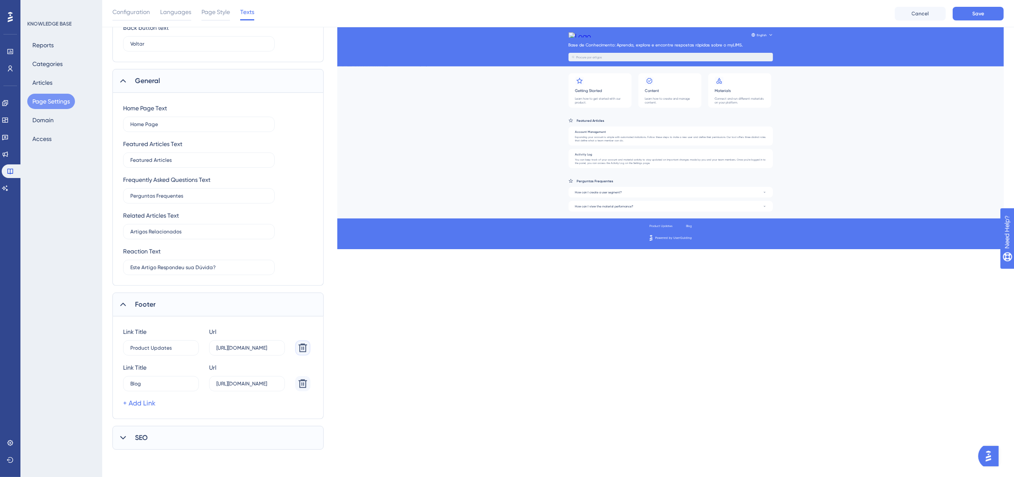
click at [301, 347] on icon at bounding box center [303, 348] width 10 height 10
type input "Blog"
type input "[URL][DOMAIN_NAME]"
click at [306, 386] on icon at bounding box center [303, 384] width 9 height 9
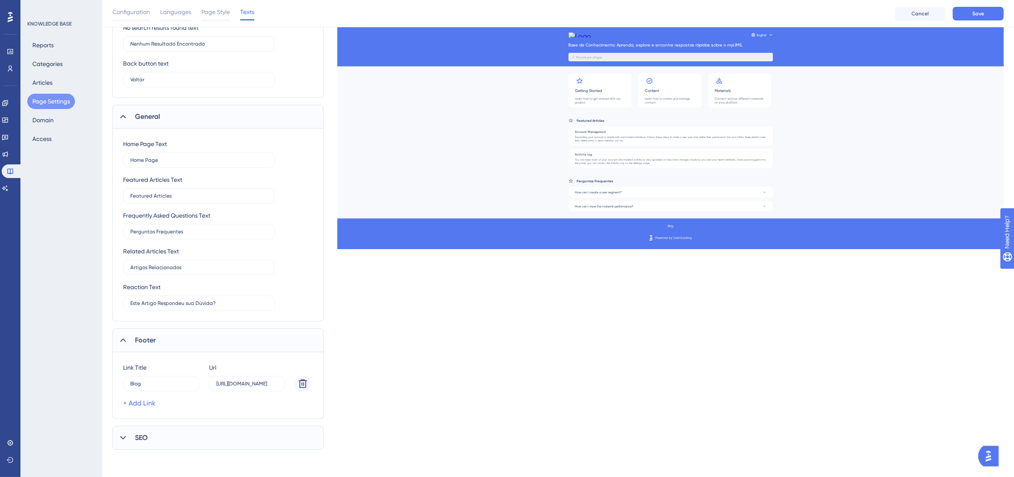
scroll to position [314, 0]
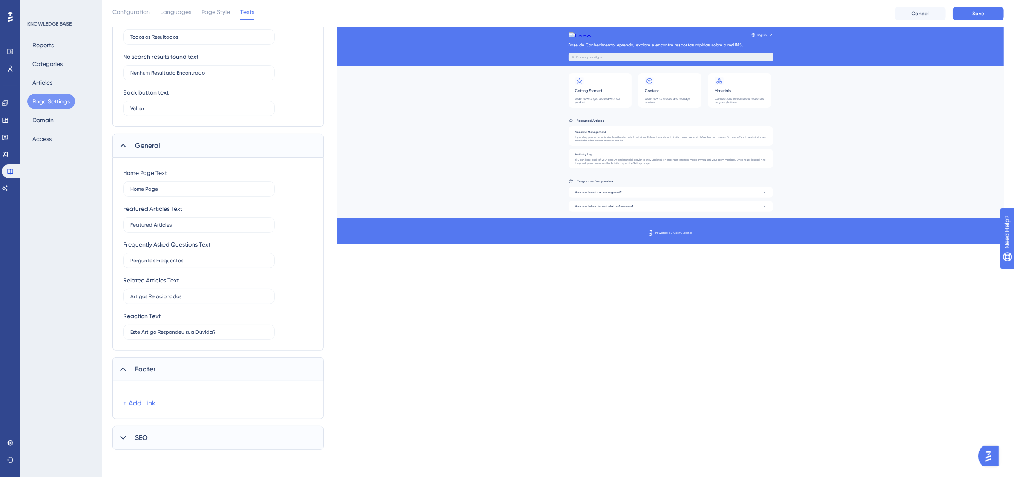
click at [126, 435] on icon at bounding box center [123, 438] width 9 height 9
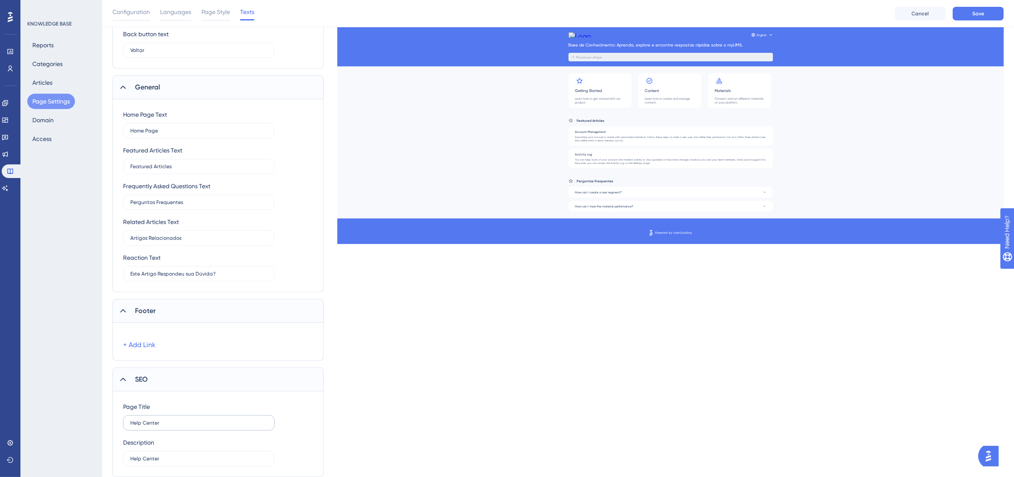
scroll to position [400, 0]
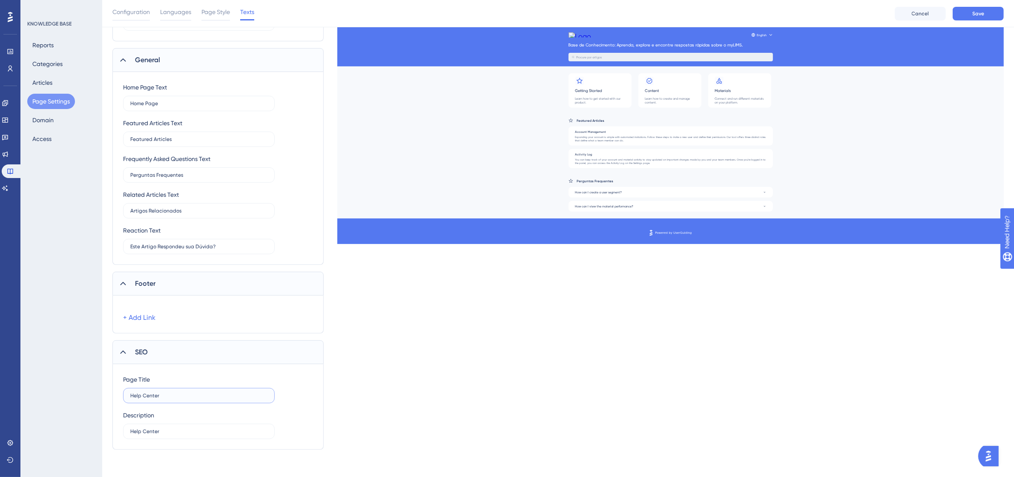
drag, startPoint x: 184, startPoint y: 398, endPoint x: 107, endPoint y: 396, distance: 77.6
click at [107, 396] on div "Performance Users Engagement Widgets Feedback Product Updates Knowledge Base AI…" at bounding box center [558, 31] width 912 height 863
type input "Help Center"
drag, startPoint x: 175, startPoint y: 437, endPoint x: 128, endPoint y: 437, distance: 46.4
click at [128, 437] on label "Help Center" at bounding box center [199, 431] width 152 height 15
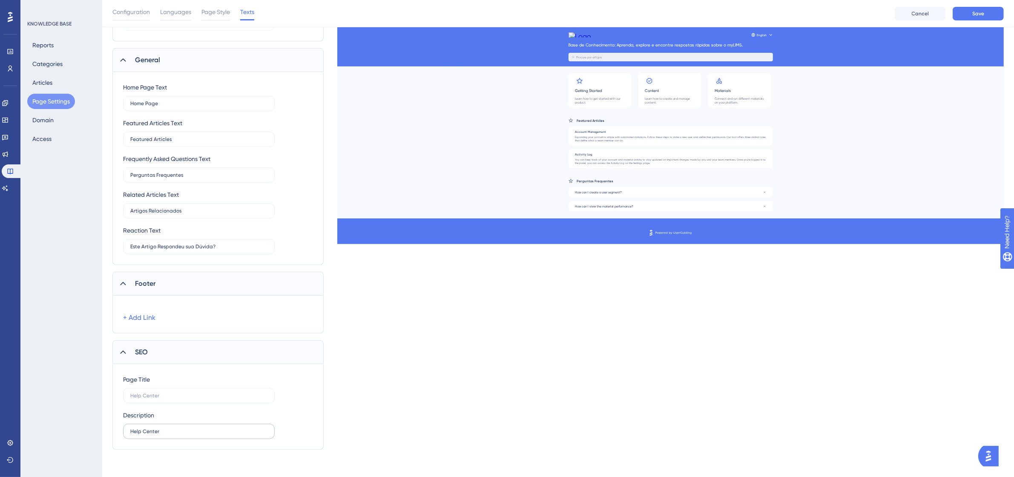
click at [130, 434] on input "Help Center" at bounding box center [198, 431] width 137 height 6
drag, startPoint x: 164, startPoint y: 429, endPoint x: 127, endPoint y: 431, distance: 37.9
click at [127, 431] on label "Help Center" at bounding box center [199, 431] width 152 height 15
type input "Help Center"
click at [182, 400] on label at bounding box center [199, 395] width 152 height 15
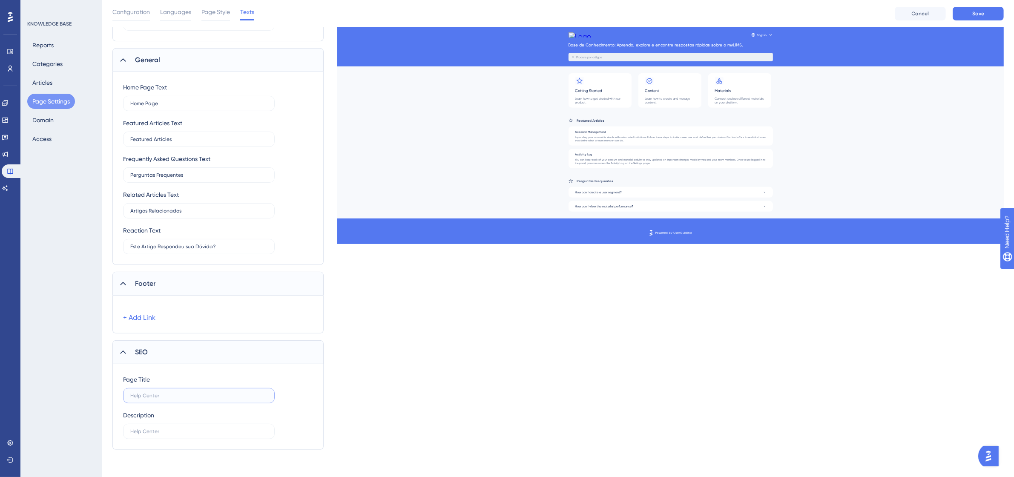
click at [182, 399] on input "text" at bounding box center [198, 396] width 137 height 6
type input "BASE DE CONHECIMENTO"
click at [169, 427] on label at bounding box center [199, 431] width 152 height 15
click at [169, 428] on input "text" at bounding box center [198, 431] width 137 height 6
type input "BASE DE CONHECIMENTO 2"
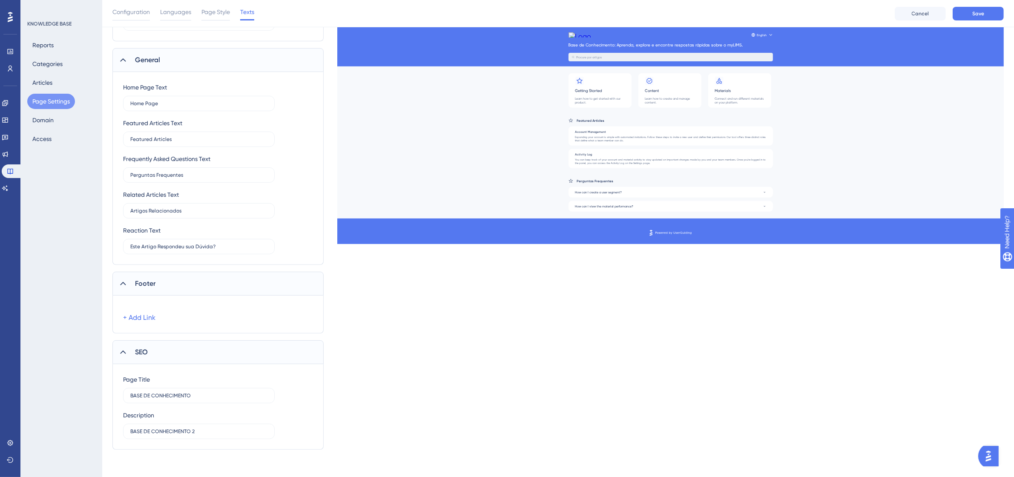
click at [244, 407] on div "Page Title BASE DE CONHECIMENTO Description BASE DE CONHECIMENTO 2" at bounding box center [218, 406] width 190 height 65
click at [963, 10] on button "Save" at bounding box center [978, 14] width 51 height 14
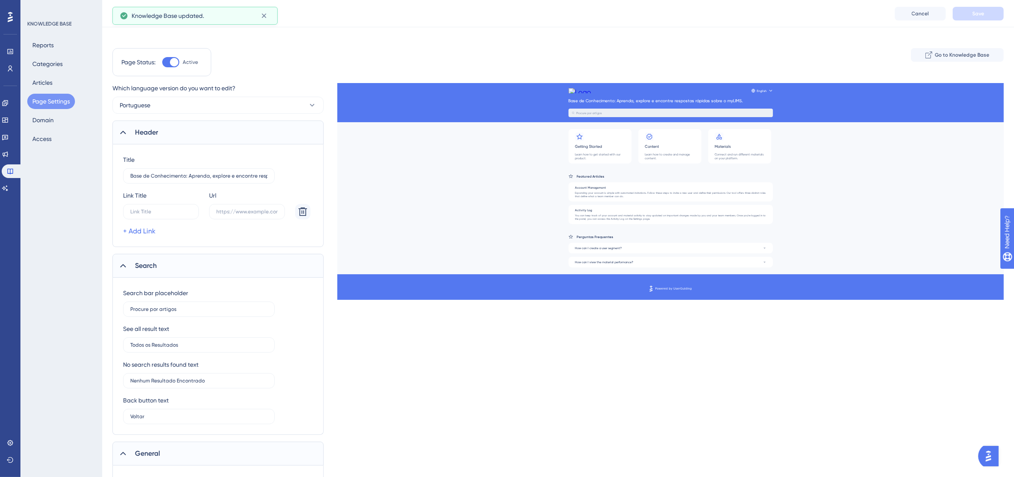
scroll to position [0, 0]
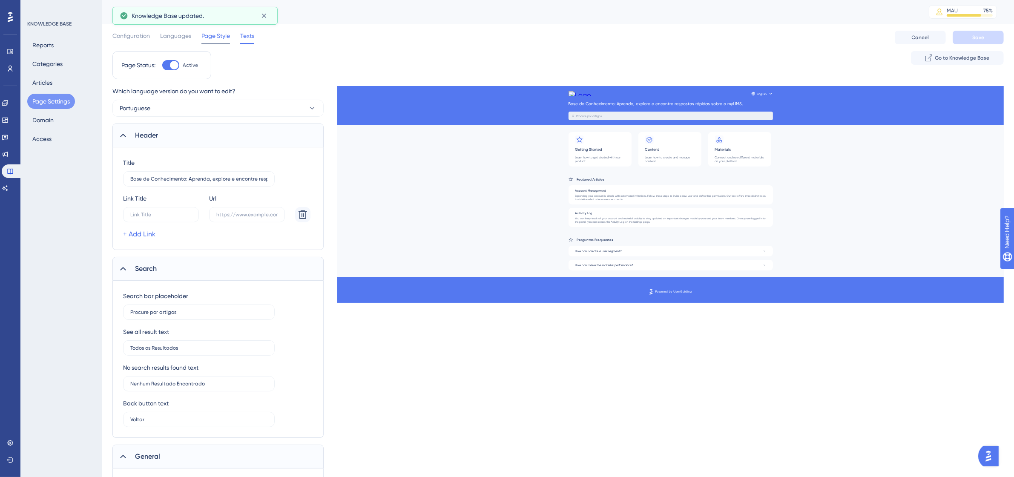
click at [217, 39] on span "Page Style" at bounding box center [215, 36] width 29 height 10
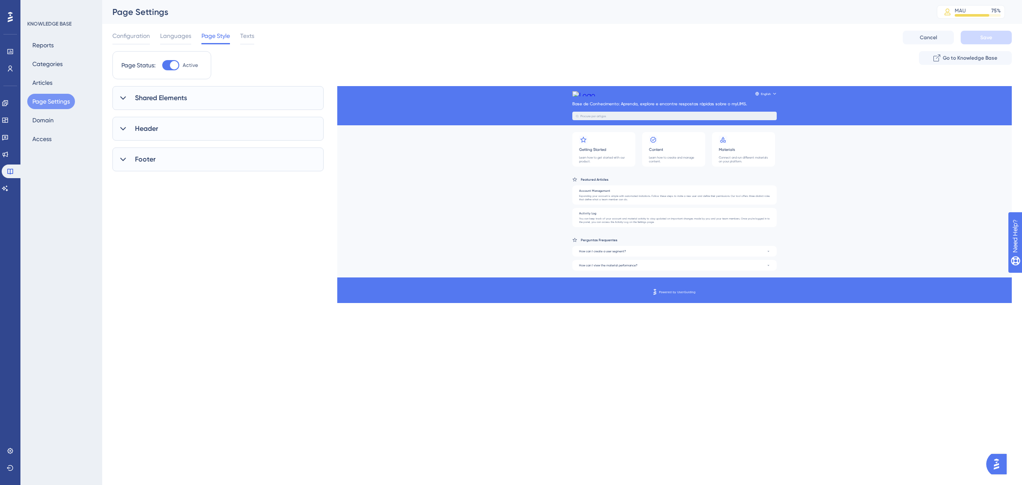
click at [125, 97] on icon at bounding box center [123, 97] width 6 height 3
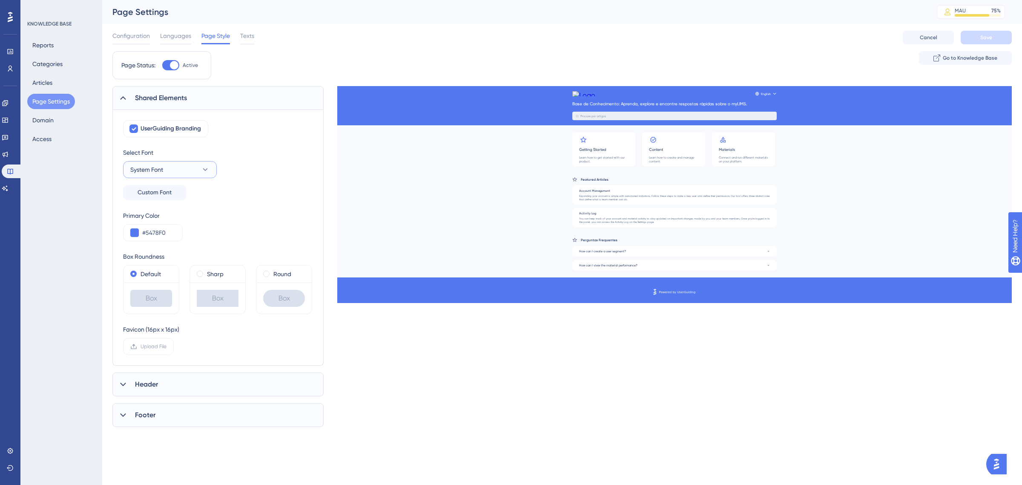
click at [199, 171] on button "System Font" at bounding box center [170, 169] width 94 height 17
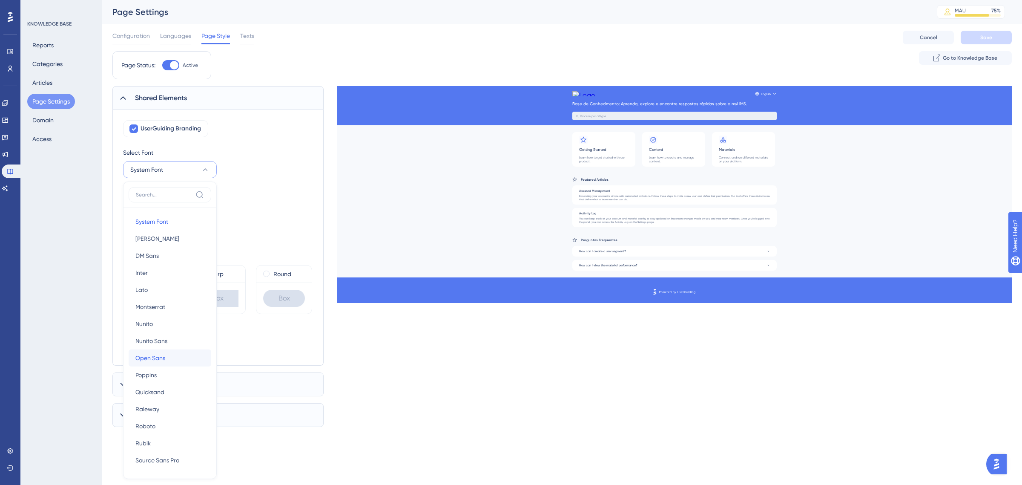
click at [164, 356] on span "Open Sans" at bounding box center [150, 358] width 30 height 10
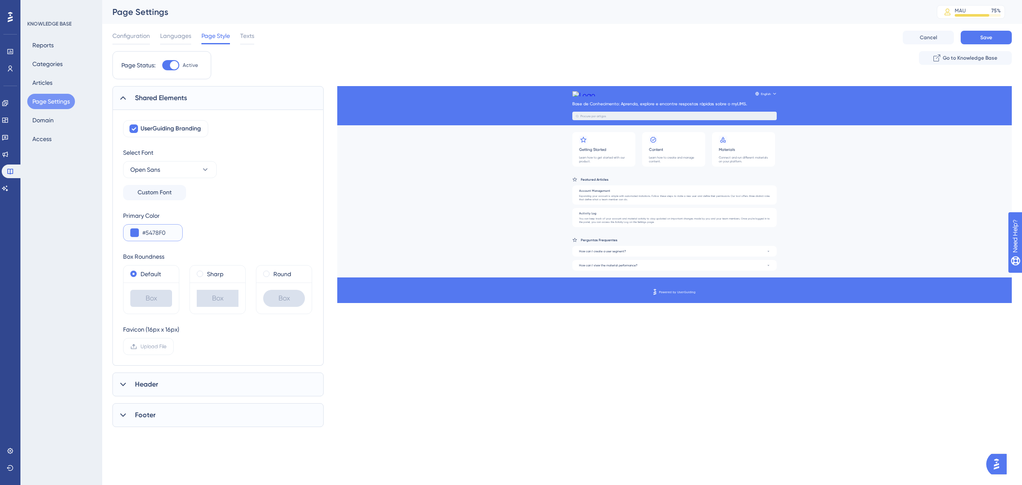
drag, startPoint x: 175, startPoint y: 233, endPoint x: 147, endPoint y: 233, distance: 27.7
click at [147, 233] on input "#5478F0" at bounding box center [158, 232] width 33 height 10
type input "#012923"
click at [165, 233] on input "#012923" at bounding box center [158, 232] width 33 height 10
click at [129, 124] on div at bounding box center [134, 129] width 10 height 10
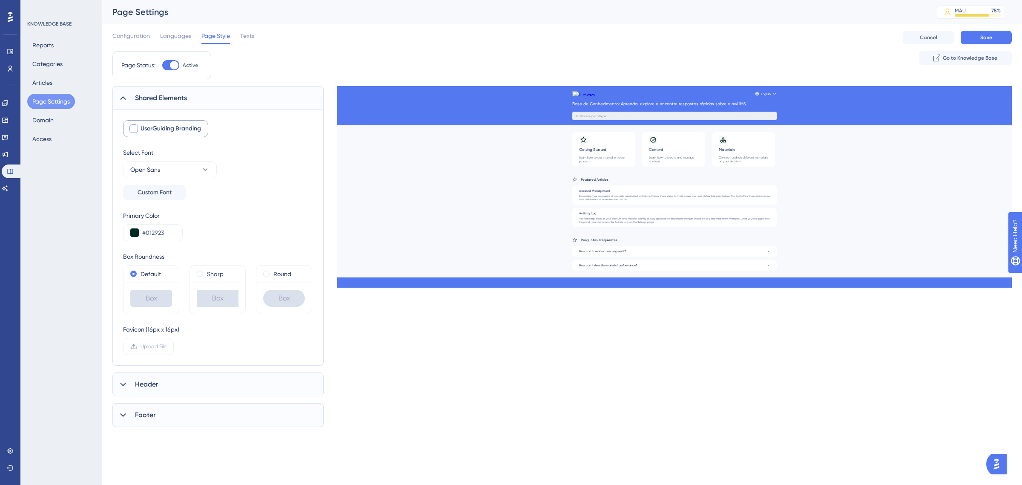
click at [129, 124] on div at bounding box center [134, 129] width 10 height 10
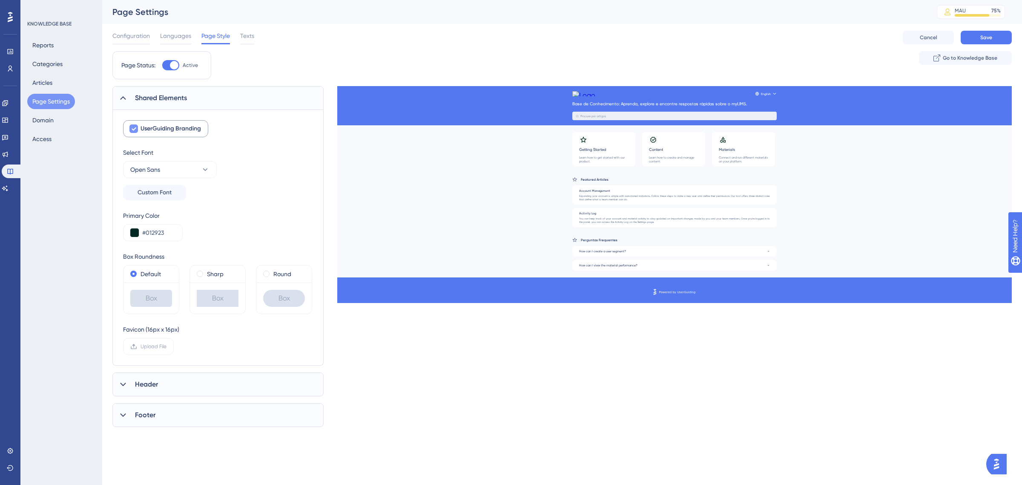
click at [129, 124] on div at bounding box center [134, 129] width 10 height 10
checkbox input "false"
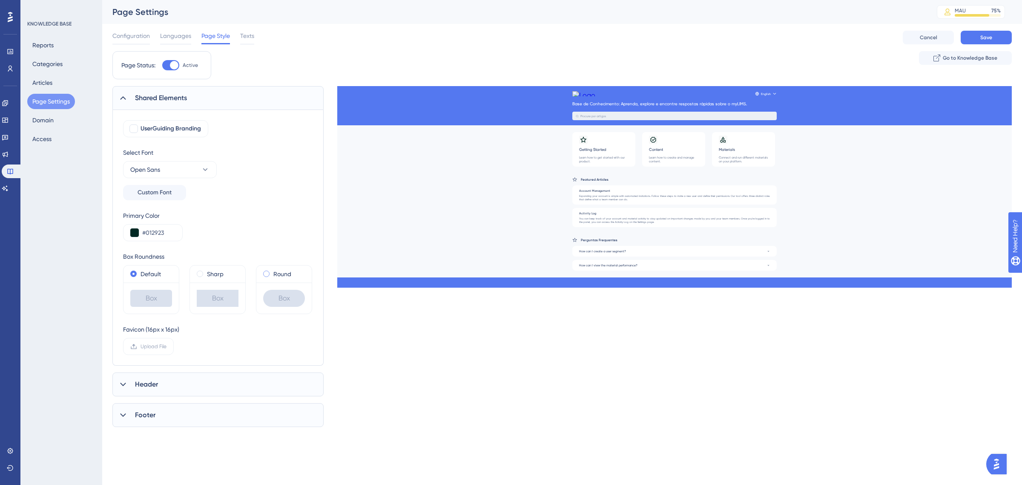
click at [267, 274] on span at bounding box center [266, 273] width 6 height 6
click at [272, 272] on input "radio" at bounding box center [272, 272] width 0 height 0
drag, startPoint x: 171, startPoint y: 230, endPoint x: 145, endPoint y: 232, distance: 26.0
click at [145, 232] on input "#012923" at bounding box center [158, 232] width 33 height 10
type input "#0090B3"
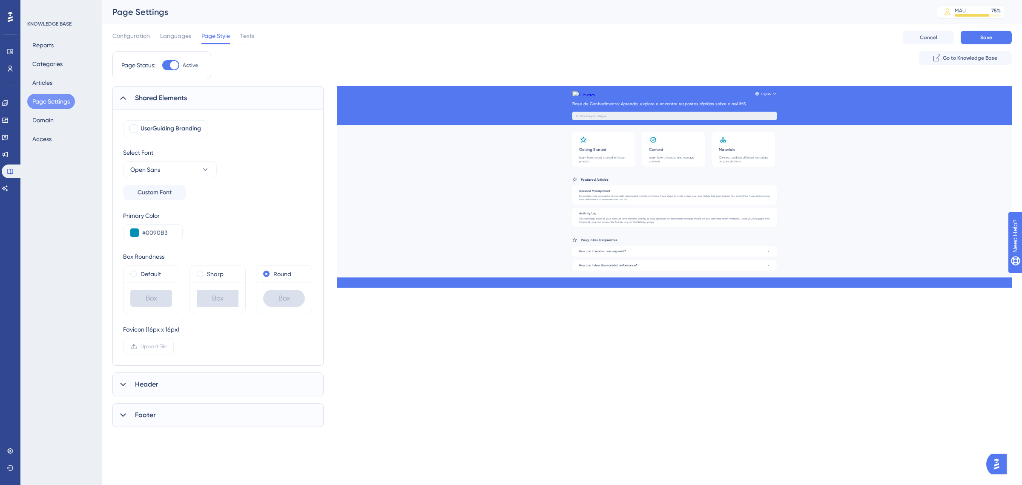
click at [240, 233] on div "Primary Color #0090B3" at bounding box center [218, 225] width 190 height 31
click at [233, 346] on div "Favicon (16px x 16px) Upload File" at bounding box center [218, 339] width 190 height 31
click at [978, 33] on button "Save" at bounding box center [986, 38] width 51 height 14
click at [130, 386] on div "Header" at bounding box center [217, 384] width 211 height 24
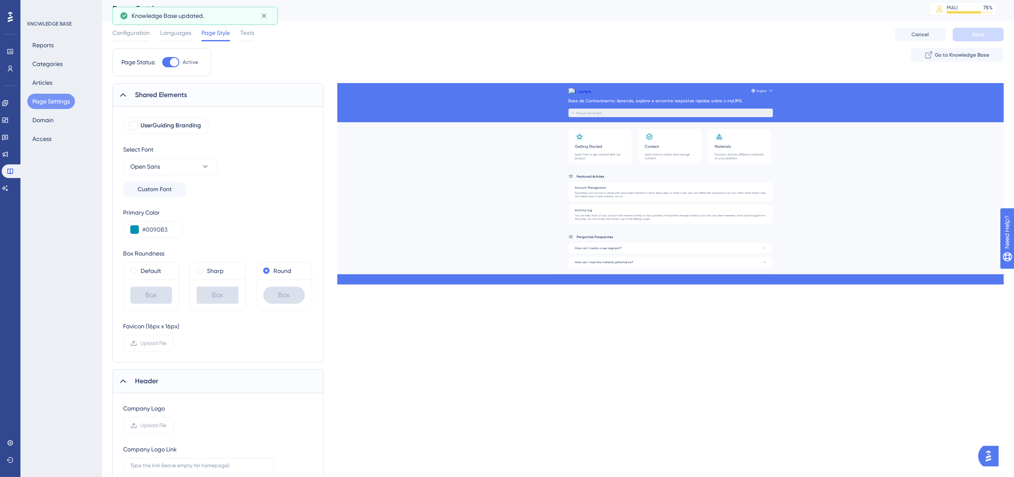
scroll to position [106, 0]
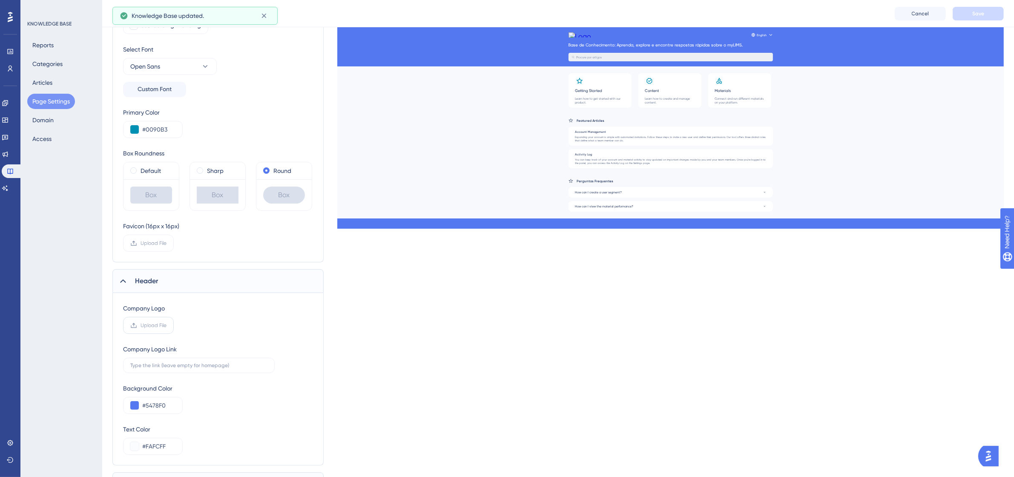
click at [155, 324] on span "Upload File" at bounding box center [154, 325] width 26 height 7
click at [167, 325] on input "Upload File" at bounding box center [167, 325] width 0 height 0
drag, startPoint x: 167, startPoint y: 412, endPoint x: 146, endPoint y: 414, distance: 20.5
click at [146, 414] on input "#5478F0" at bounding box center [158, 411] width 33 height 10
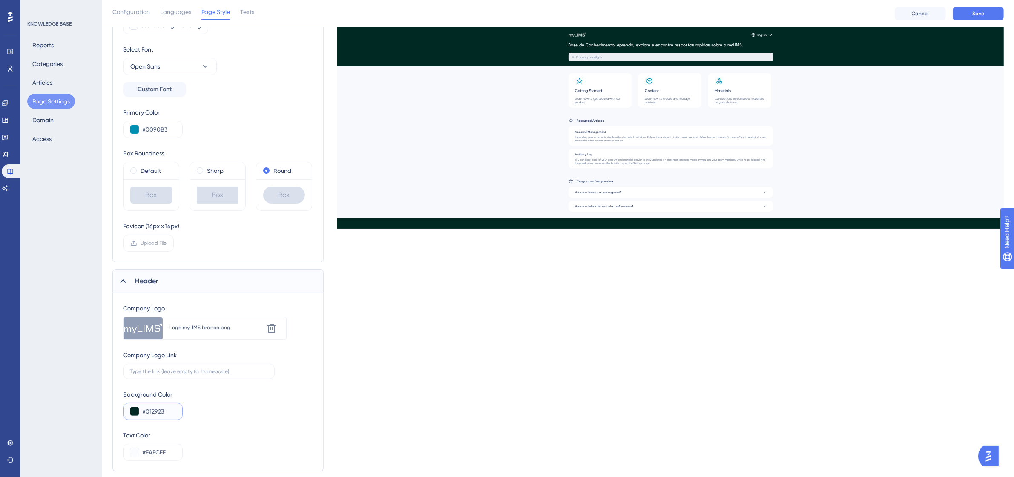
type input "#012923"
click at [252, 406] on div "Background Color #012923" at bounding box center [218, 404] width 190 height 31
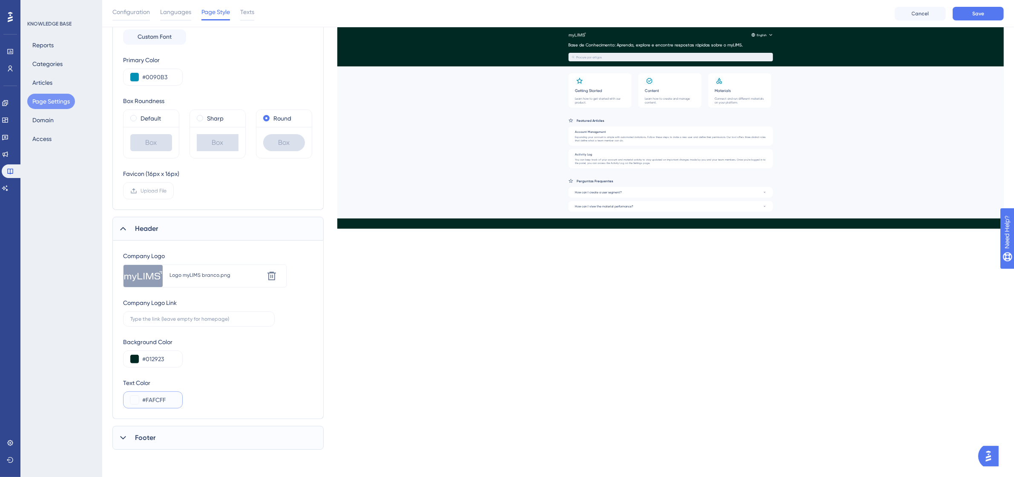
click at [172, 395] on input "#FAFCFF" at bounding box center [158, 400] width 33 height 10
click at [207, 433] on div "Footer" at bounding box center [217, 438] width 211 height 24
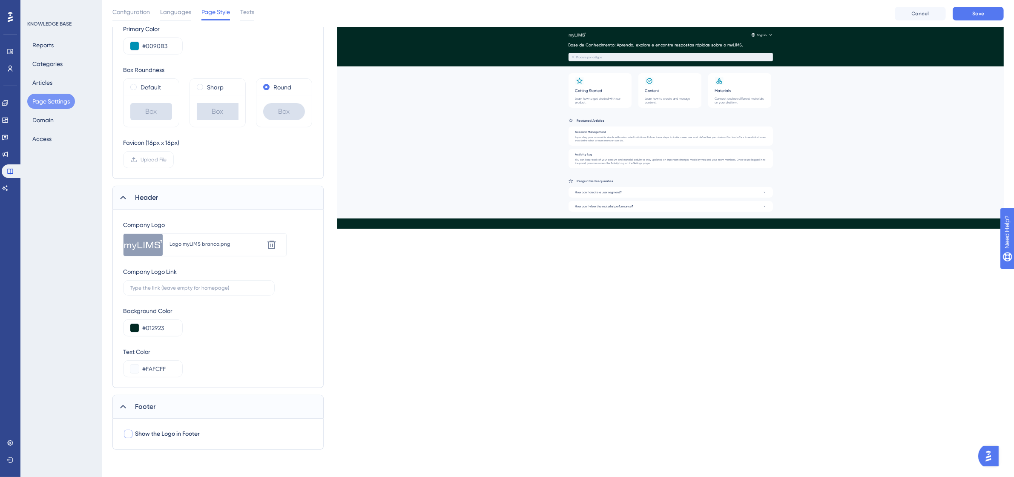
click at [138, 434] on span "Show the Logo in Footer" at bounding box center [167, 434] width 65 height 10
checkbox input "true"
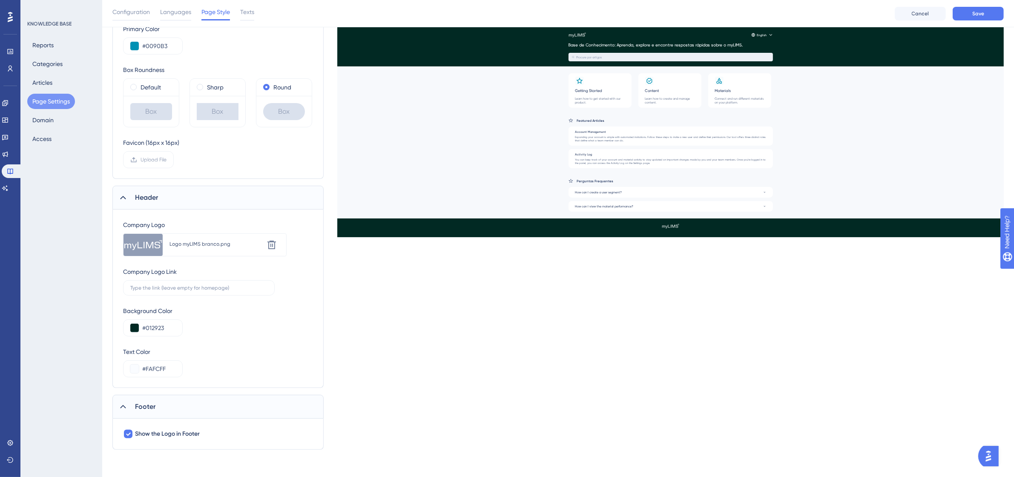
click at [984, 5] on div "Configuration Languages Page Style Texts Cancel Save" at bounding box center [558, 13] width 912 height 27
click at [976, 13] on span "Save" at bounding box center [978, 13] width 12 height 7
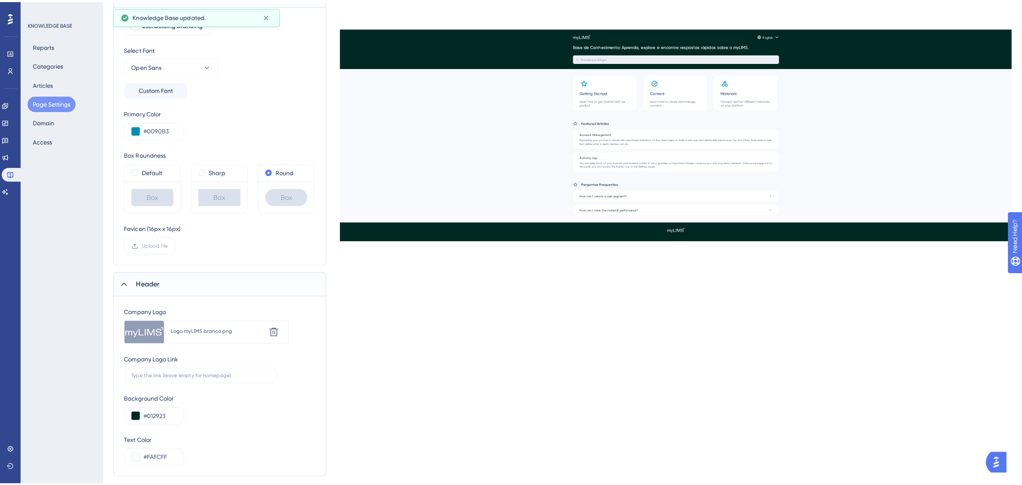
scroll to position [0, 0]
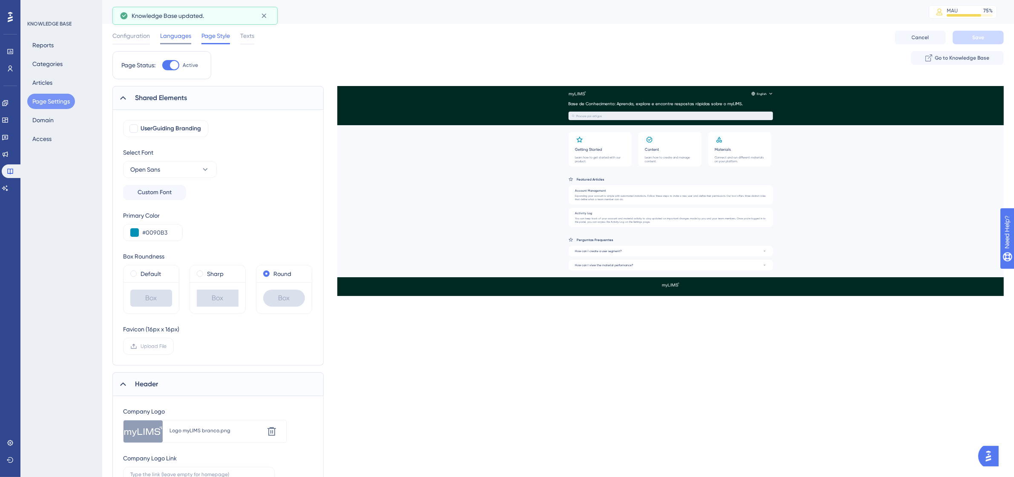
click at [177, 35] on span "Languages" at bounding box center [175, 36] width 31 height 10
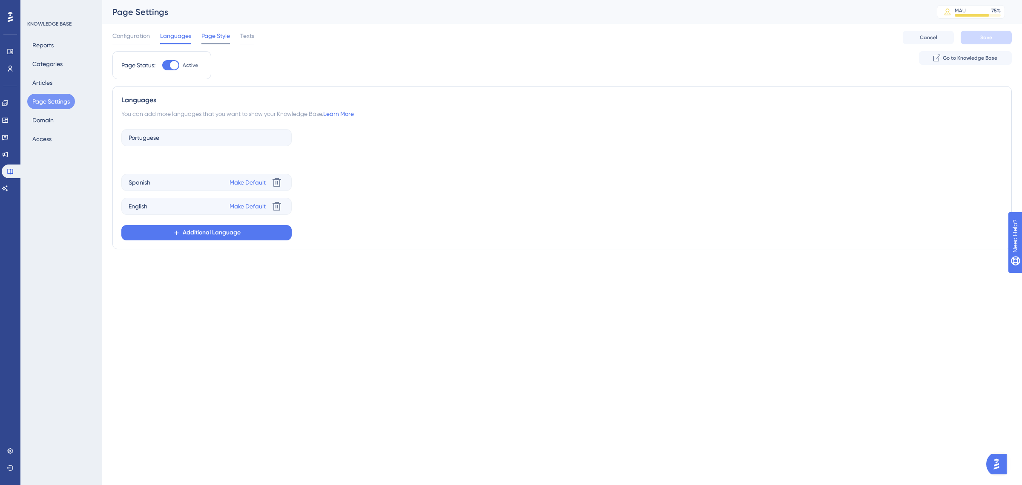
click at [207, 33] on span "Page Style" at bounding box center [215, 36] width 29 height 10
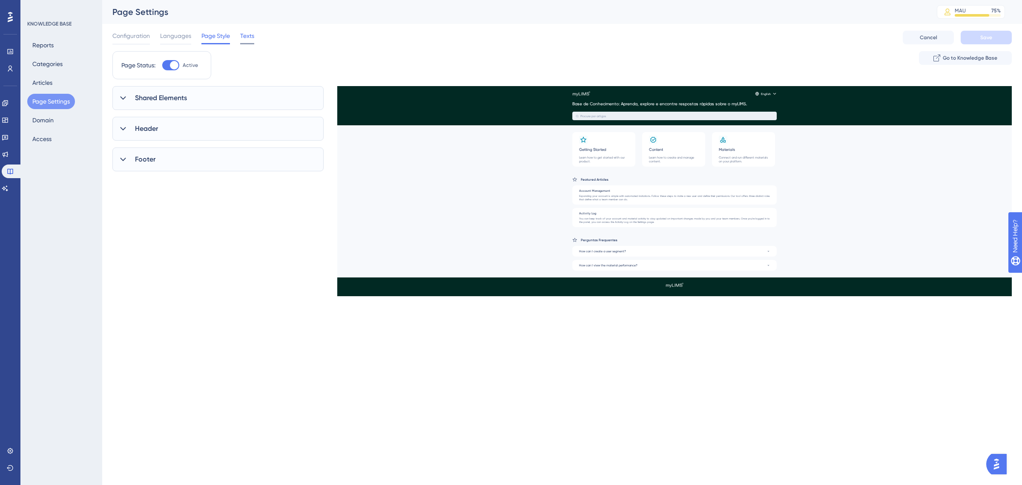
click at [250, 40] on span "Texts" at bounding box center [247, 36] width 14 height 10
click at [50, 122] on button "Domain" at bounding box center [43, 119] width 32 height 15
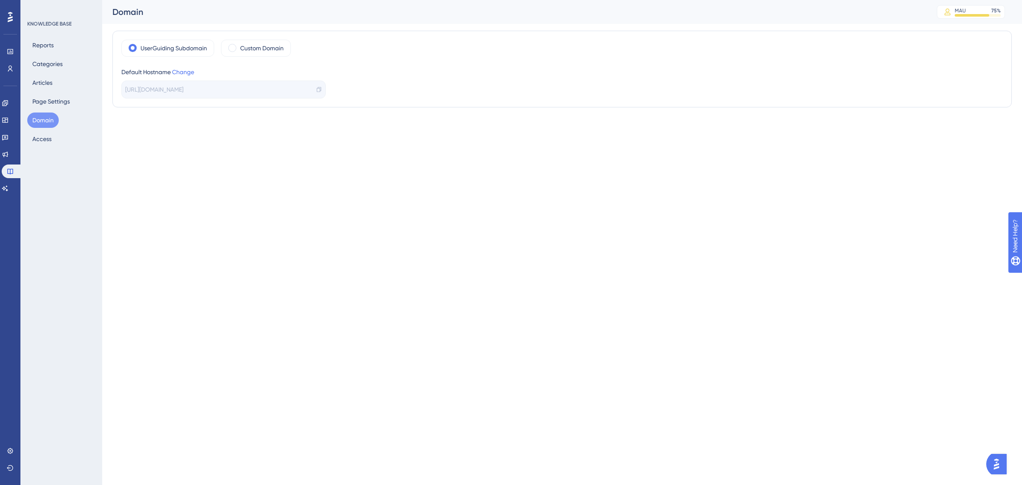
click at [184, 90] on span "[URL][DOMAIN_NAME]" at bounding box center [154, 89] width 58 height 10
click at [48, 82] on button "Articles" at bounding box center [42, 82] width 30 height 15
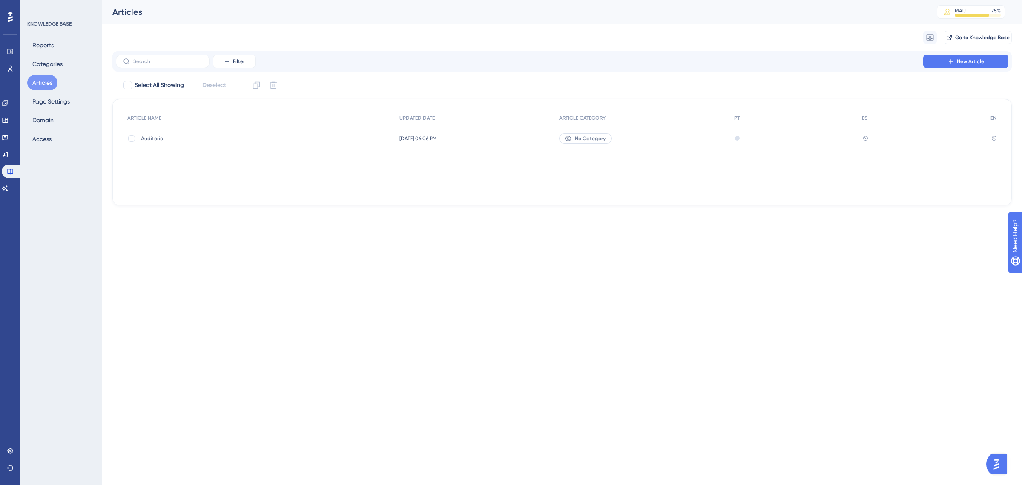
click at [248, 135] on span "Auditoria" at bounding box center [209, 138] width 136 height 7
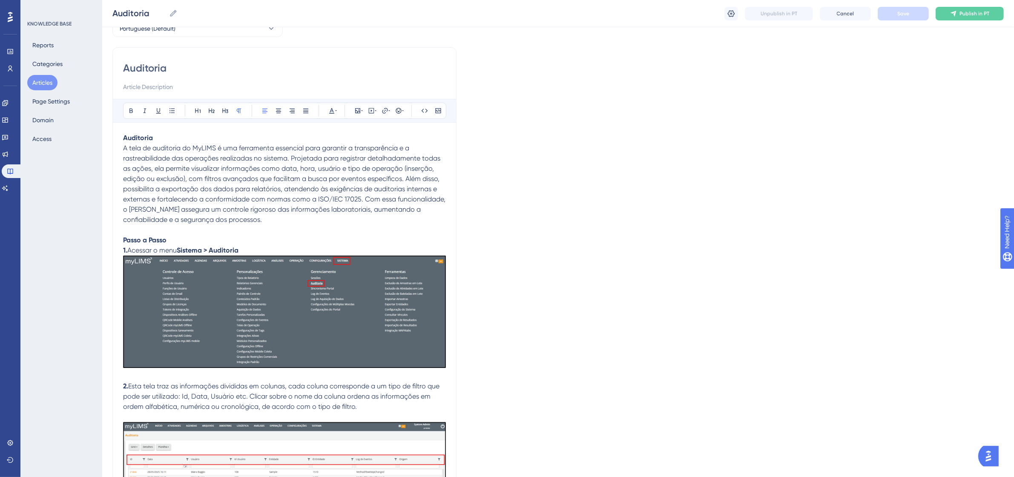
scroll to position [43, 0]
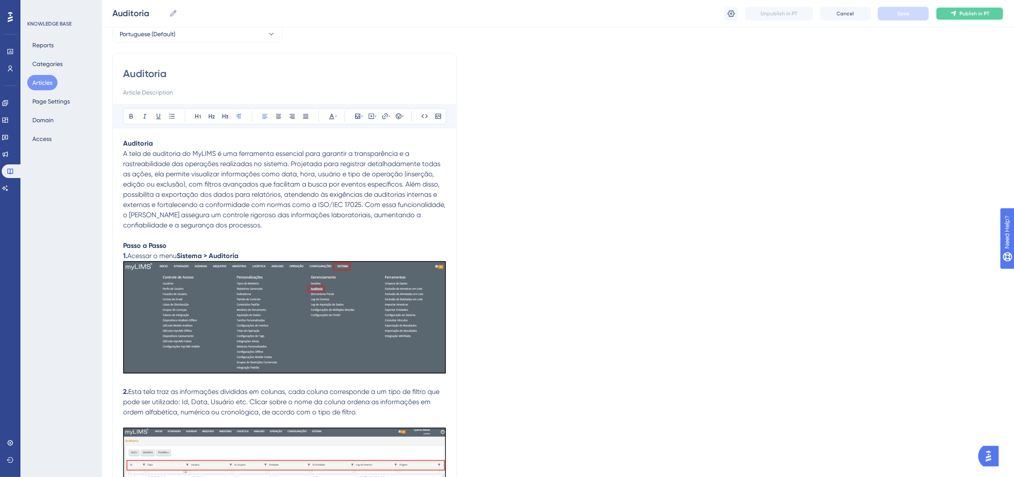
click at [968, 17] on button "Publish in PT" at bounding box center [970, 14] width 68 height 14
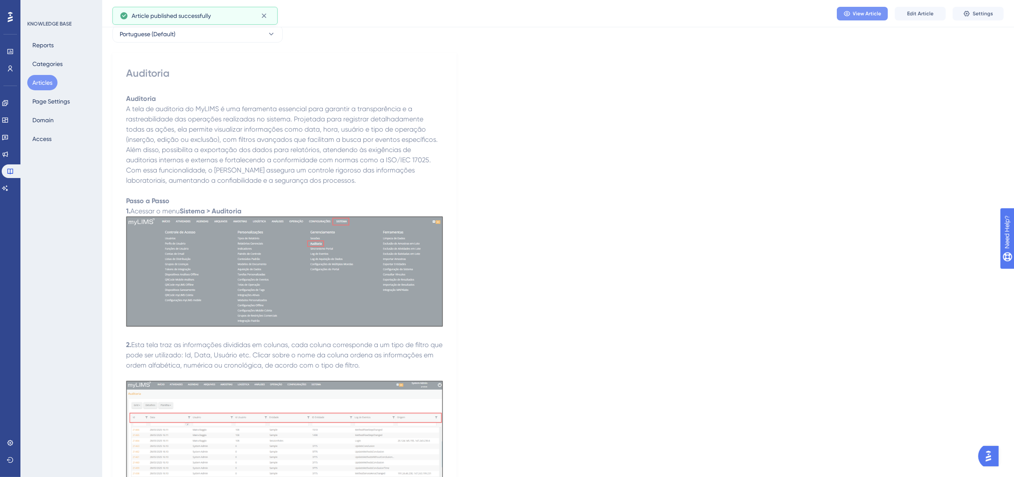
click at [860, 18] on button "View Article" at bounding box center [862, 14] width 51 height 14
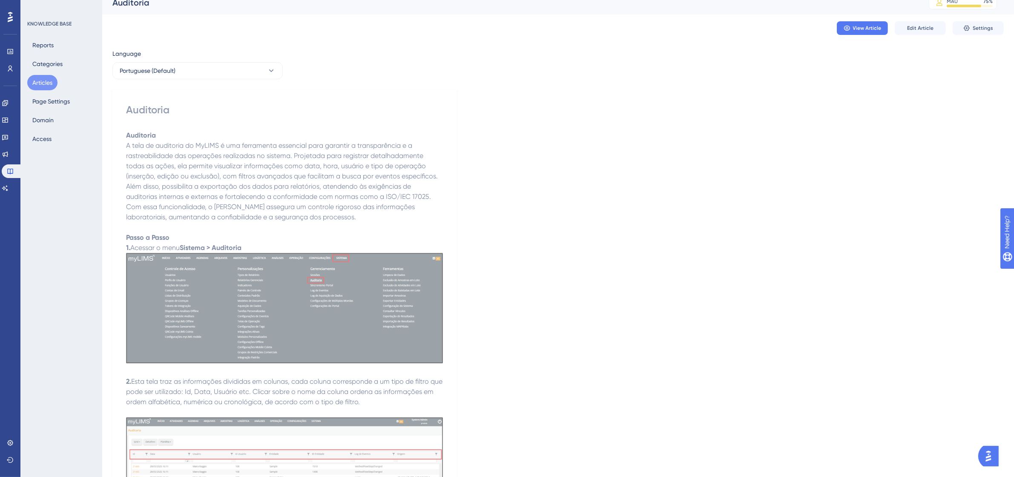
scroll to position [0, 0]
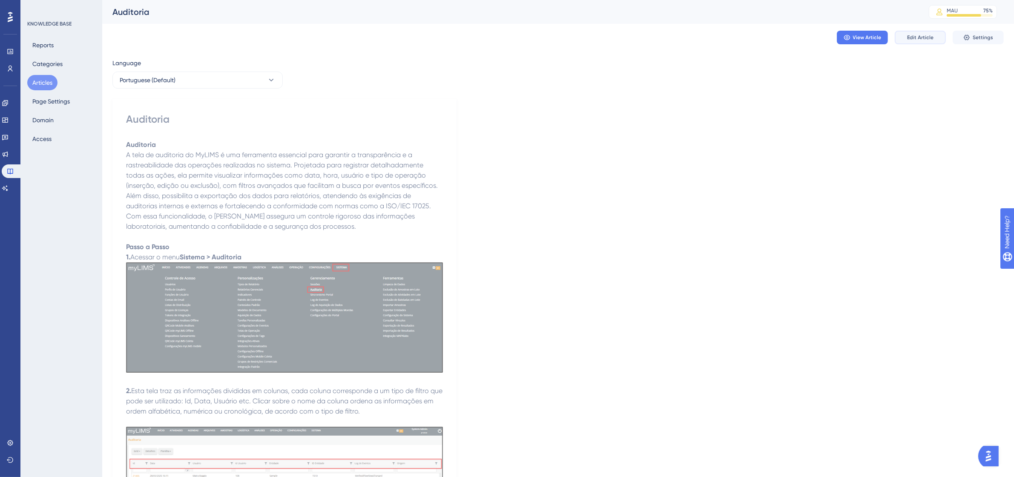
click at [925, 42] on button "Edit Article" at bounding box center [920, 38] width 51 height 14
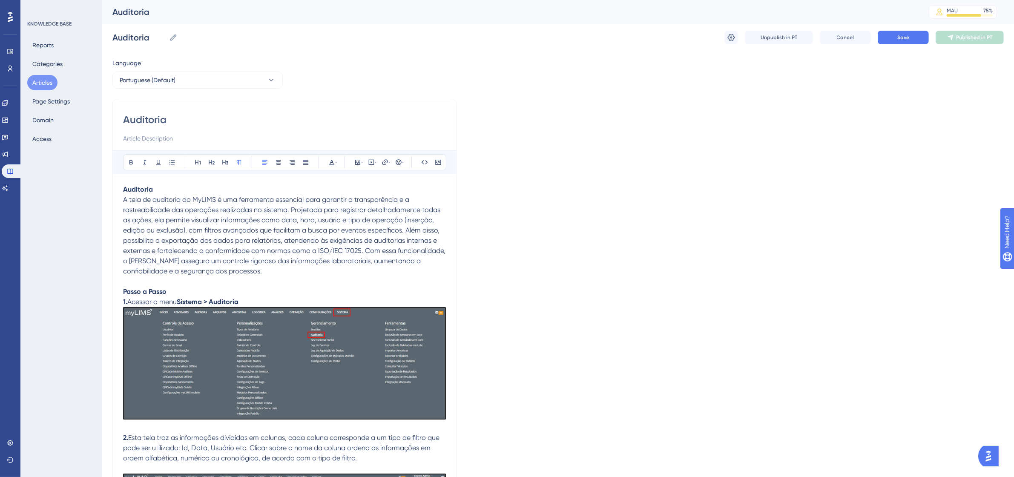
drag, startPoint x: 183, startPoint y: 122, endPoint x: 125, endPoint y: 126, distance: 58.5
click at [125, 126] on input "Auditoria" at bounding box center [284, 120] width 323 height 14
click at [336, 164] on icon at bounding box center [336, 162] width 2 height 7
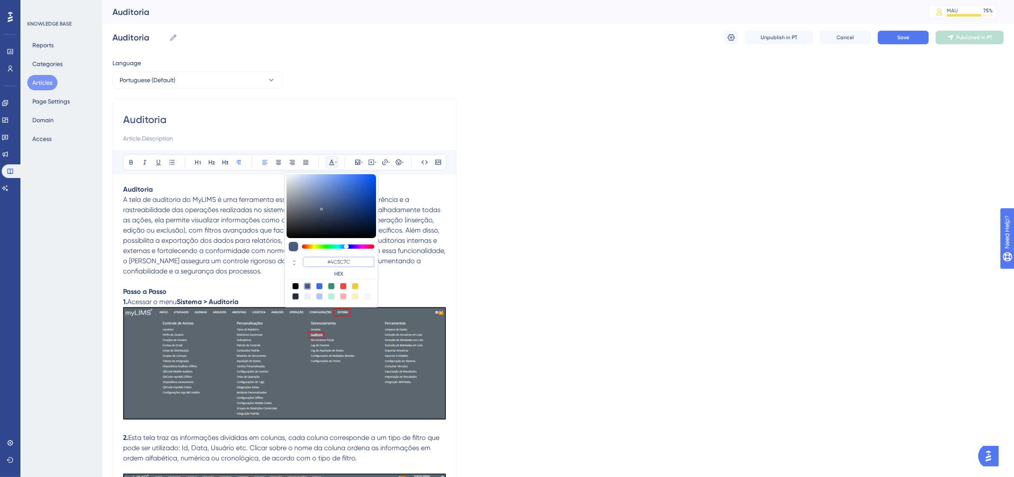
drag, startPoint x: 359, startPoint y: 265, endPoint x: 333, endPoint y: 261, distance: 26.3
click at [333, 261] on input "#4C5C7C" at bounding box center [339, 262] width 72 height 10
type input "#FF9C00"
click at [360, 265] on input "#FF9C00" at bounding box center [339, 262] width 72 height 10
click at [294, 128] on div "Auditoria" at bounding box center [284, 128] width 323 height 31
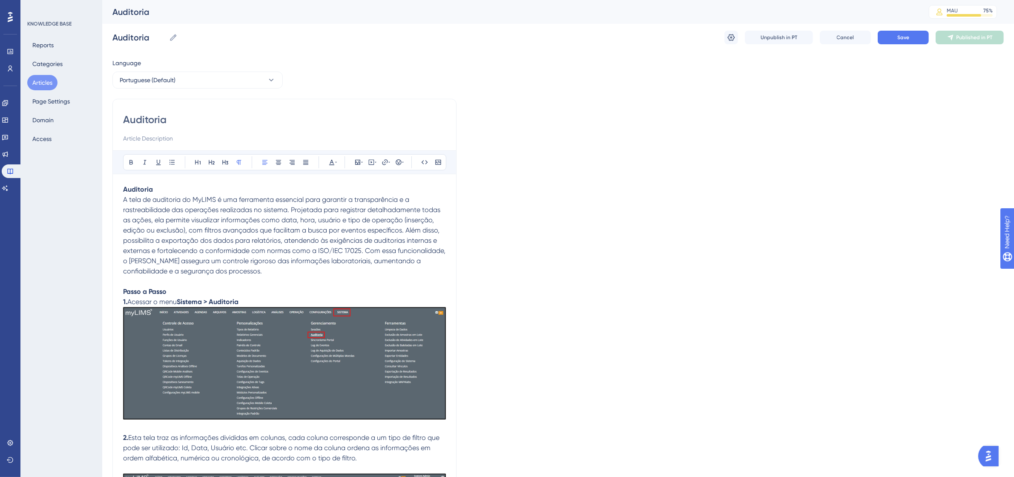
drag, startPoint x: 166, startPoint y: 116, endPoint x: 105, endPoint y: 114, distance: 61.4
drag, startPoint x: 144, startPoint y: 188, endPoint x: 124, endPoint y: 191, distance: 19.8
click at [124, 191] on strong "Auditoria" at bounding box center [138, 189] width 30 height 8
drag, startPoint x: 166, startPoint y: 289, endPoint x: 139, endPoint y: 288, distance: 26.8
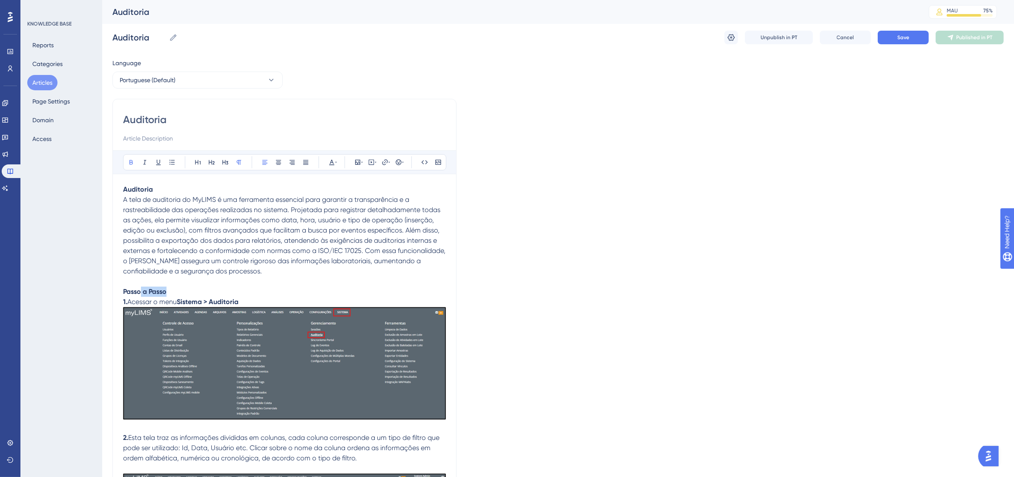
click at [139, 288] on strong "Passo a Passo" at bounding box center [144, 292] width 43 height 8
click at [359, 188] on p "Auditoria" at bounding box center [284, 189] width 323 height 10
click at [148, 120] on input "Auditoria" at bounding box center [284, 120] width 323 height 14
drag, startPoint x: 124, startPoint y: 120, endPoint x: 169, endPoint y: 122, distance: 44.8
click at [169, 122] on input "Auditoria" at bounding box center [284, 120] width 323 height 14
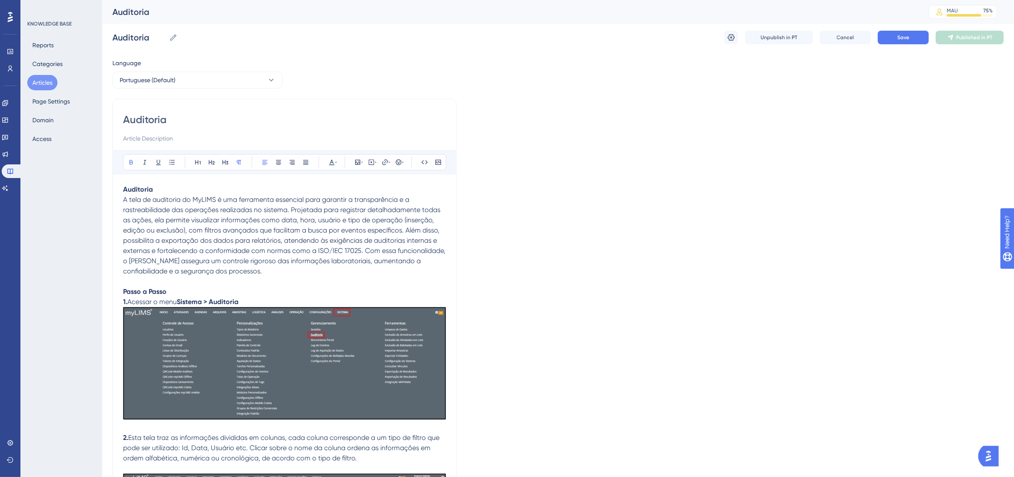
drag, startPoint x: 173, startPoint y: 118, endPoint x: 124, endPoint y: 120, distance: 48.6
click at [124, 120] on input "Auditoria" at bounding box center [284, 120] width 323 height 14
paste input "Auditoria"
type input "Auditoria"
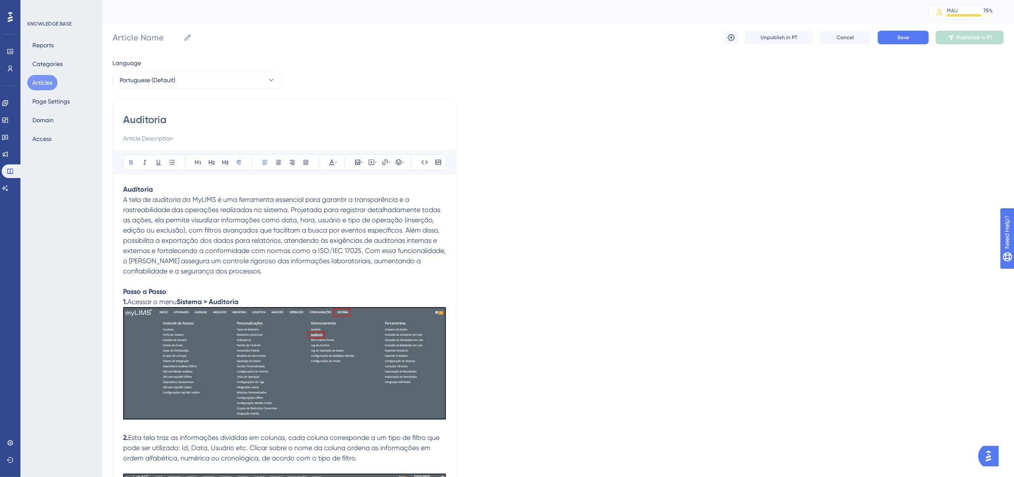
type input "Auditoria"
drag, startPoint x: 172, startPoint y: 119, endPoint x: 138, endPoint y: 121, distance: 34.1
click at [138, 121] on input "Auditoria" at bounding box center [284, 120] width 323 height 14
drag, startPoint x: 123, startPoint y: 122, endPoint x: 164, endPoint y: 118, distance: 41.9
click at [164, 118] on input "Auditoria" at bounding box center [284, 120] width 323 height 14
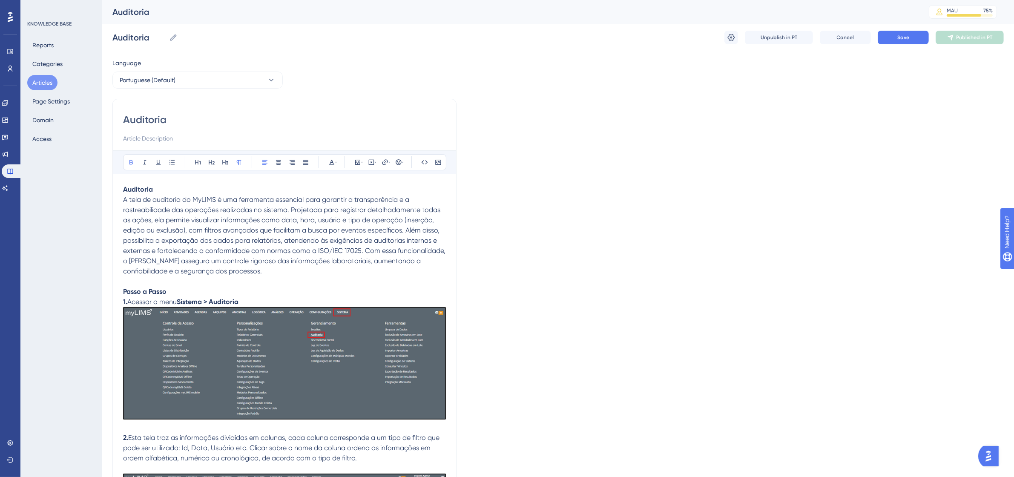
drag, startPoint x: 157, startPoint y: 118, endPoint x: 710, endPoint y: 228, distance: 563.6
click at [910, 43] on button "Save" at bounding box center [903, 38] width 51 height 14
drag, startPoint x: 152, startPoint y: 192, endPoint x: 123, endPoint y: 190, distance: 29.8
click at [123, 190] on p "Auditoria" at bounding box center [284, 189] width 323 height 10
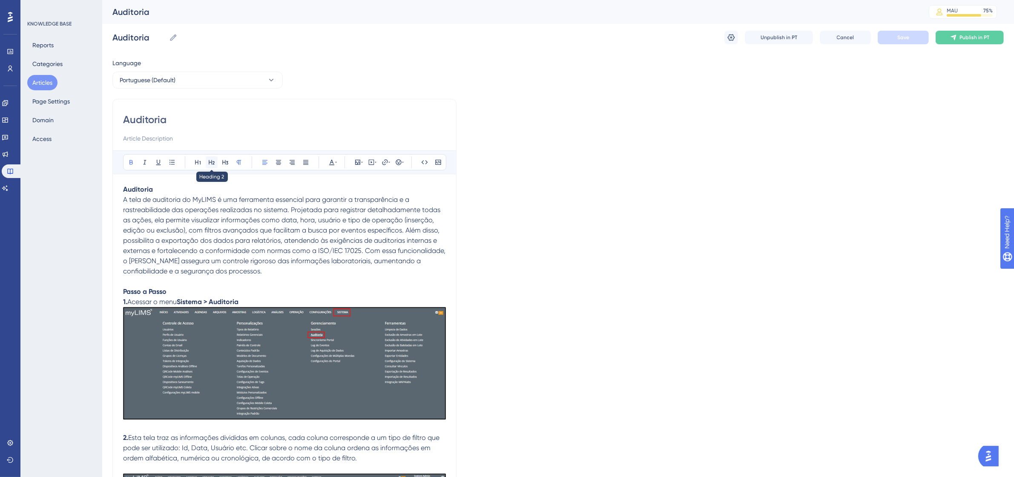
click at [216, 166] on button at bounding box center [212, 162] width 12 height 12
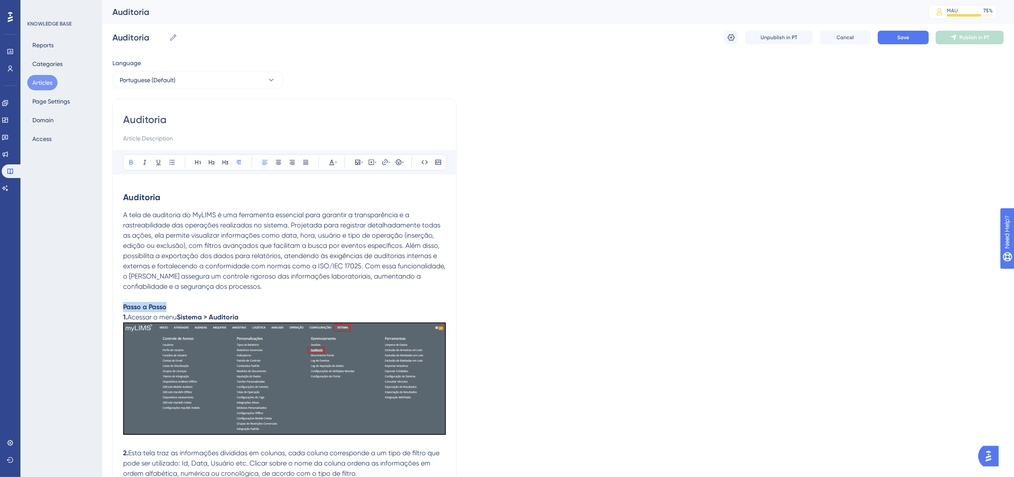
drag, startPoint x: 174, startPoint y: 305, endPoint x: 118, endPoint y: 305, distance: 55.4
click at [214, 167] on button at bounding box center [212, 162] width 12 height 12
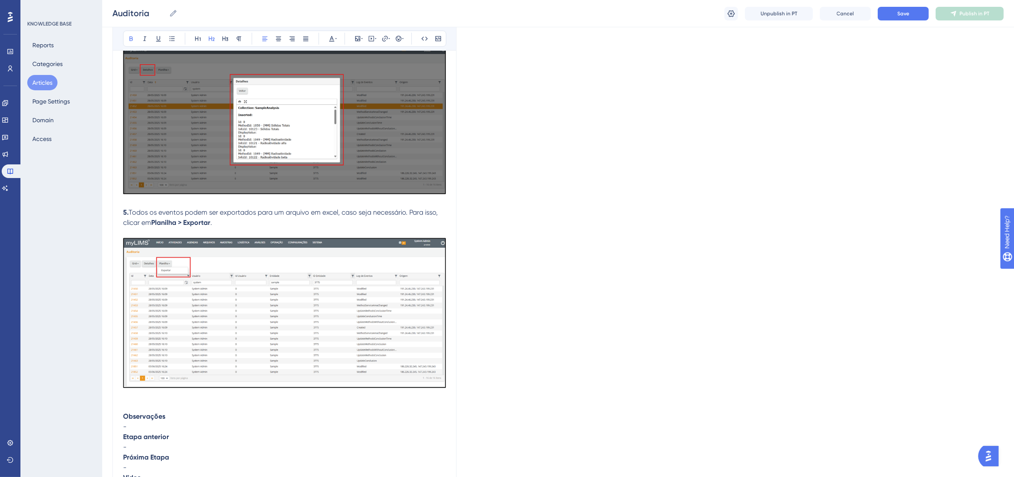
scroll to position [1118, 0]
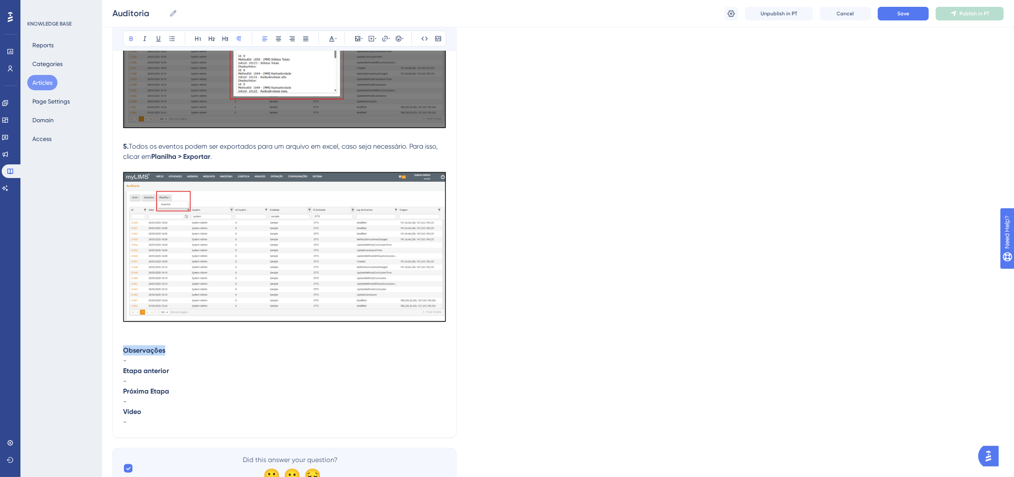
drag, startPoint x: 167, startPoint y: 351, endPoint x: 113, endPoint y: 345, distance: 54.4
click at [207, 39] on button at bounding box center [212, 39] width 12 height 12
drag, startPoint x: 175, startPoint y: 382, endPoint x: 132, endPoint y: 378, distance: 42.3
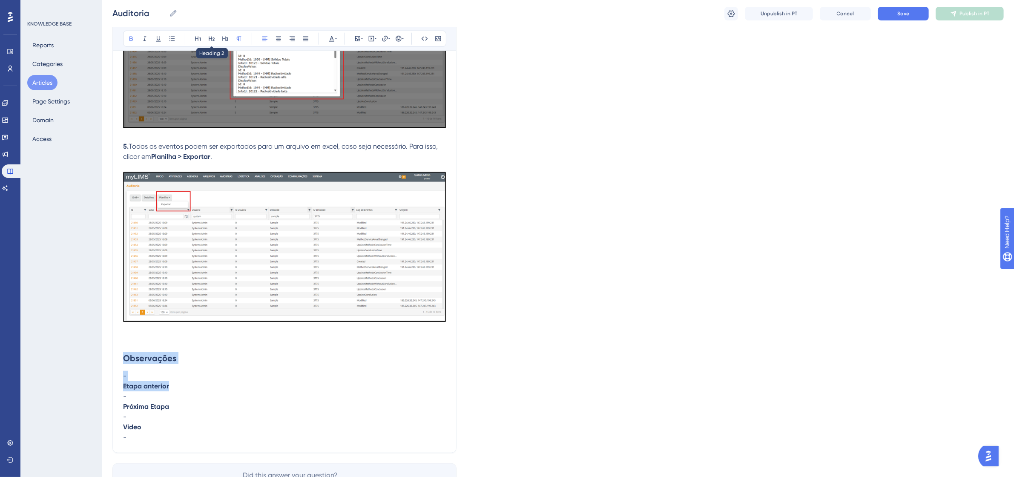
drag, startPoint x: 210, startPoint y: 37, endPoint x: 209, endPoint y: 46, distance: 9.4
click at [210, 36] on icon at bounding box center [211, 38] width 7 height 7
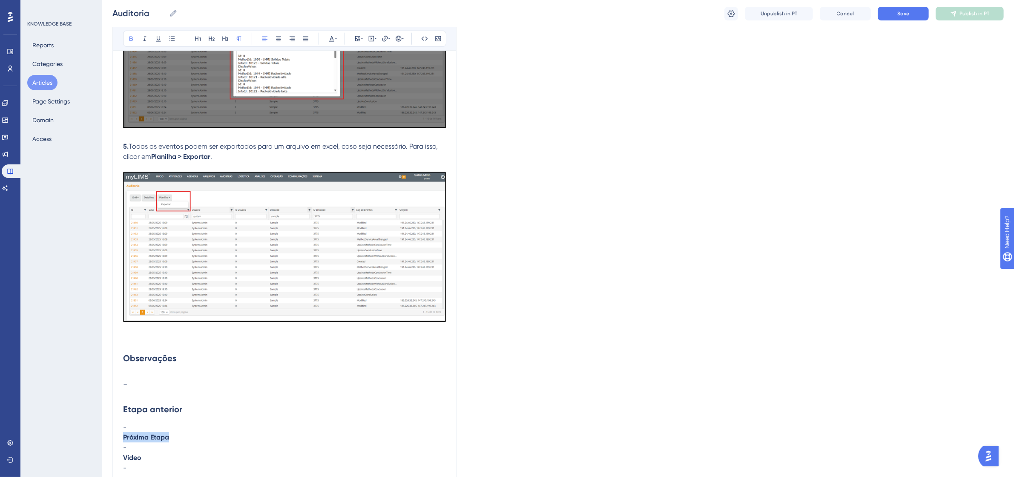
drag, startPoint x: 168, startPoint y: 436, endPoint x: 121, endPoint y: 434, distance: 47.7
click at [214, 35] on icon at bounding box center [211, 38] width 7 height 7
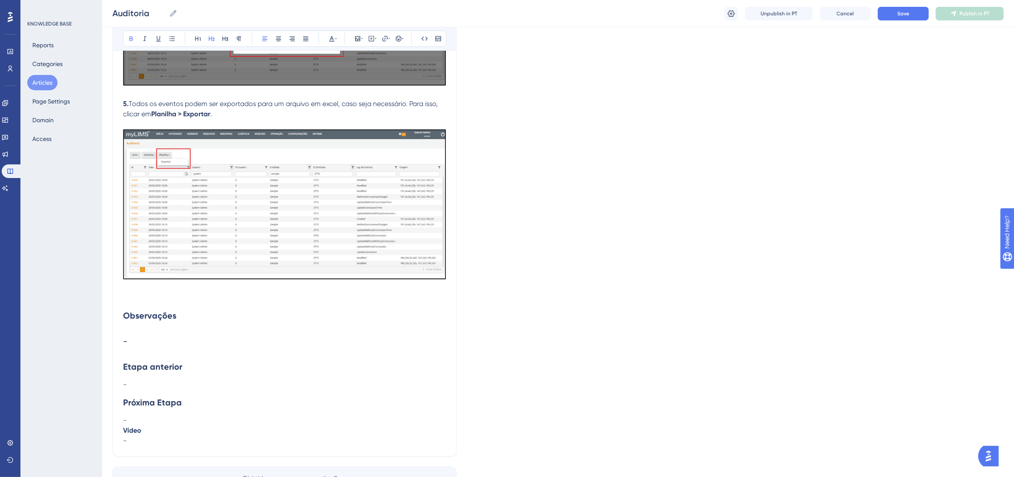
scroll to position [1217, 0]
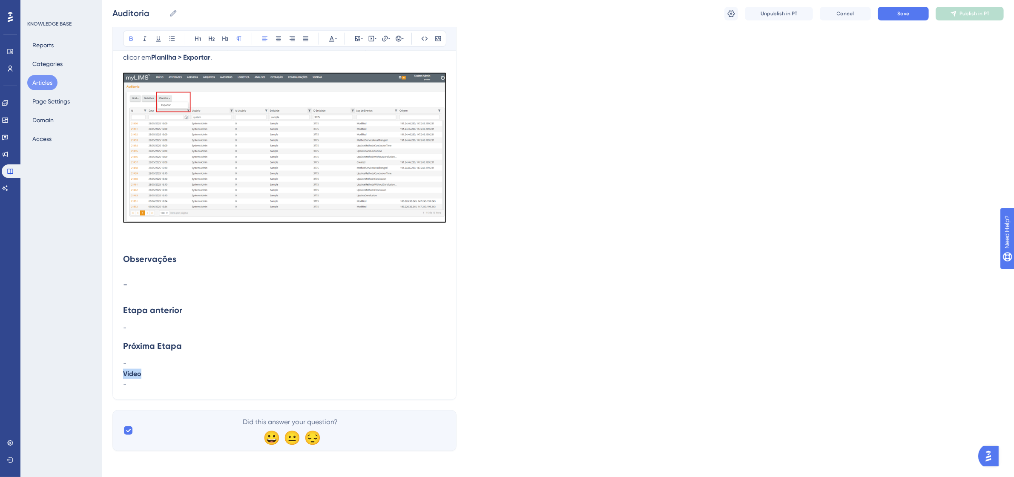
drag, startPoint x: 141, startPoint y: 369, endPoint x: 124, endPoint y: 371, distance: 17.2
click at [124, 371] on strong "Vídeo" at bounding box center [132, 374] width 18 height 8
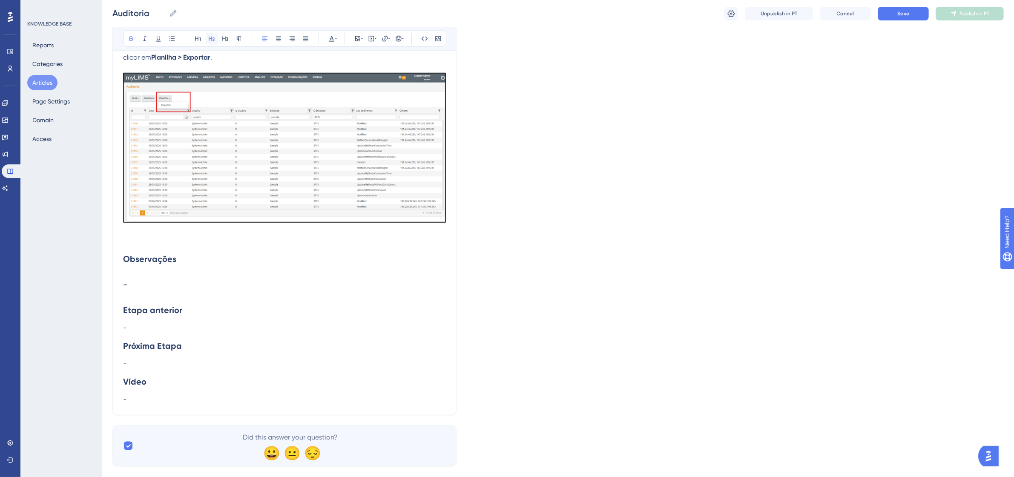
click at [209, 43] on button at bounding box center [212, 39] width 12 height 12
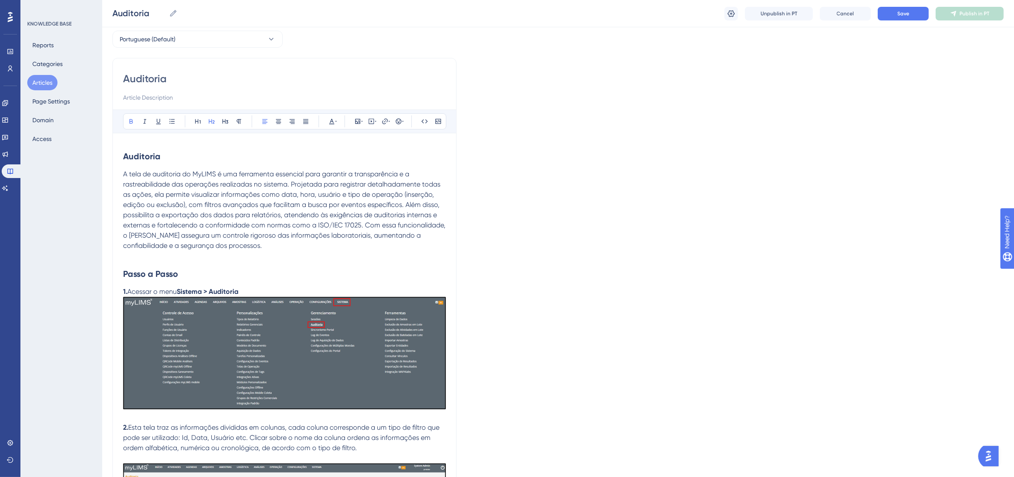
scroll to position [0, 0]
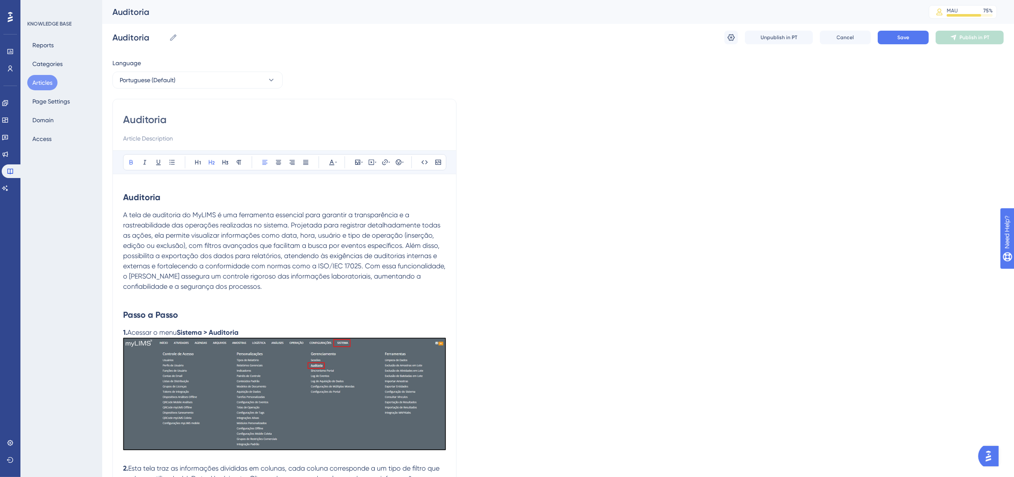
click at [175, 114] on input "Auditoria" at bounding box center [284, 120] width 323 height 14
drag, startPoint x: 174, startPoint y: 116, endPoint x: 124, endPoint y: 120, distance: 49.6
click at [124, 120] on input "Auditoria" at bounding box center [284, 120] width 323 height 14
drag, startPoint x: 160, startPoint y: 198, endPoint x: 121, endPoint y: 201, distance: 39.7
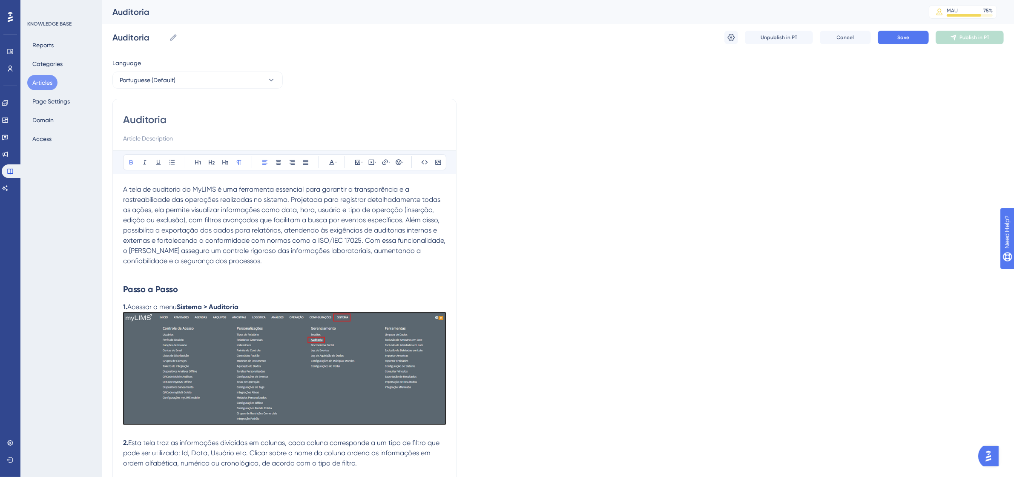
drag, startPoint x: 175, startPoint y: 114, endPoint x: 114, endPoint y: 117, distance: 61.0
type input "auditoria"
type input "a"
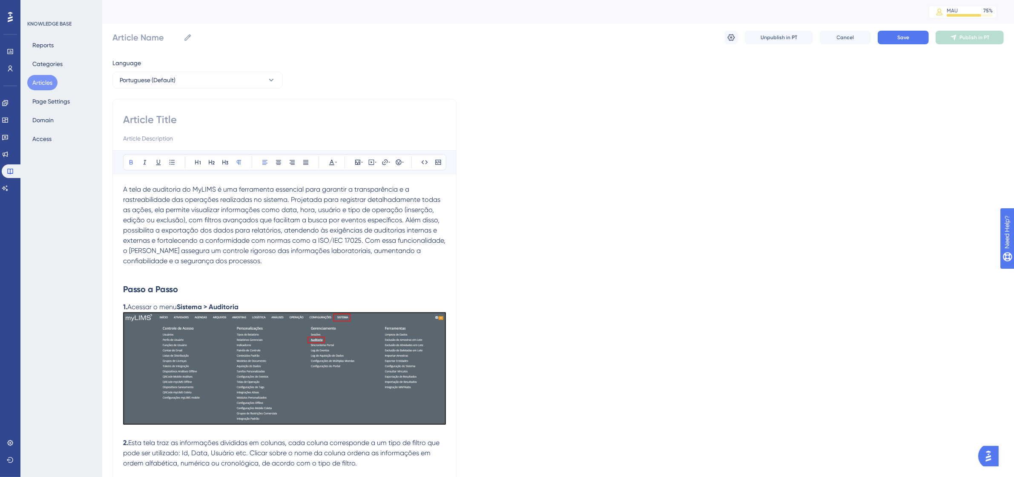
type input "A"
type input "AU"
type input "AUDITORIA"
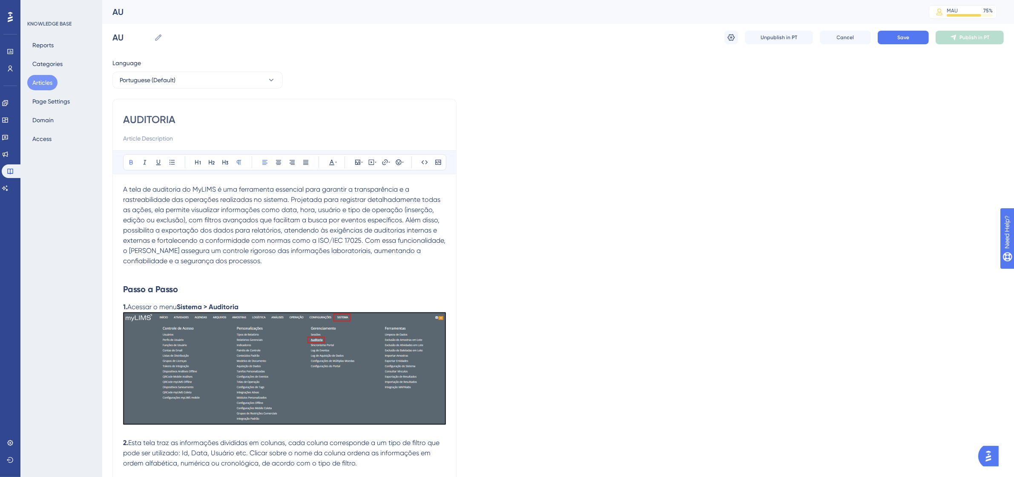
type input "AUDITORIA"
click at [909, 33] on button "Save" at bounding box center [903, 38] width 51 height 14
drag, startPoint x: 178, startPoint y: 118, endPoint x: 121, endPoint y: 114, distance: 56.3
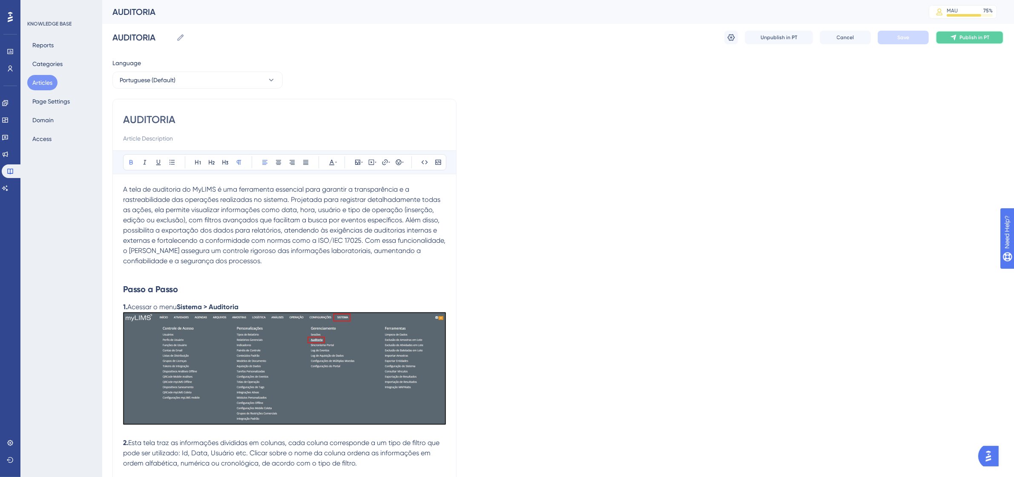
click at [982, 31] on button "Publish in PT" at bounding box center [970, 38] width 68 height 14
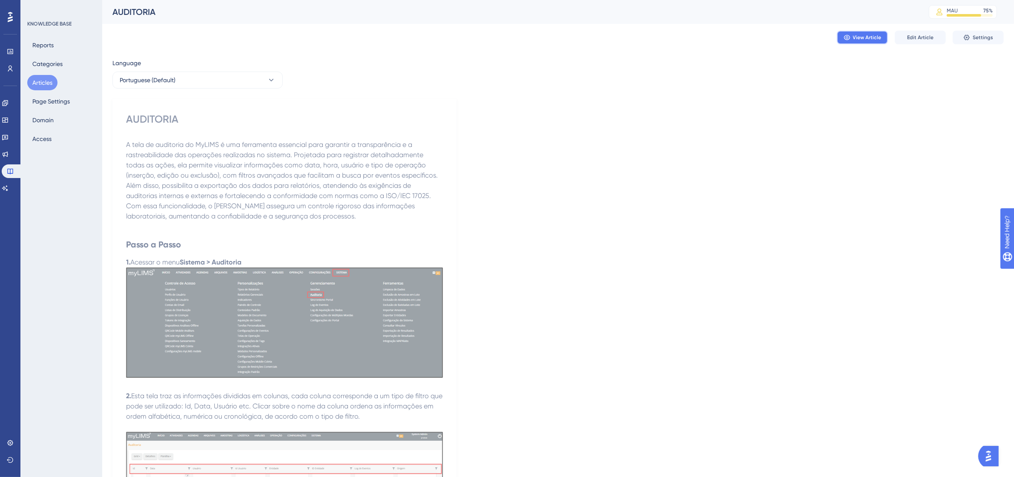
click at [845, 37] on icon at bounding box center [847, 37] width 7 height 7
click at [289, 200] on p "A tela de auditoria do MyLIMS é uma ferramenta essencial para garantir a transp…" at bounding box center [284, 181] width 317 height 82
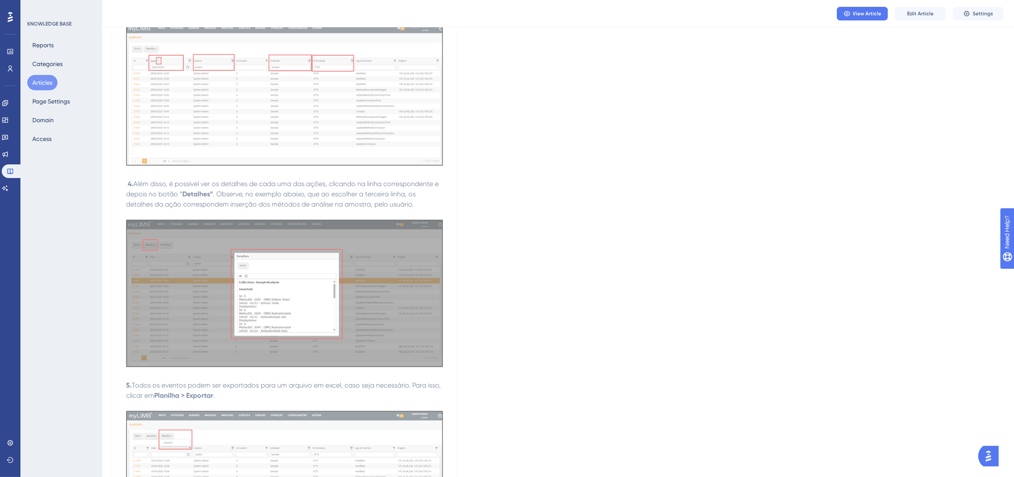
scroll to position [479, 0]
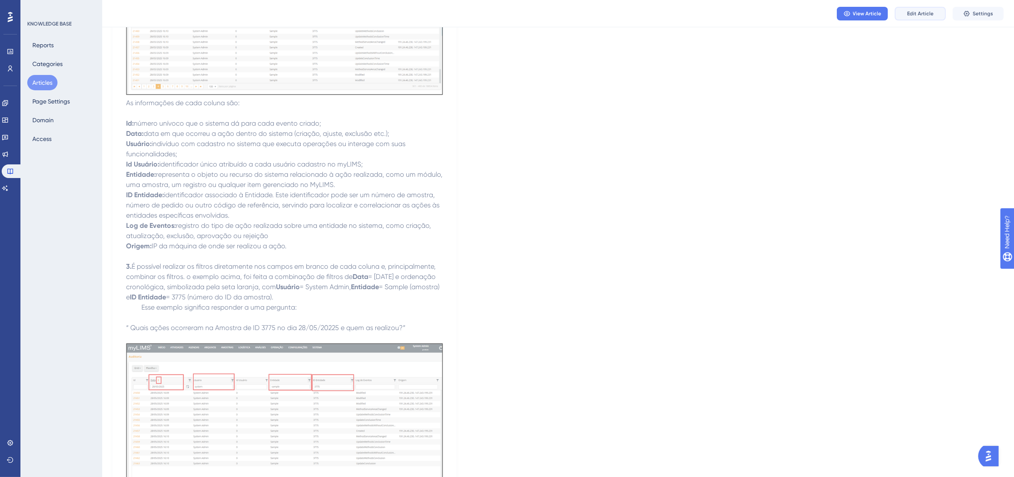
click at [897, 9] on button "Edit Article" at bounding box center [920, 14] width 51 height 14
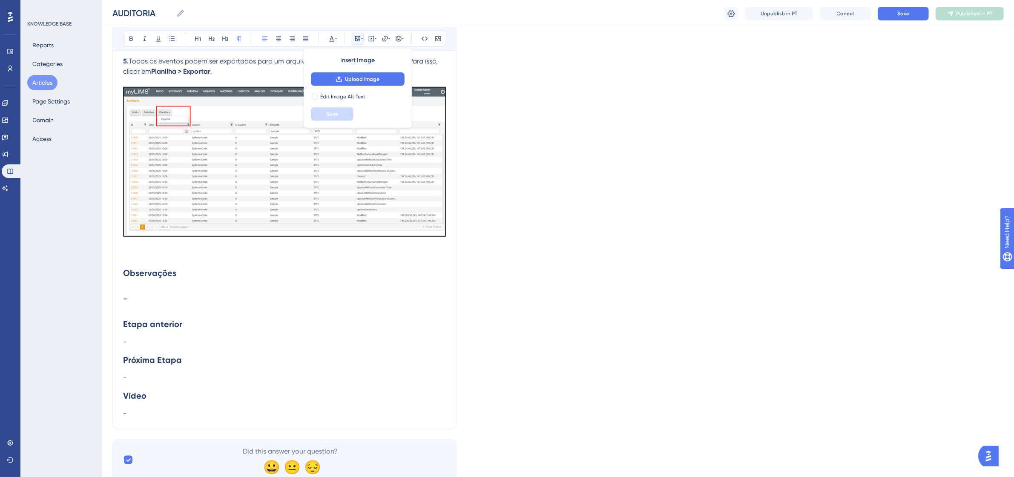
scroll to position [1208, 0]
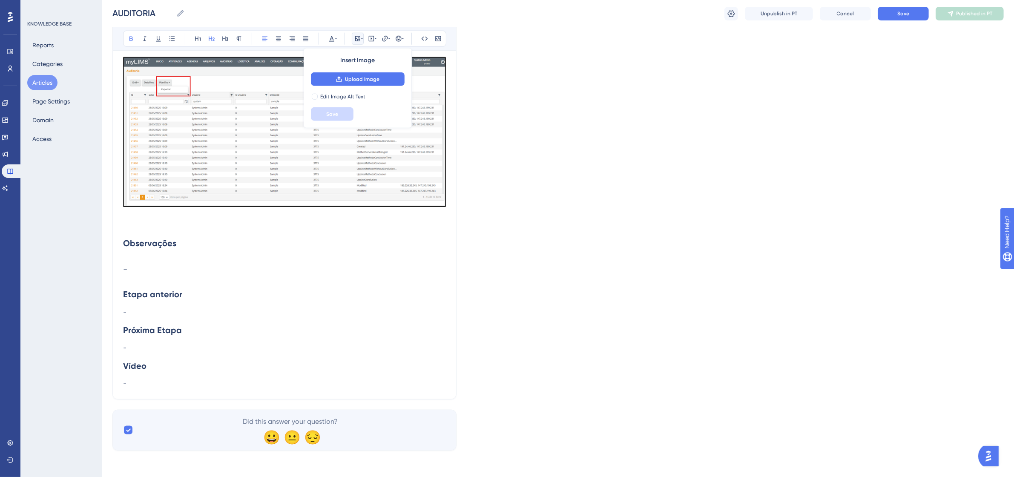
click at [147, 251] on h2 "Observações" at bounding box center [284, 243] width 323 height 26
click at [143, 258] on h2 "-" at bounding box center [284, 269] width 323 height 26
click at [145, 253] on h2 "Observações" at bounding box center [284, 243] width 323 height 26
drag, startPoint x: 143, startPoint y: 267, endPoint x: 110, endPoint y: 265, distance: 32.8
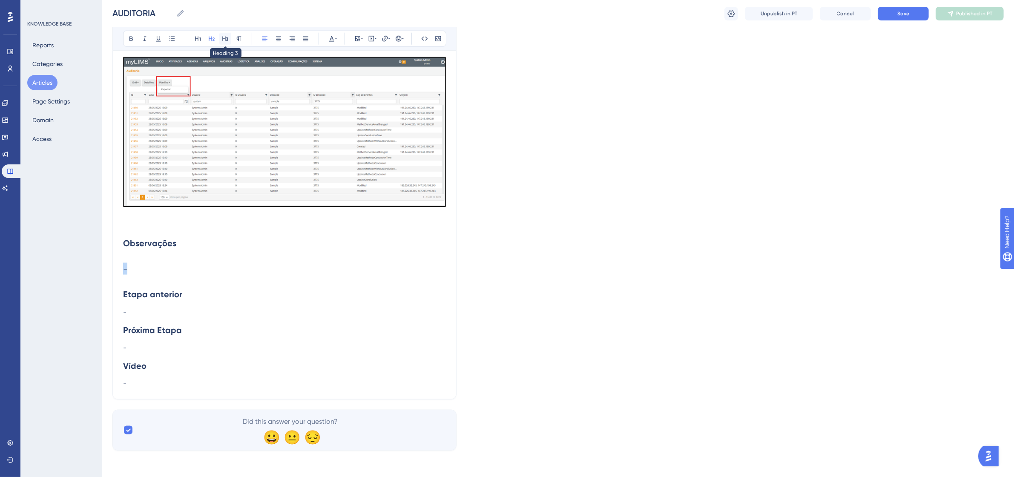
scroll to position [1204, 0]
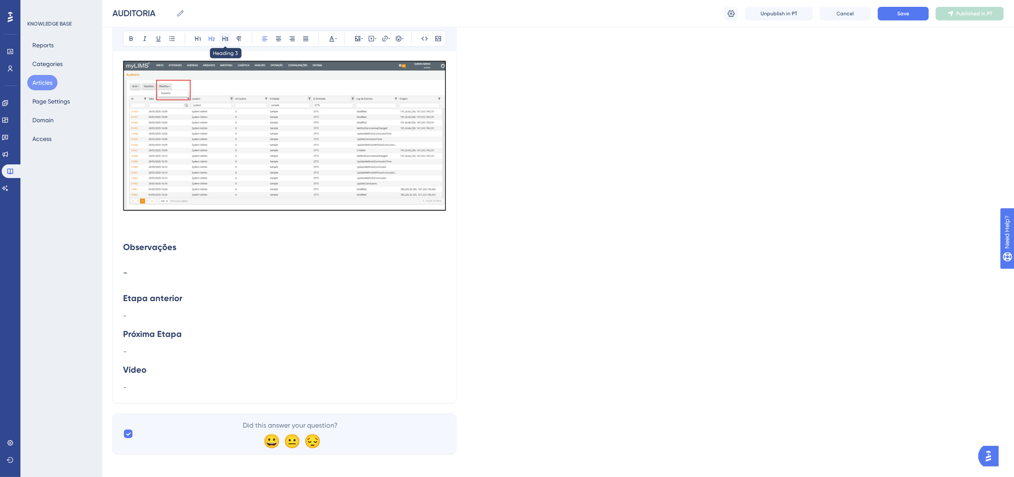
click at [227, 39] on icon at bounding box center [225, 39] width 6 height 5
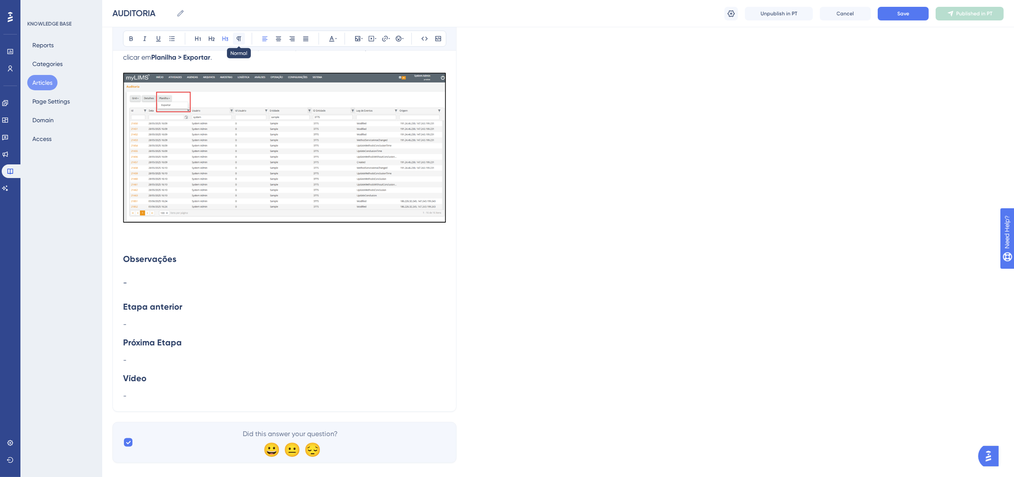
click at [239, 35] on button at bounding box center [239, 39] width 12 height 12
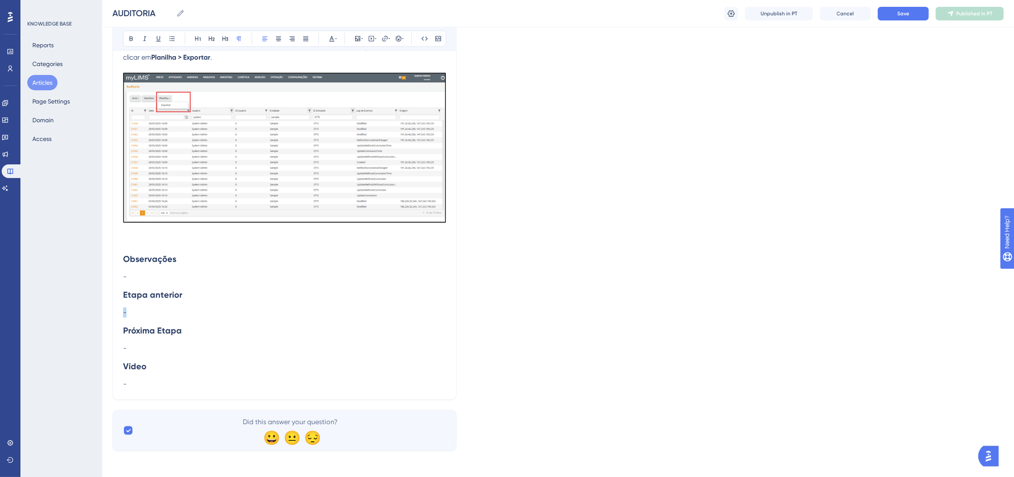
drag, startPoint x: 128, startPoint y: 310, endPoint x: 135, endPoint y: 253, distance: 56.7
click at [239, 42] on icon at bounding box center [239, 38] width 7 height 7
drag, startPoint x: 133, startPoint y: 350, endPoint x: 124, endPoint y: 297, distance: 53.2
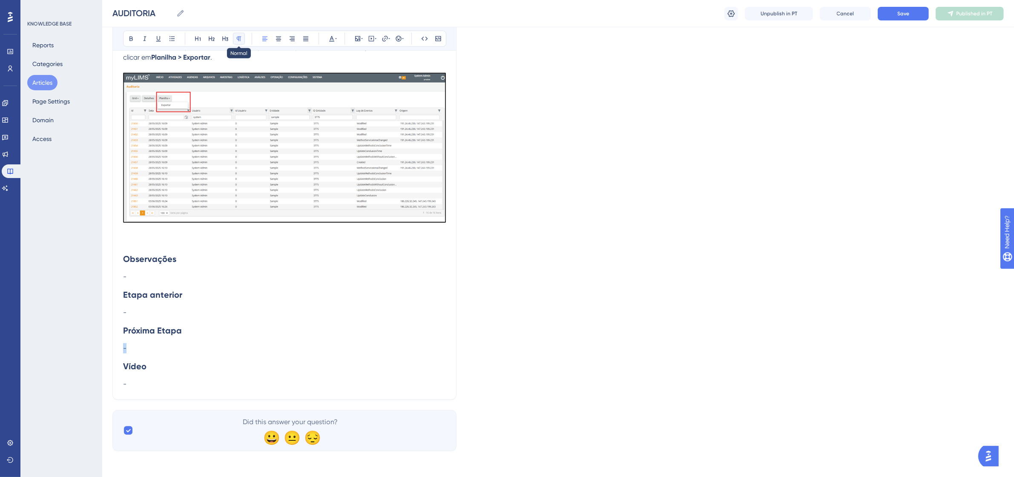
click at [243, 35] on button at bounding box center [239, 39] width 12 height 12
click at [316, 246] on h2 "Observações" at bounding box center [284, 259] width 323 height 26
click at [885, 14] on button "Save" at bounding box center [903, 14] width 51 height 14
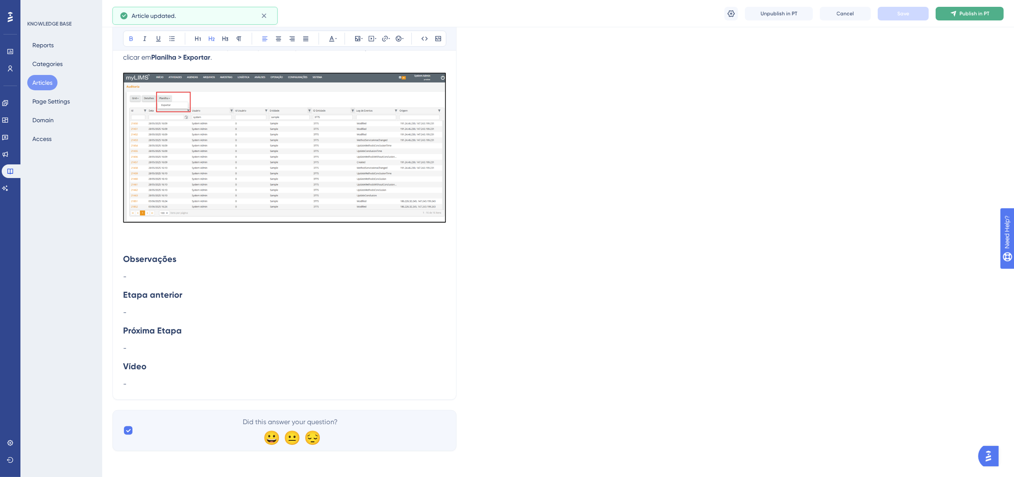
click at [984, 11] on span "Publish in PT" at bounding box center [975, 13] width 30 height 7
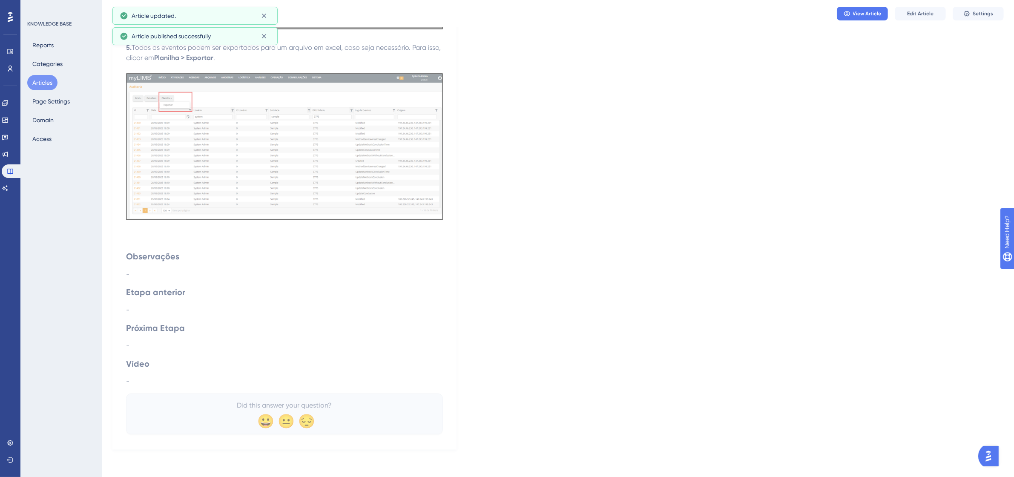
scroll to position [1136, 0]
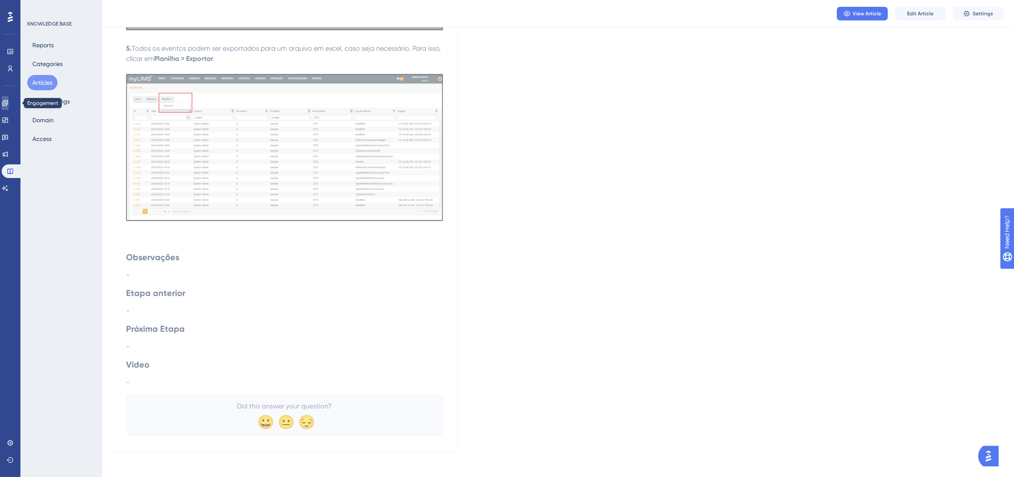
click at [9, 102] on link at bounding box center [5, 103] width 7 height 14
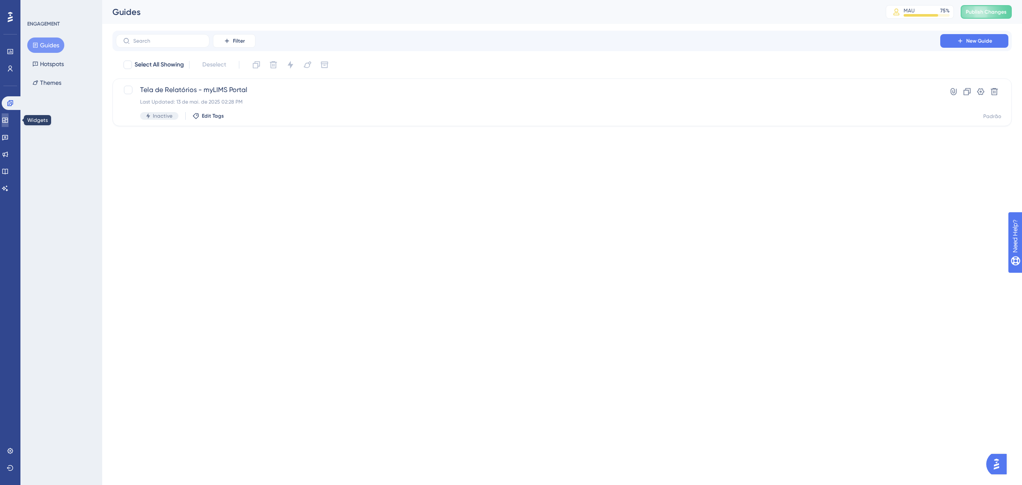
click at [8, 121] on icon at bounding box center [5, 120] width 7 height 7
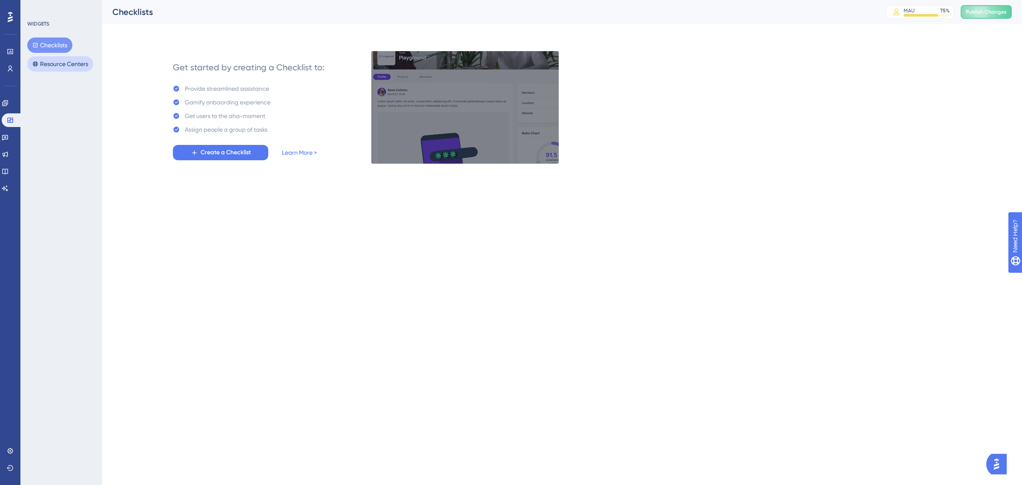
click at [52, 68] on button "Resource Centers" at bounding box center [60, 63] width 66 height 15
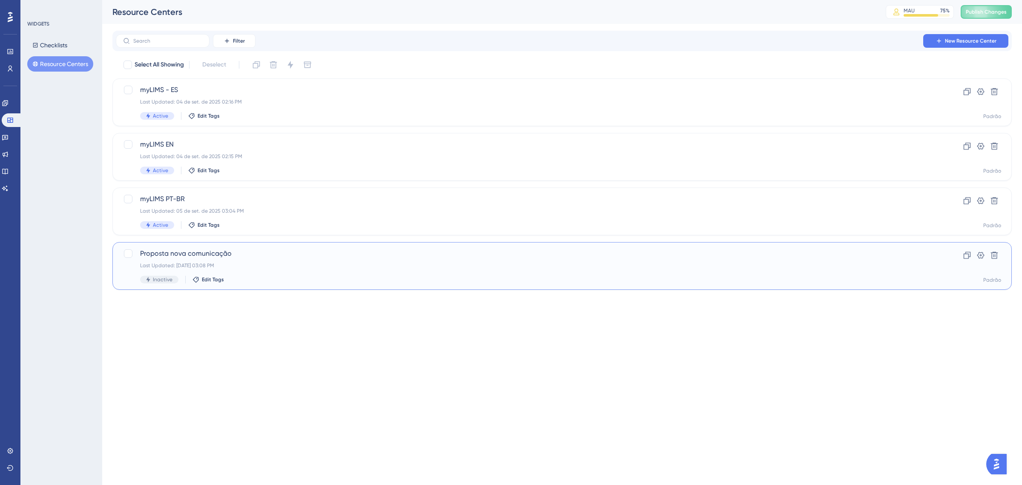
click at [262, 252] on span "Proposta nova comunicação" at bounding box center [528, 253] width 776 height 10
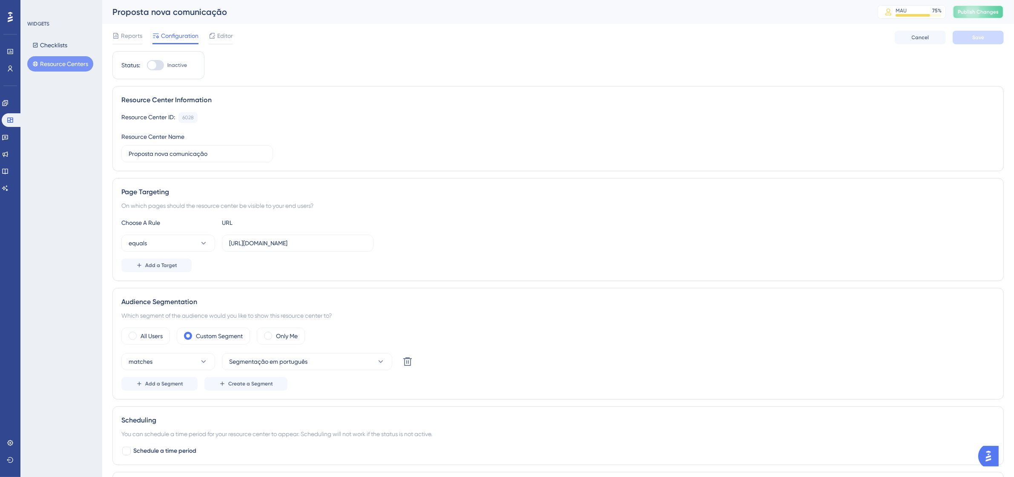
click at [985, 12] on span "Publish Changes" at bounding box center [978, 12] width 41 height 7
click at [218, 33] on span "Editor" at bounding box center [225, 36] width 16 height 10
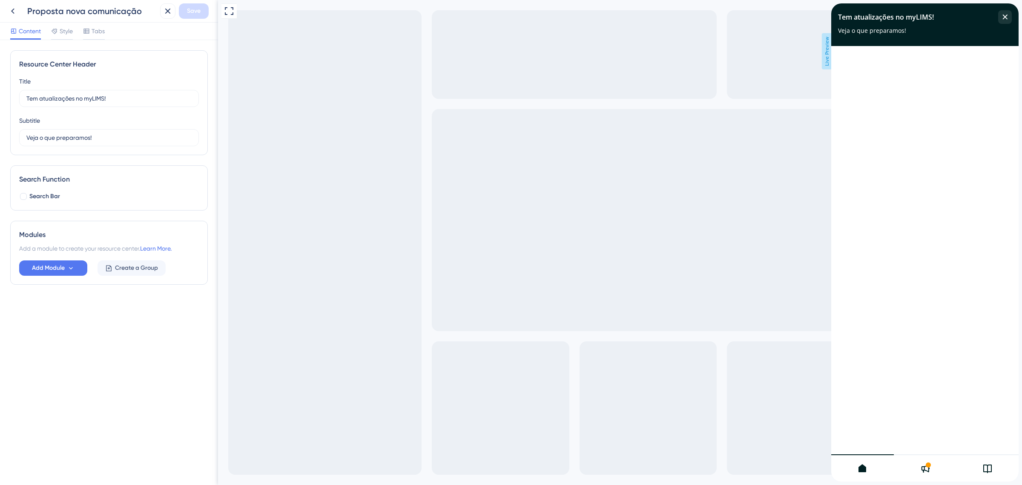
click at [929, 474] on div at bounding box center [925, 467] width 63 height 27
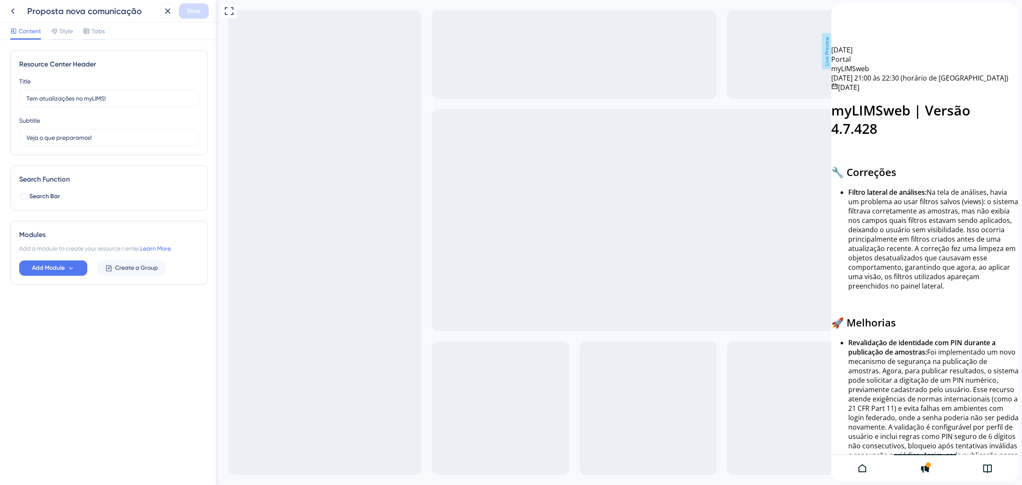
click at [988, 470] on icon at bounding box center [988, 468] width 10 height 10
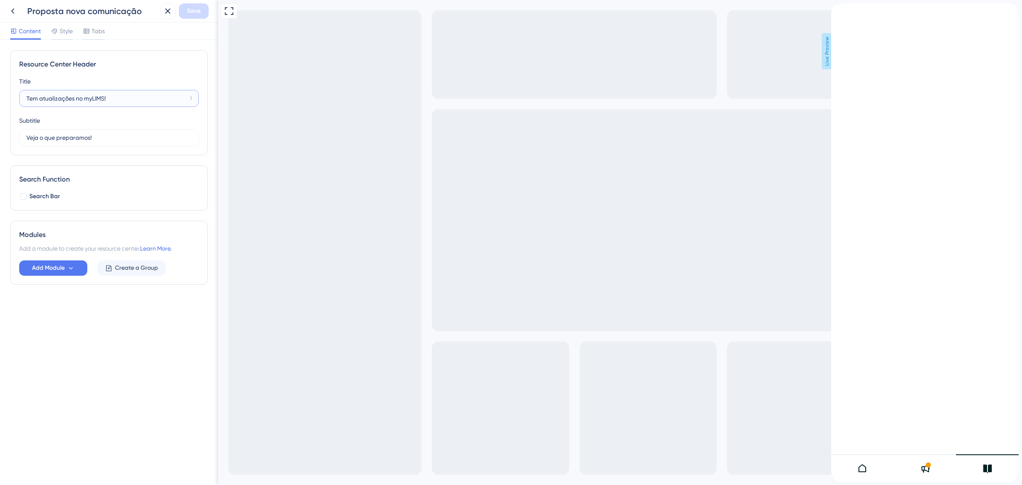
drag, startPoint x: 111, startPoint y: 97, endPoint x: 24, endPoint y: 99, distance: 86.9
click at [24, 99] on label "Tem atualizações no myLIMS! 1" at bounding box center [109, 98] width 180 height 17
type input "e"
type input "Explore o myLIMS!"
click at [183, 9] on button "Save" at bounding box center [194, 10] width 30 height 15
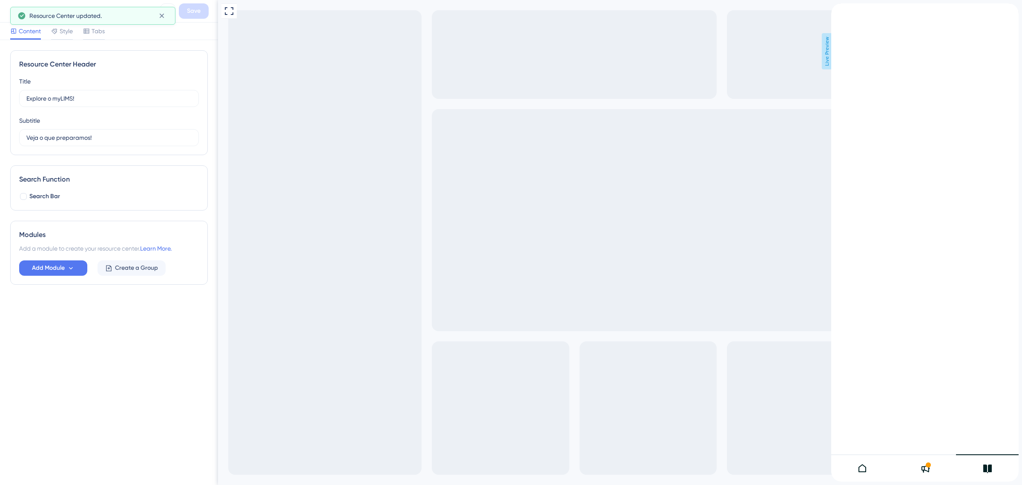
click at [838, 11] on icon "back to header" at bounding box center [834, 7] width 7 height 7
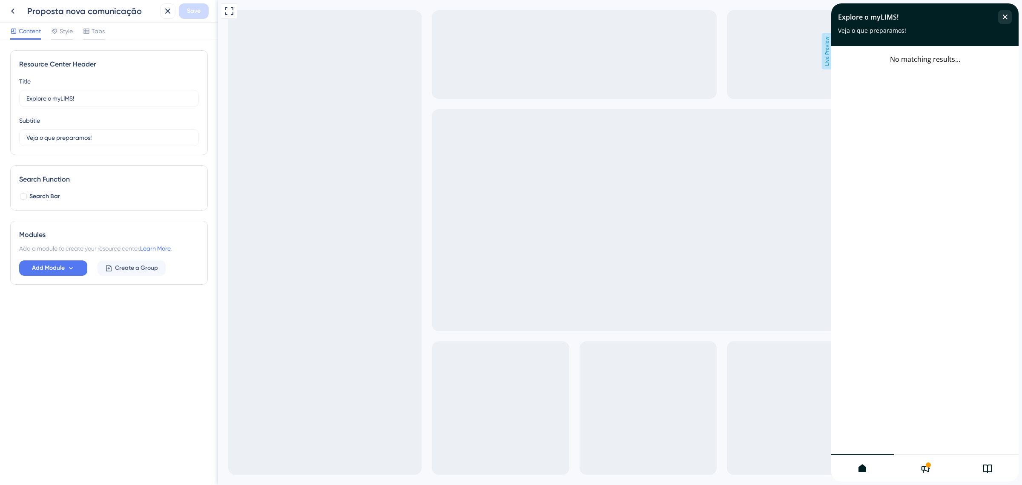
click at [989, 469] on icon at bounding box center [988, 468] width 10 height 10
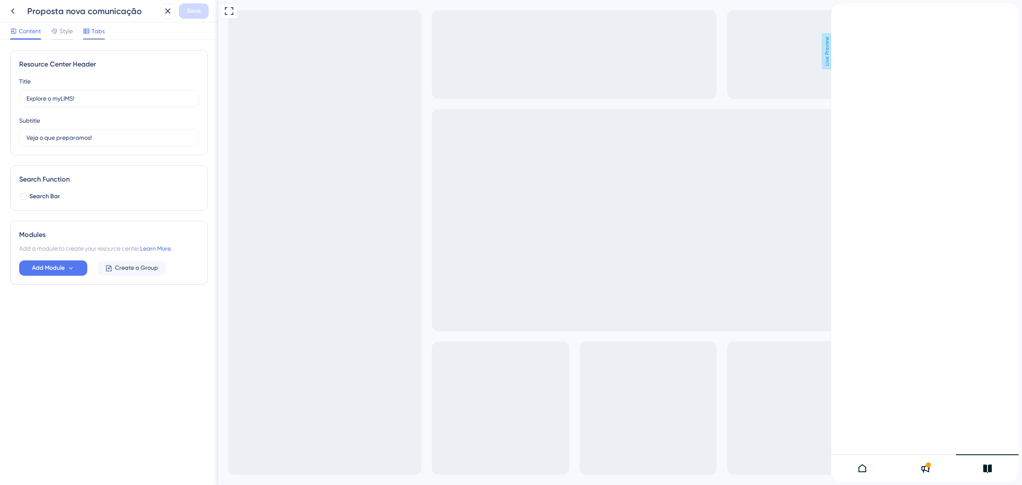
click at [92, 33] on span "Tabs" at bounding box center [98, 31] width 13 height 10
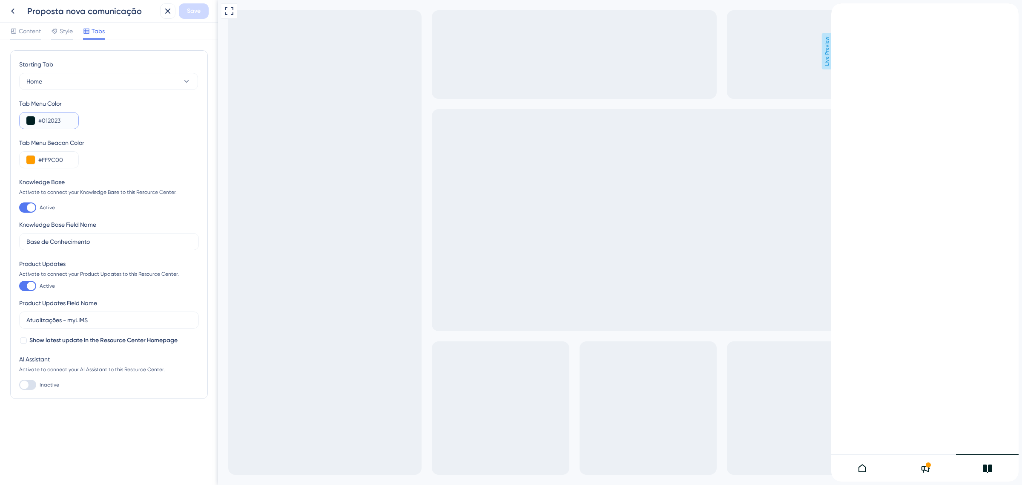
drag, startPoint x: 63, startPoint y: 120, endPoint x: 43, endPoint y: 121, distance: 20.4
click at [43, 121] on input "#012023" at bounding box center [54, 120] width 33 height 10
click at [62, 27] on span "Style" at bounding box center [66, 31] width 13 height 10
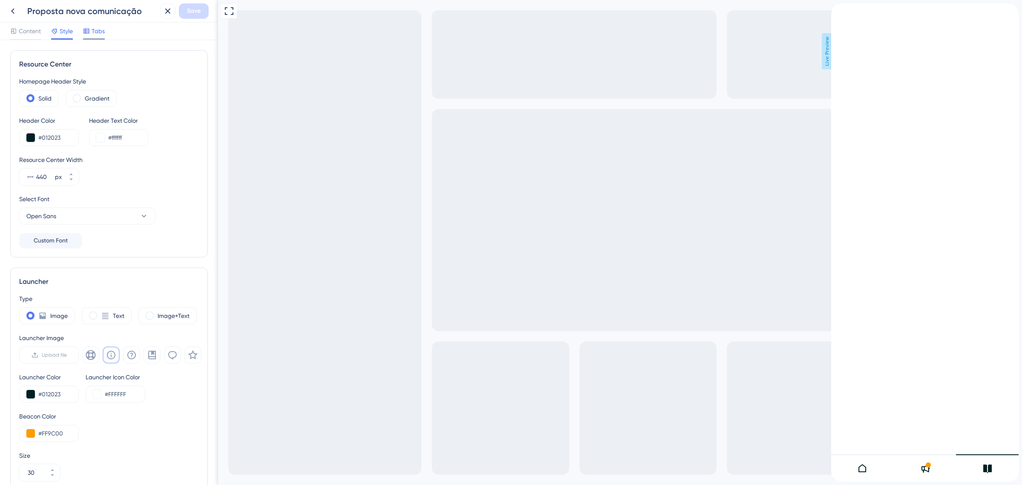
click at [96, 34] on span "Tabs" at bounding box center [98, 31] width 13 height 10
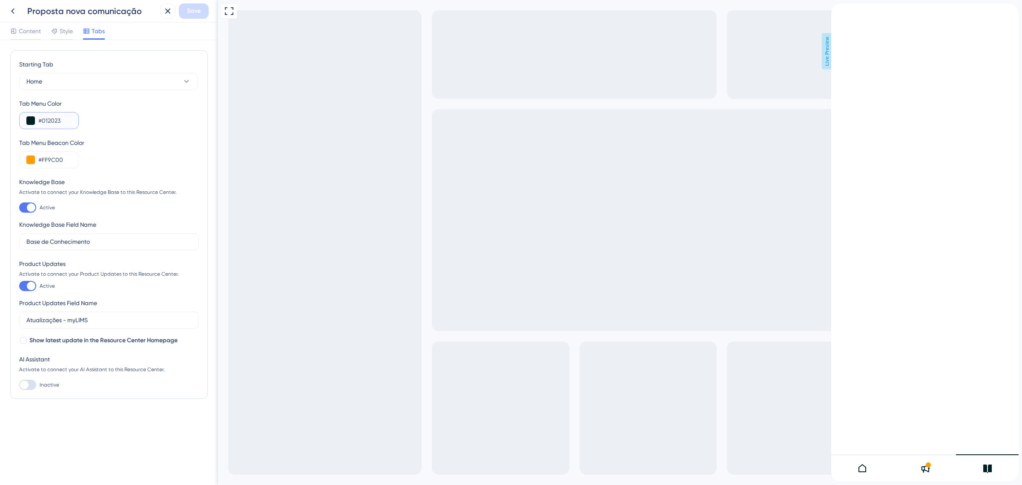
drag, startPoint x: 67, startPoint y: 120, endPoint x: 43, endPoint y: 121, distance: 23.9
click at [43, 121] on input "#012023" at bounding box center [54, 120] width 33 height 10
type input "#56BBC2"
click at [210, 144] on div "Starting Tab Home Tab Menu Color #56BBC2 Tab Menu Beacon Color #FF9C00 Knowledg…" at bounding box center [109, 262] width 218 height 445
click at [825, 61] on span "Live Preview" at bounding box center [827, 51] width 11 height 36
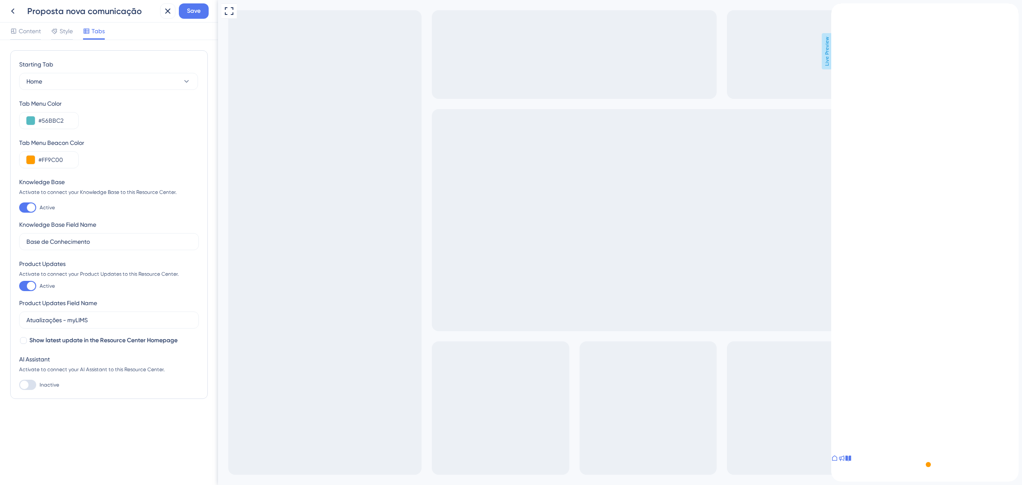
click at [844, 11] on div "back to header" at bounding box center [868, 7] width 74 height 9
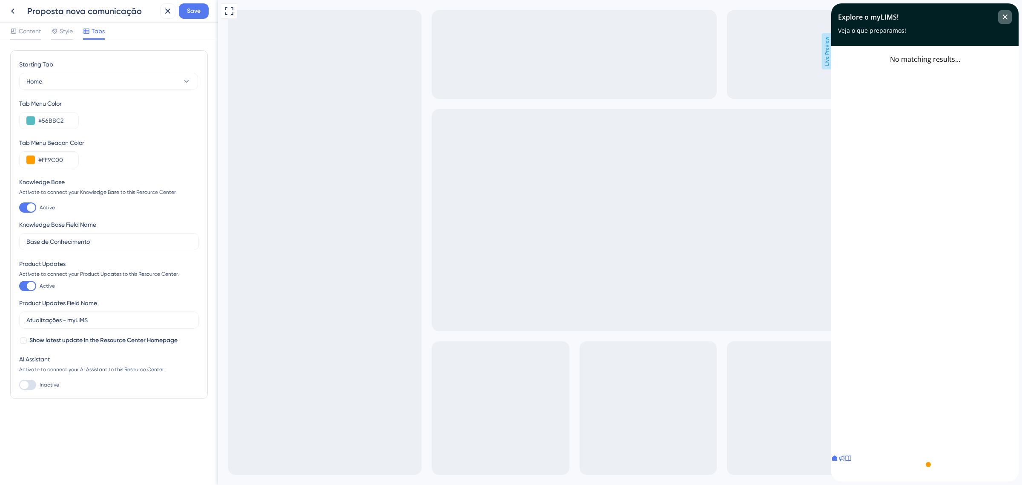
click at [1007, 12] on div "close resource center" at bounding box center [1005, 17] width 14 height 14
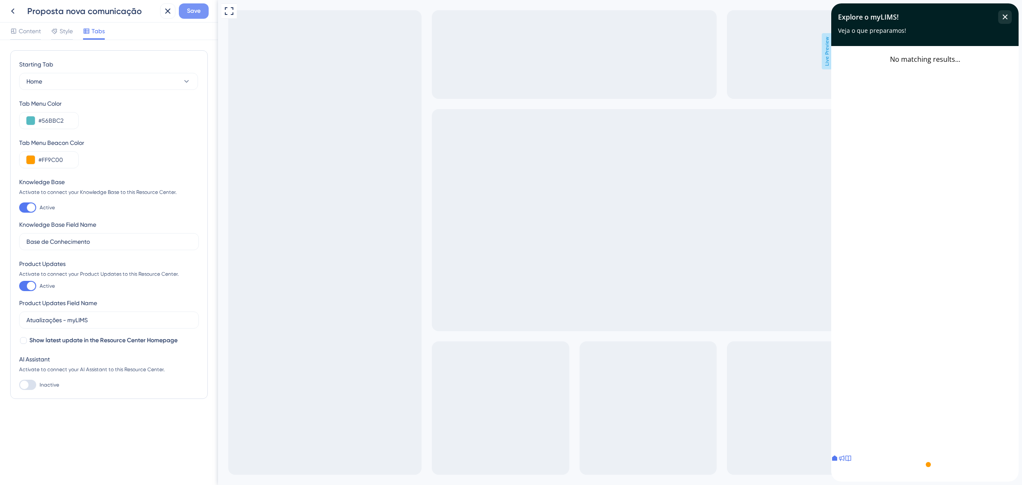
click at [186, 11] on button "Save" at bounding box center [194, 10] width 30 height 15
click at [66, 35] on span "Style" at bounding box center [66, 31] width 13 height 10
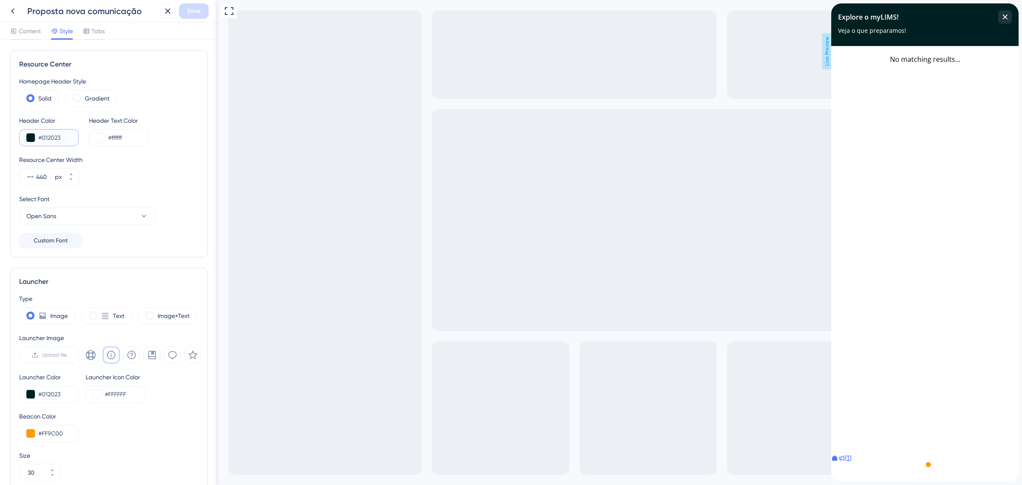
drag, startPoint x: 62, startPoint y: 135, endPoint x: 43, endPoint y: 138, distance: 19.3
click at [43, 138] on input "#012023" at bounding box center [54, 137] width 33 height 10
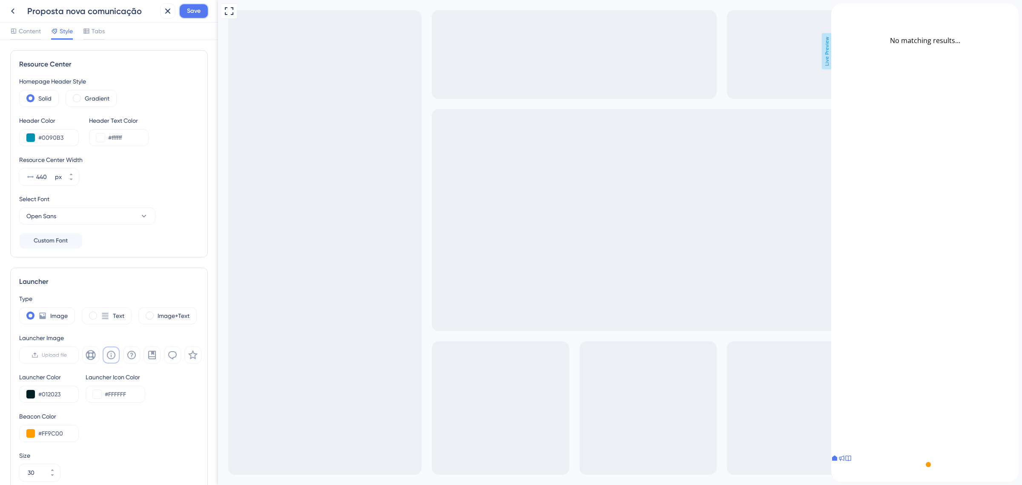
click at [195, 9] on span "Save" at bounding box center [194, 11] width 14 height 10
click at [845, 461] on div at bounding box center [841, 458] width 7 height 9
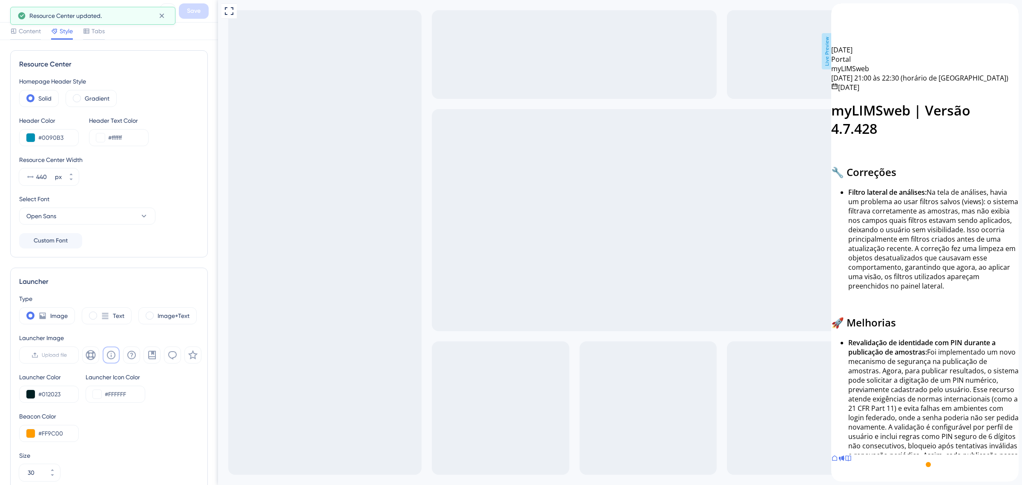
click at [852, 461] on icon at bounding box center [848, 457] width 7 height 7
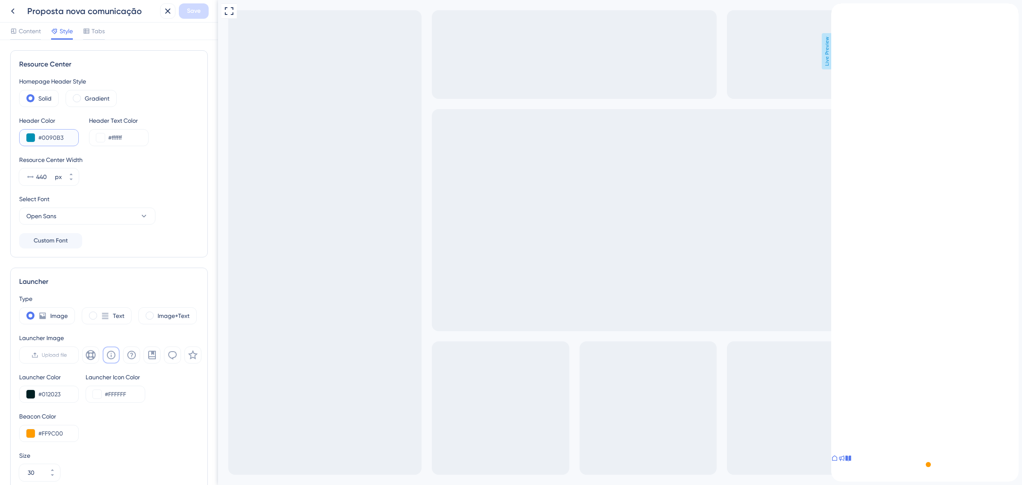
drag, startPoint x: 69, startPoint y: 135, endPoint x: 42, endPoint y: 135, distance: 26.8
click at [42, 135] on input "#0090B3" at bounding box center [54, 137] width 33 height 10
type input "#012923"
click at [190, 13] on span "Save" at bounding box center [194, 11] width 14 height 10
click at [96, 32] on span "Tabs" at bounding box center [98, 31] width 13 height 10
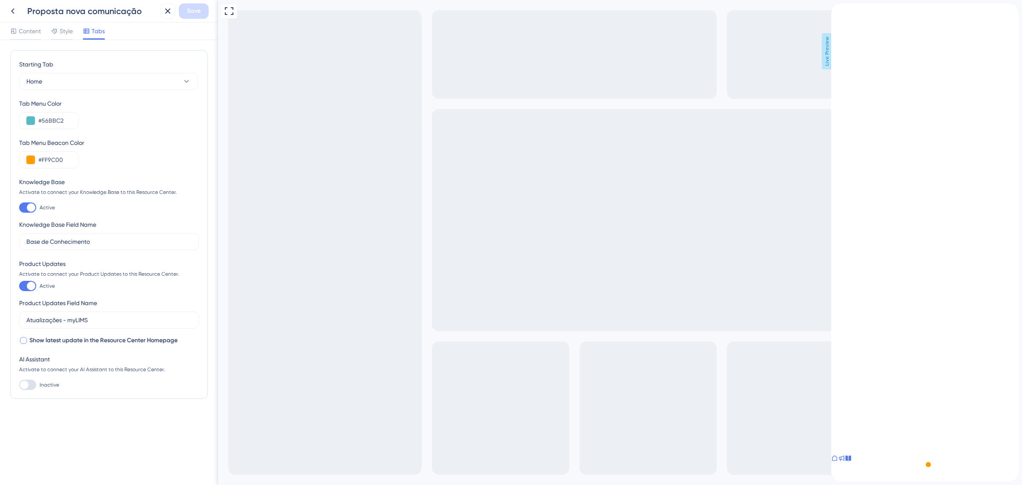
click at [156, 342] on span "Show latest update in the Resource Center Homepage" at bounding box center [103, 340] width 148 height 10
checkbox input "true"
click at [184, 15] on button "Save" at bounding box center [194, 10] width 30 height 15
click at [533, 247] on div "Full Screen Preview Live Preview" at bounding box center [620, 242] width 804 height 485
click at [642, 325] on div "Full Screen Preview Live Preview" at bounding box center [620, 242] width 804 height 485
